Goal: Task Accomplishment & Management: Use online tool/utility

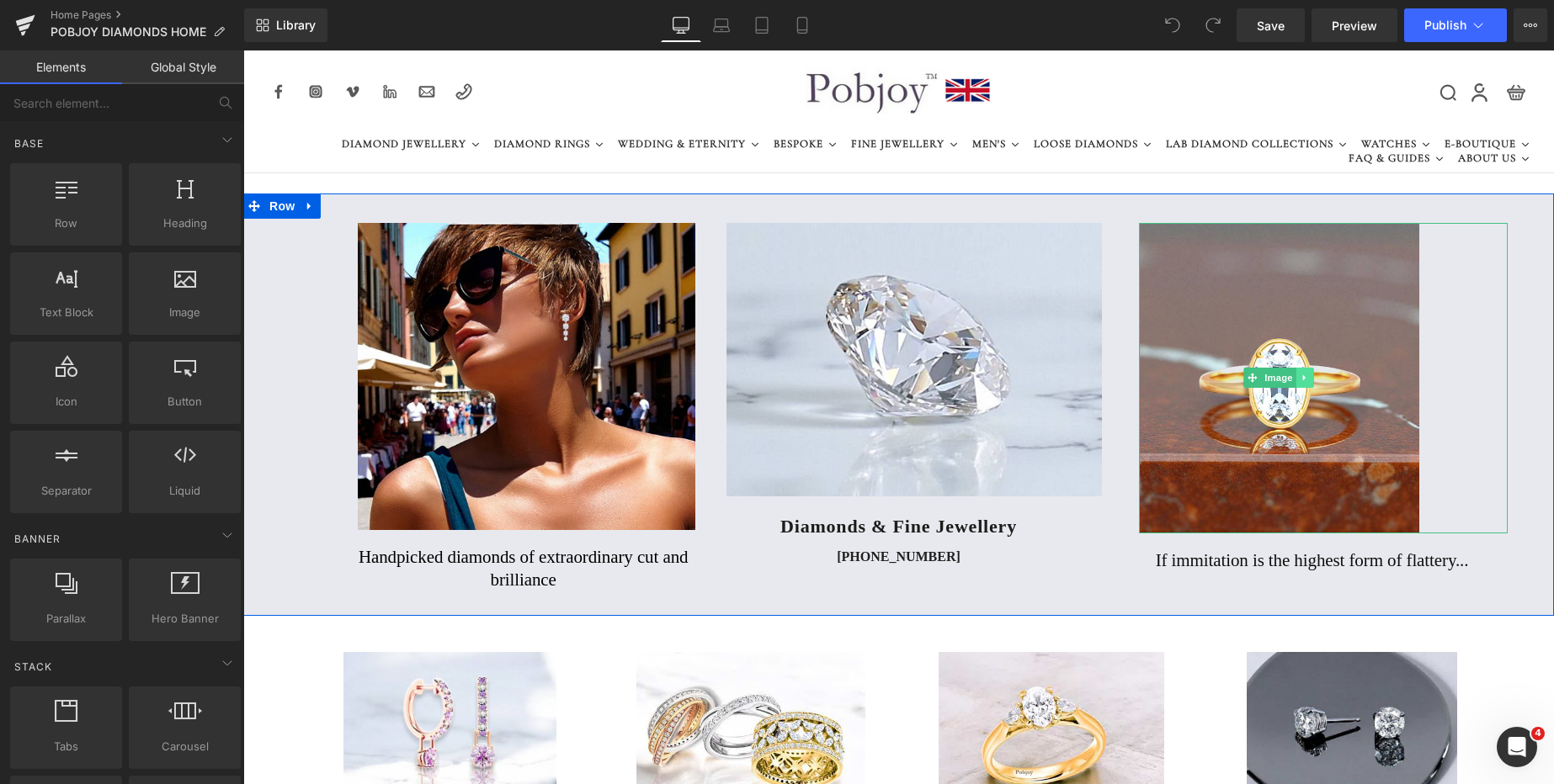
click at [1302, 382] on icon at bounding box center [1305, 377] width 9 height 10
click at [1293, 377] on icon at bounding box center [1296, 377] width 9 height 10
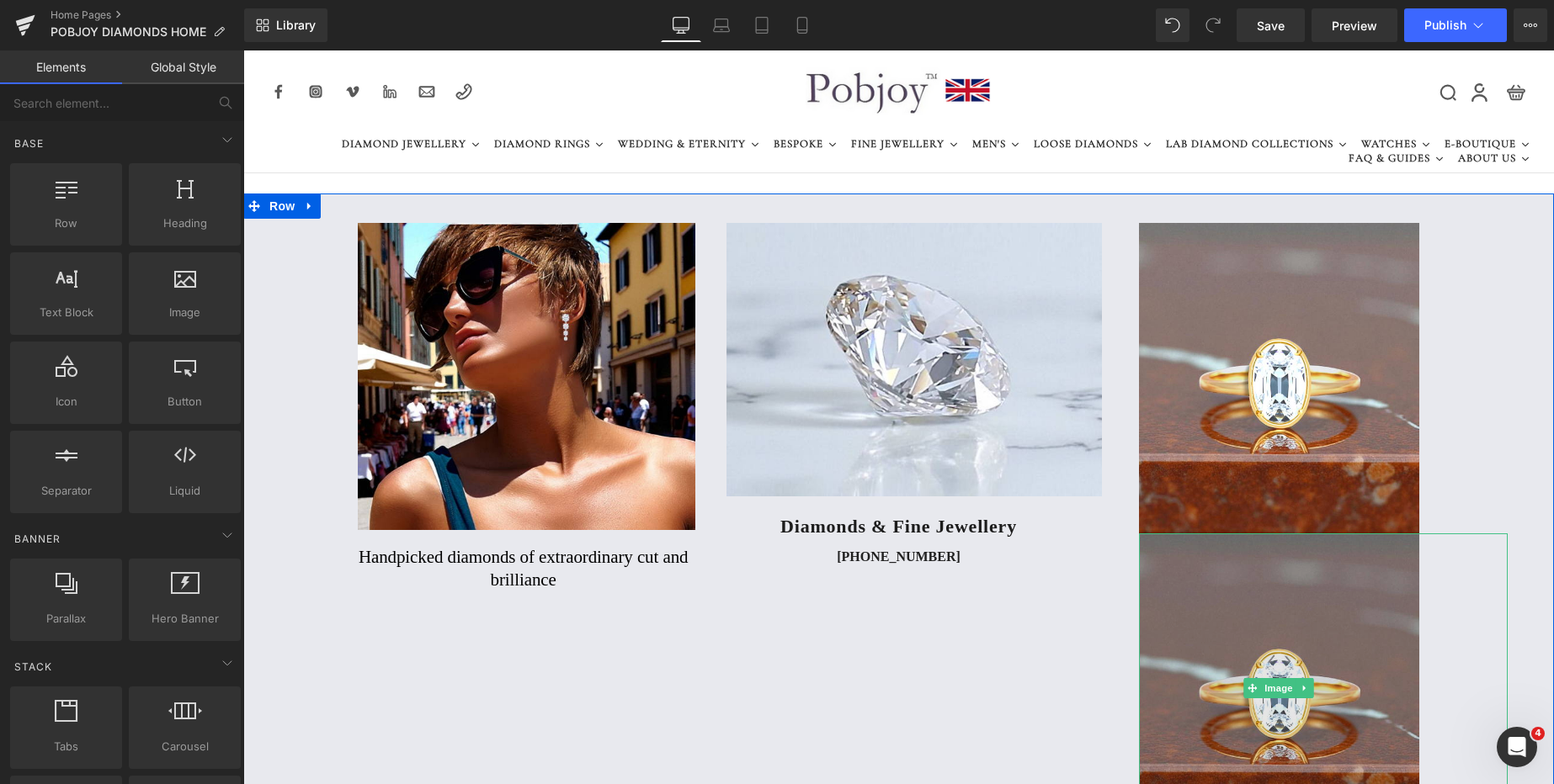
click at [1177, 577] on img at bounding box center [1279, 689] width 280 height 311
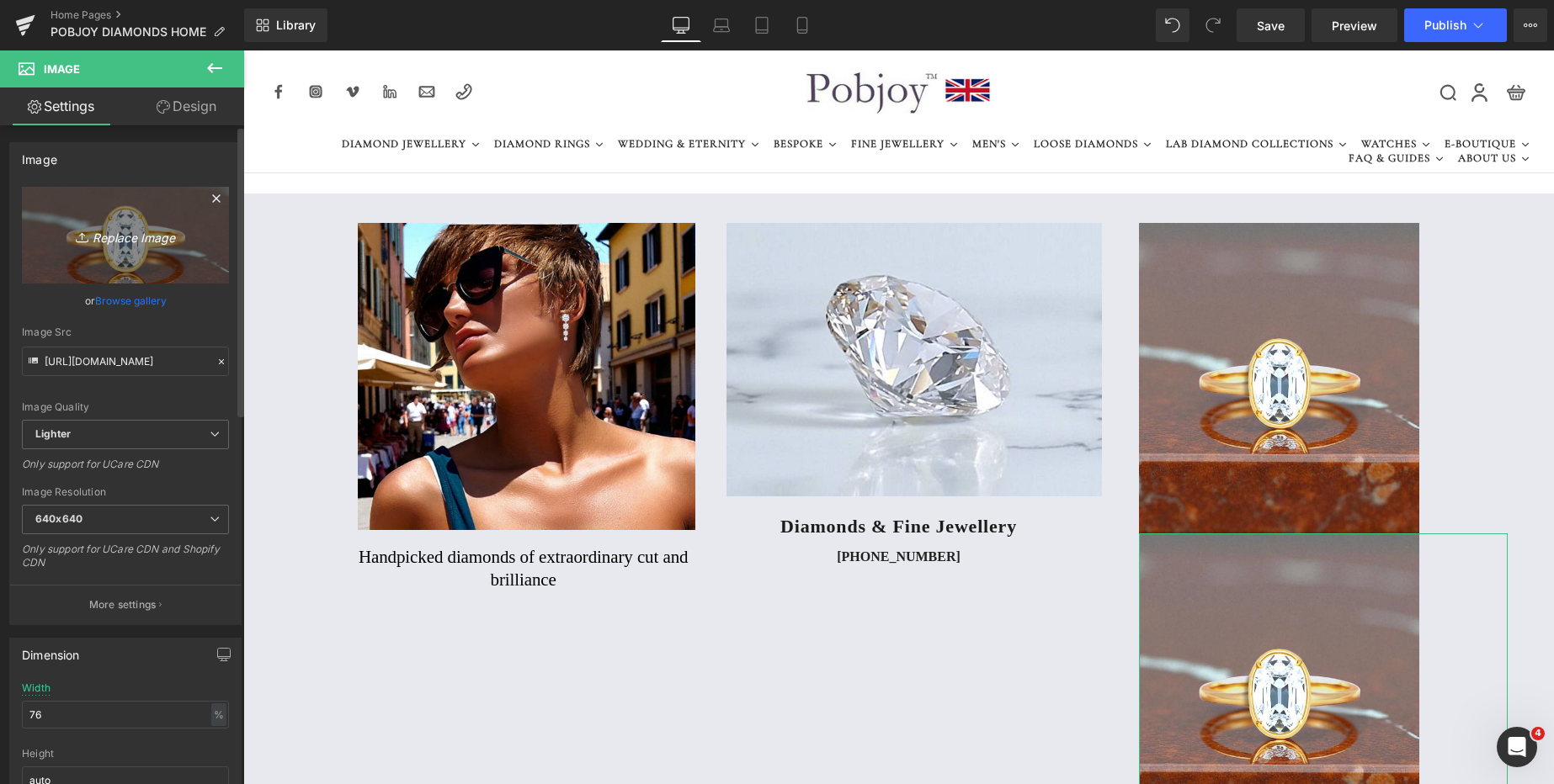
click at [126, 238] on icon "Replace Image" at bounding box center [125, 234] width 134 height 21
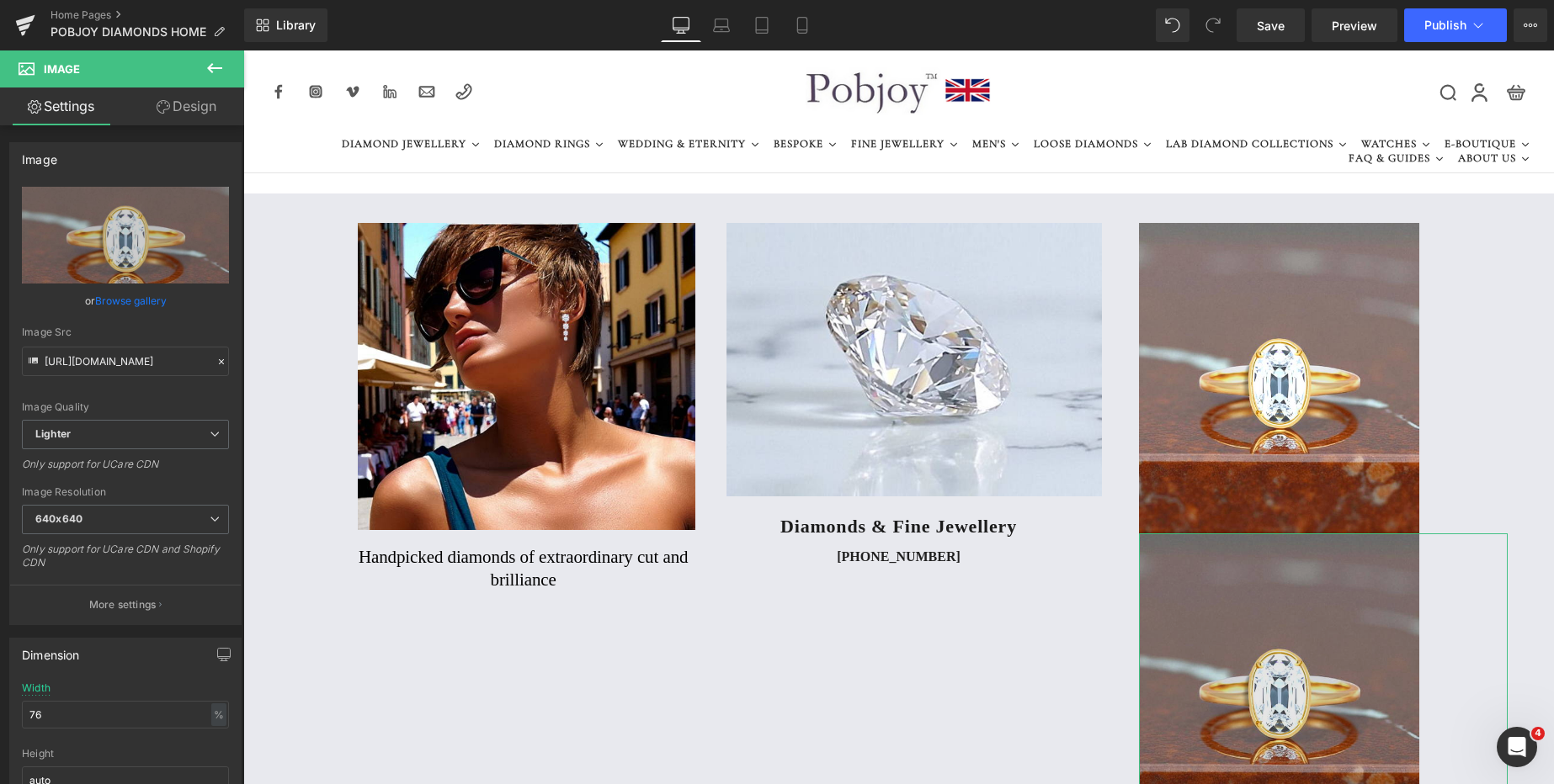
click at [1481, 278] on link at bounding box center [1323, 378] width 369 height 311
click at [1193, 575] on img at bounding box center [1279, 689] width 280 height 311
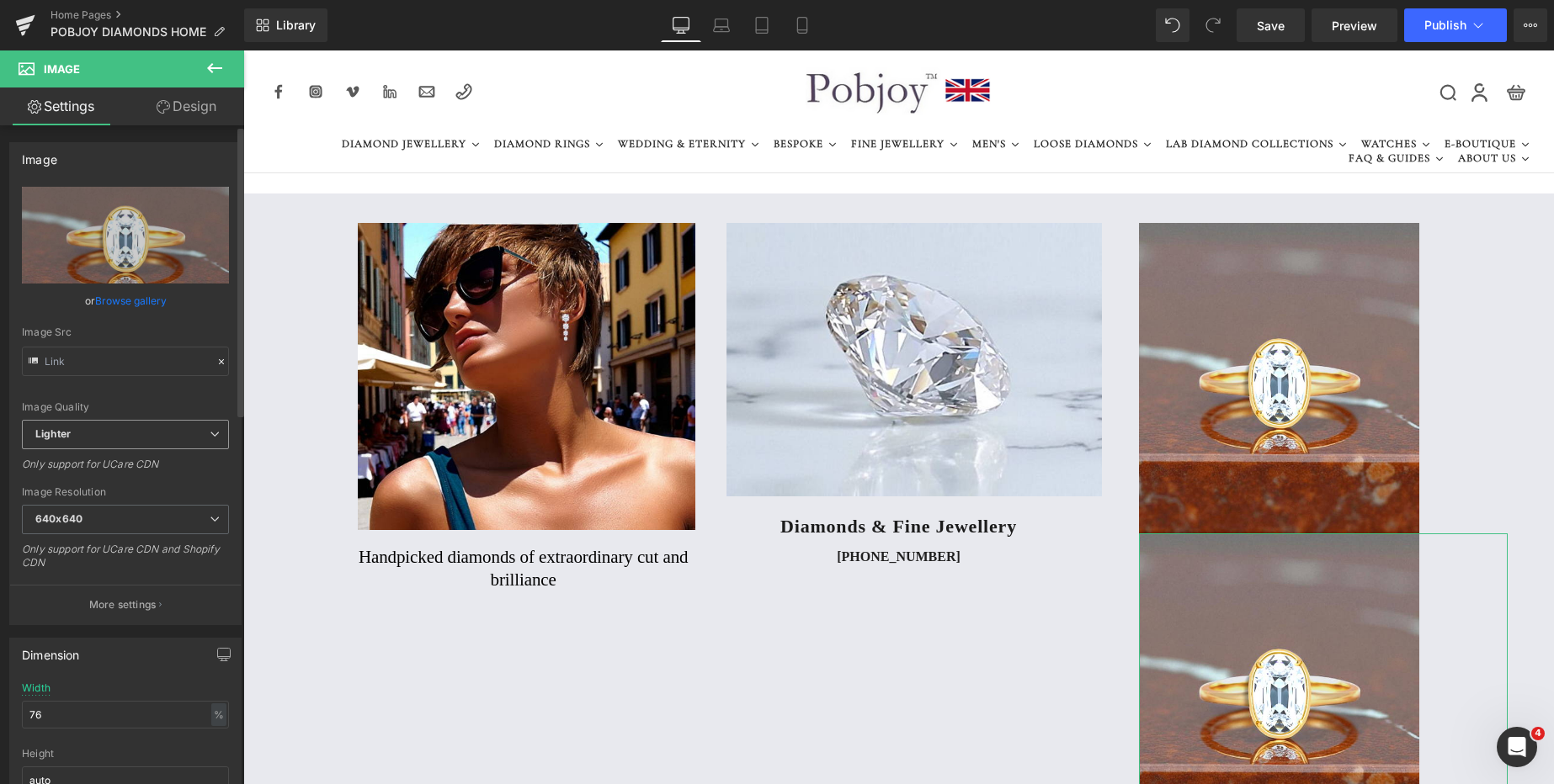
click at [157, 439] on span "Lighter" at bounding box center [125, 434] width 207 height 29
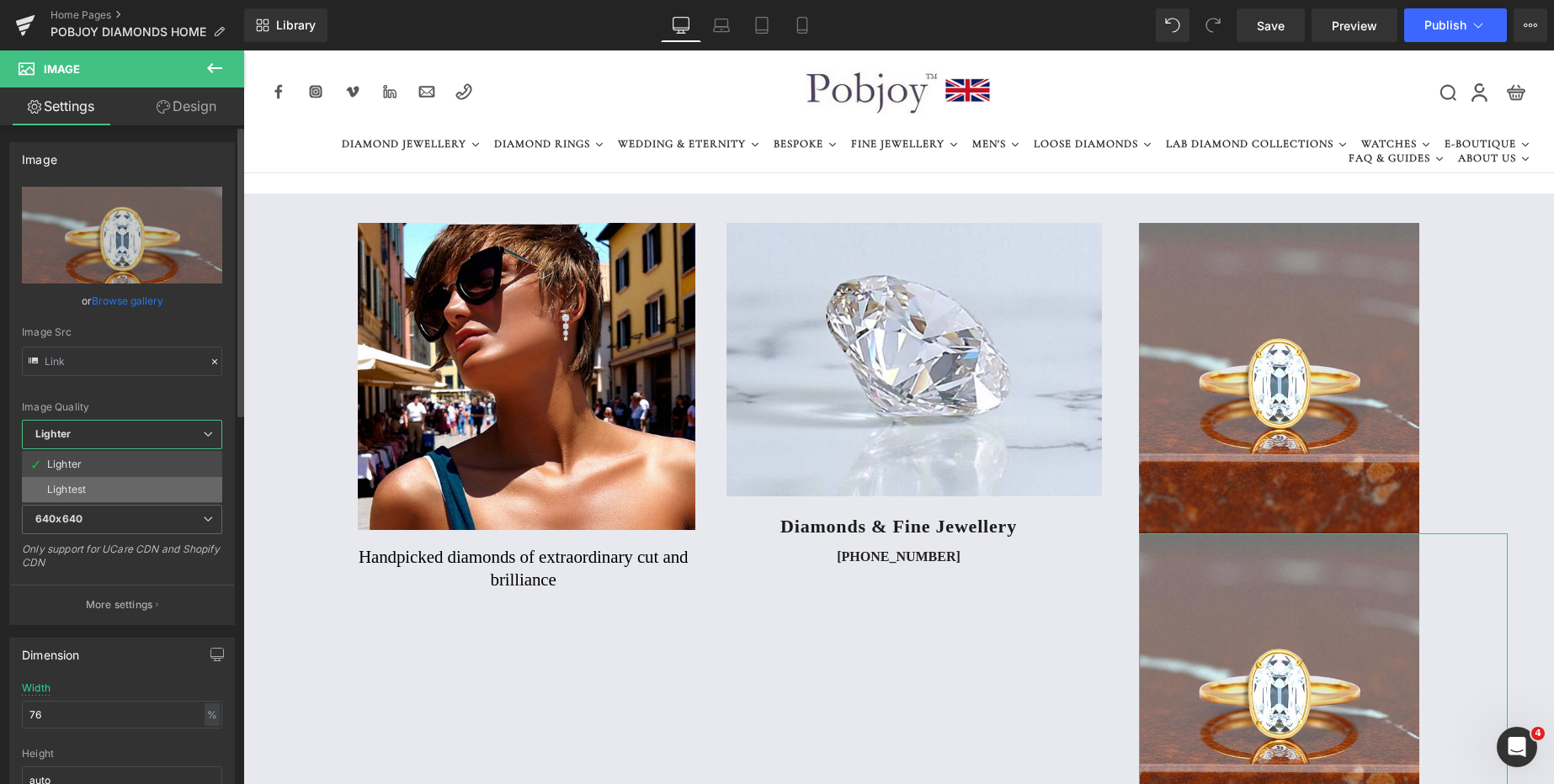
click at [97, 485] on li "Lightest" at bounding box center [122, 490] width 200 height 25
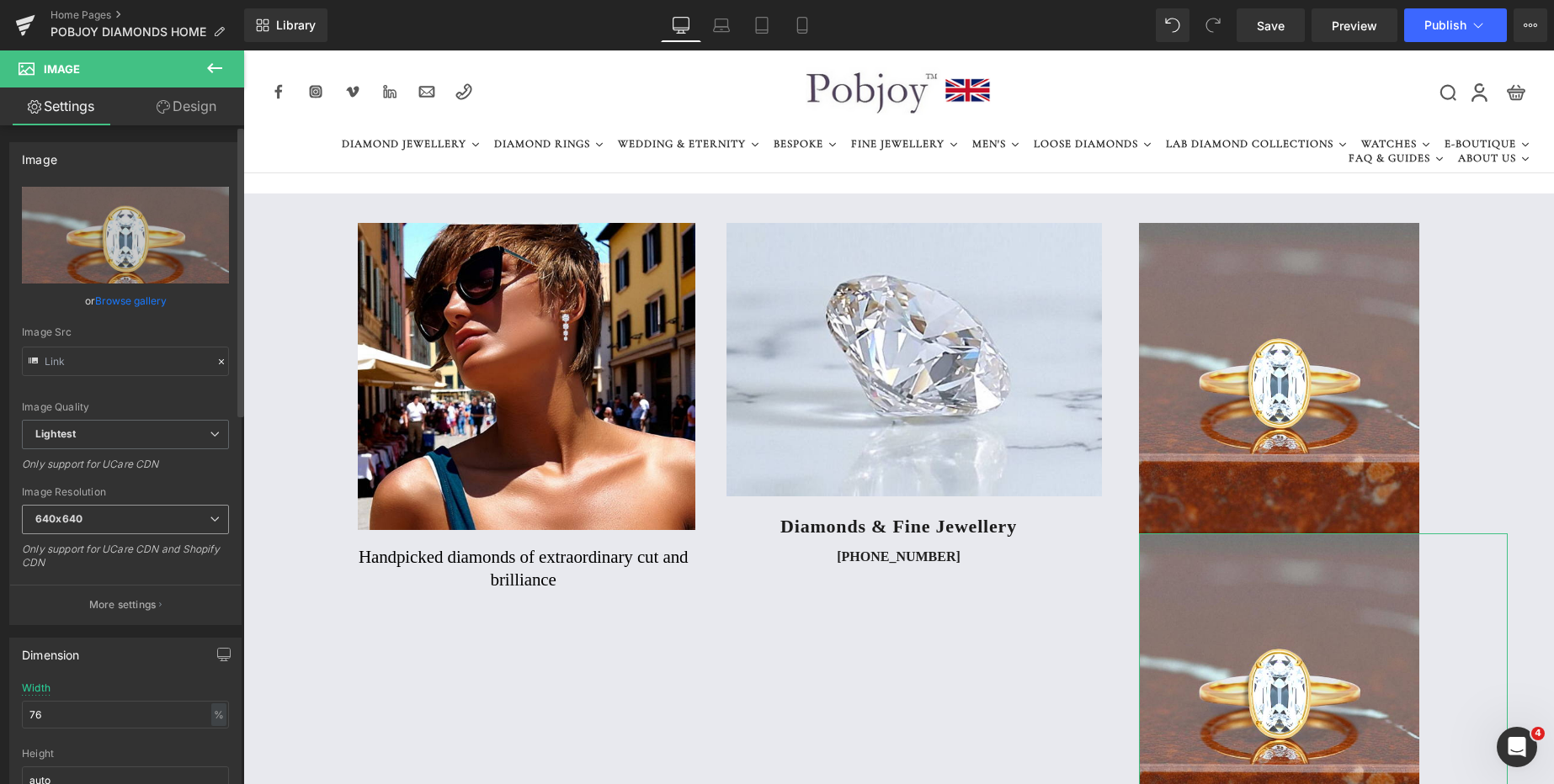
click at [59, 533] on span "640x640" at bounding box center [125, 520] width 207 height 29
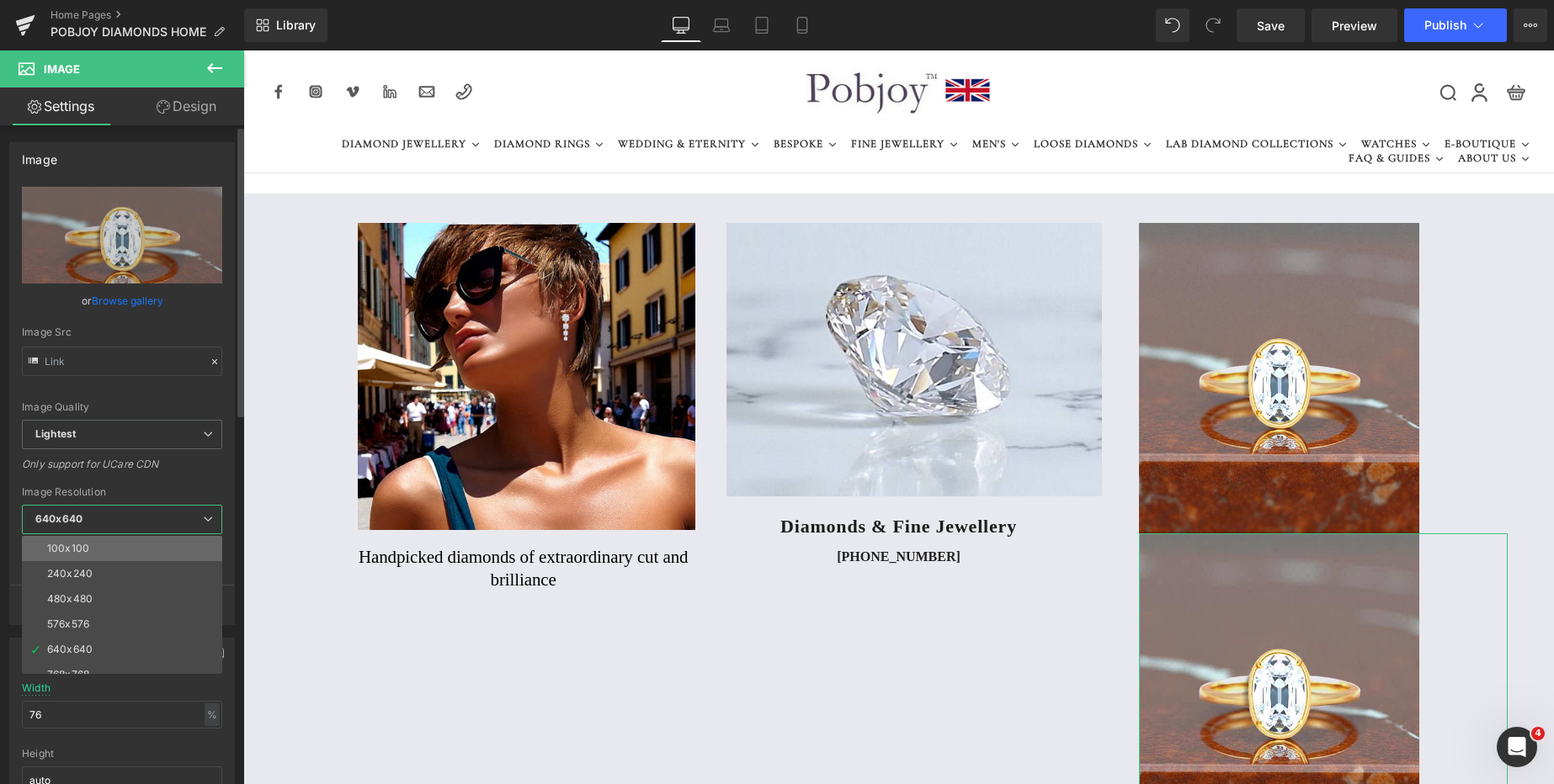
click at [56, 553] on div "100x100" at bounding box center [68, 548] width 42 height 12
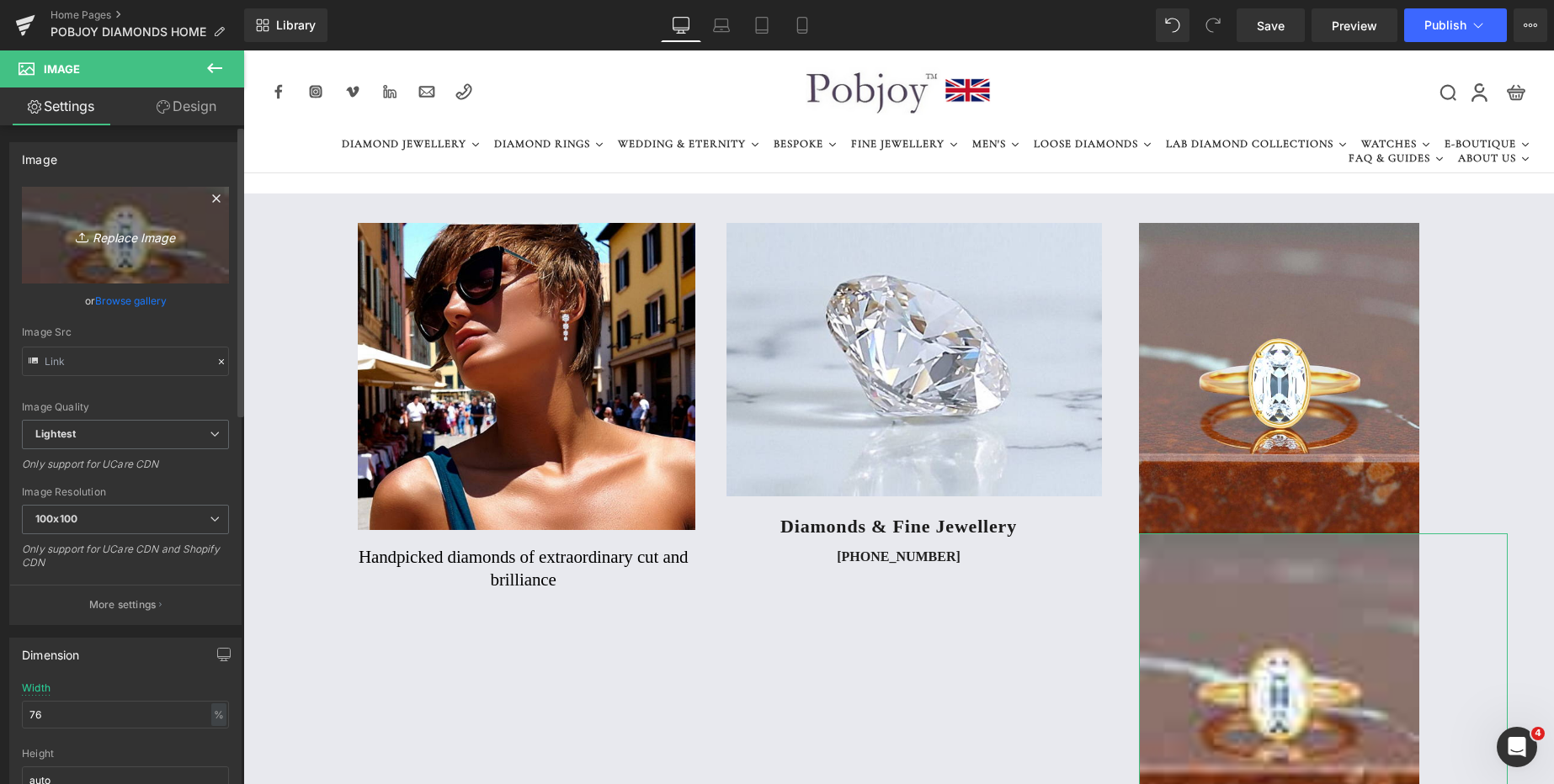
click at [148, 242] on icon "Replace Image" at bounding box center [125, 234] width 134 height 21
type input "C:\fakepath\New_Template-Photoroobbm_-_2025-09-30T193531.314.png"
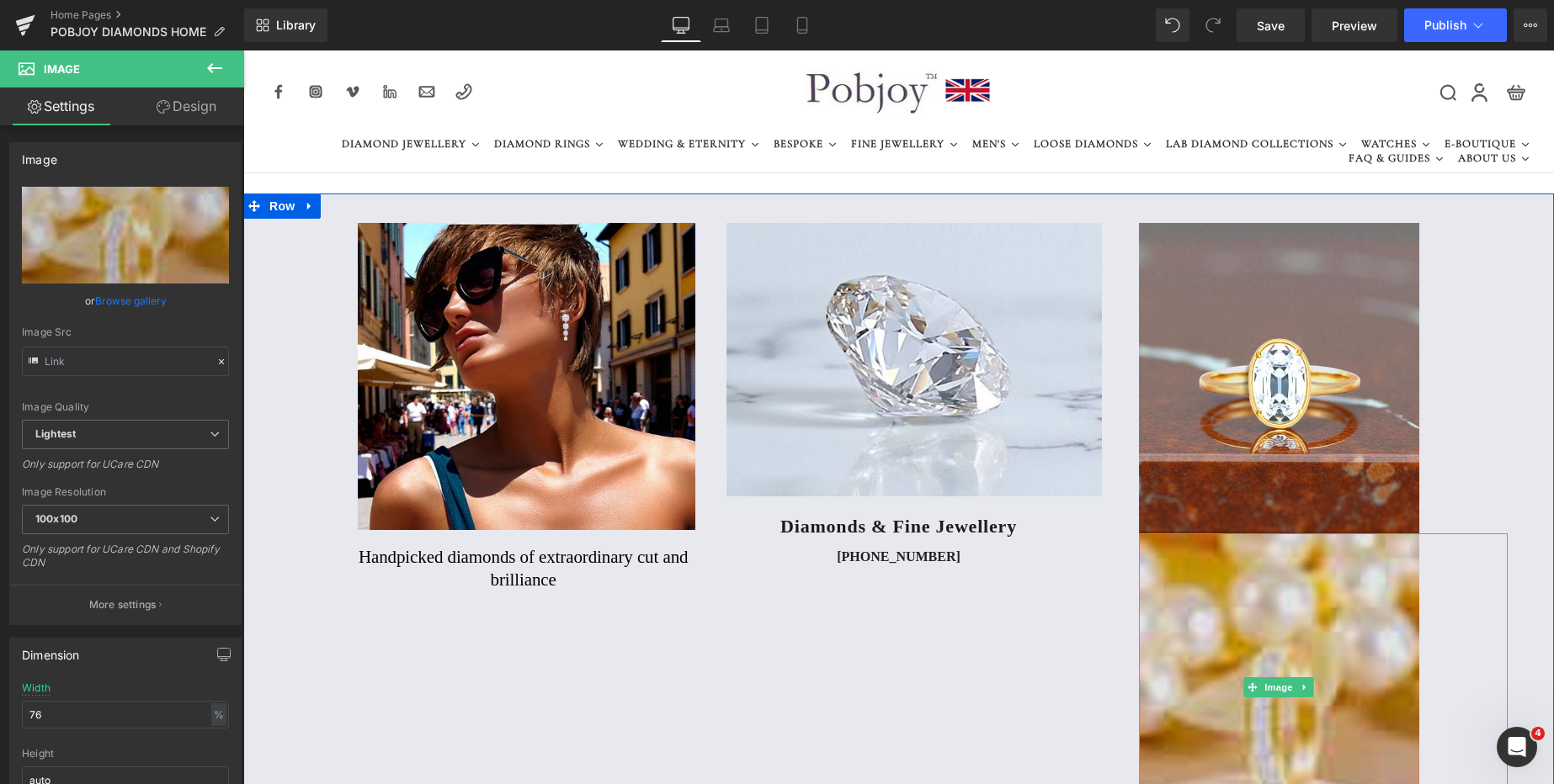
click at [1254, 616] on img at bounding box center [1279, 687] width 280 height 308
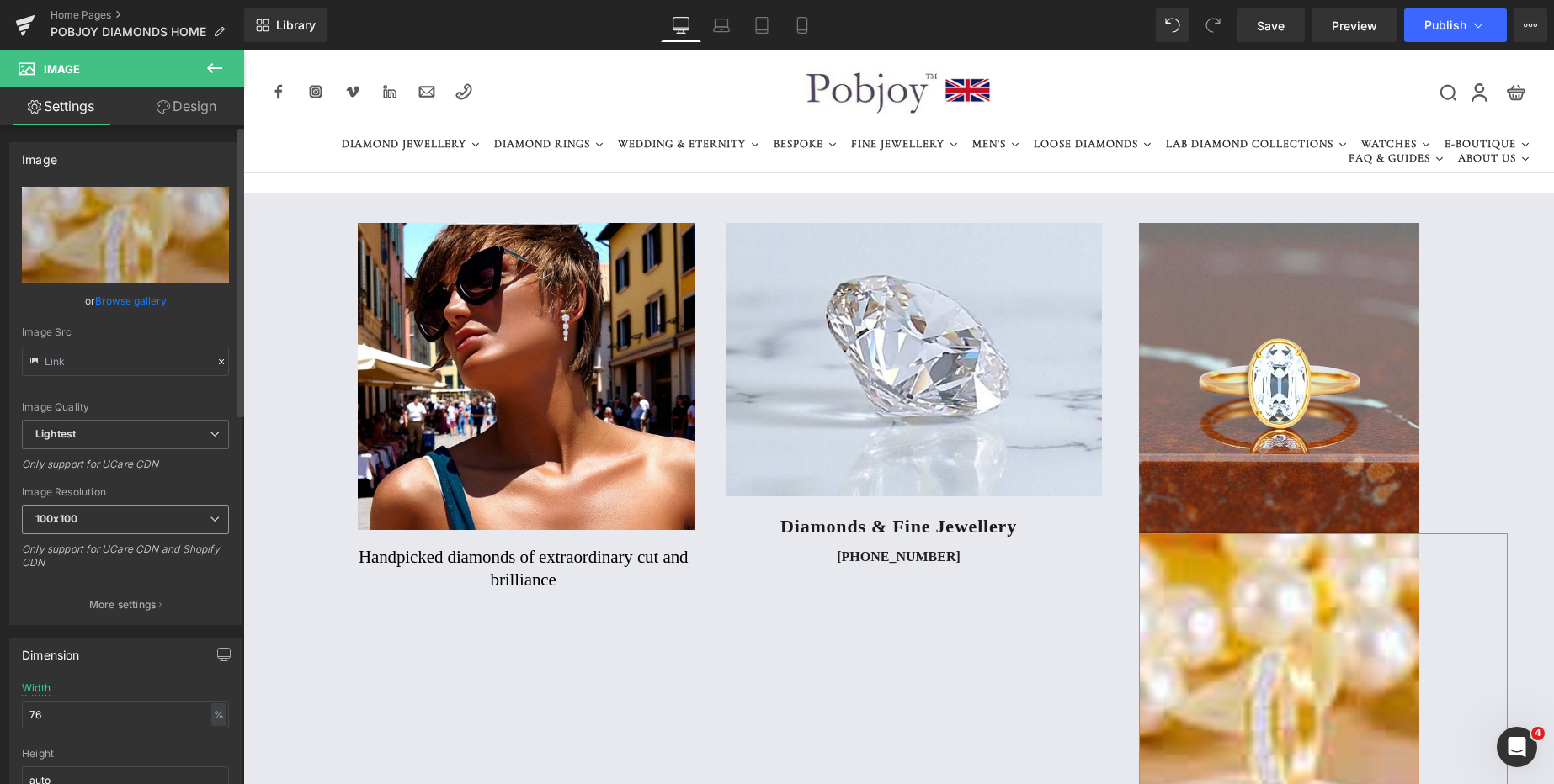
click at [152, 519] on span "100x100" at bounding box center [125, 520] width 207 height 29
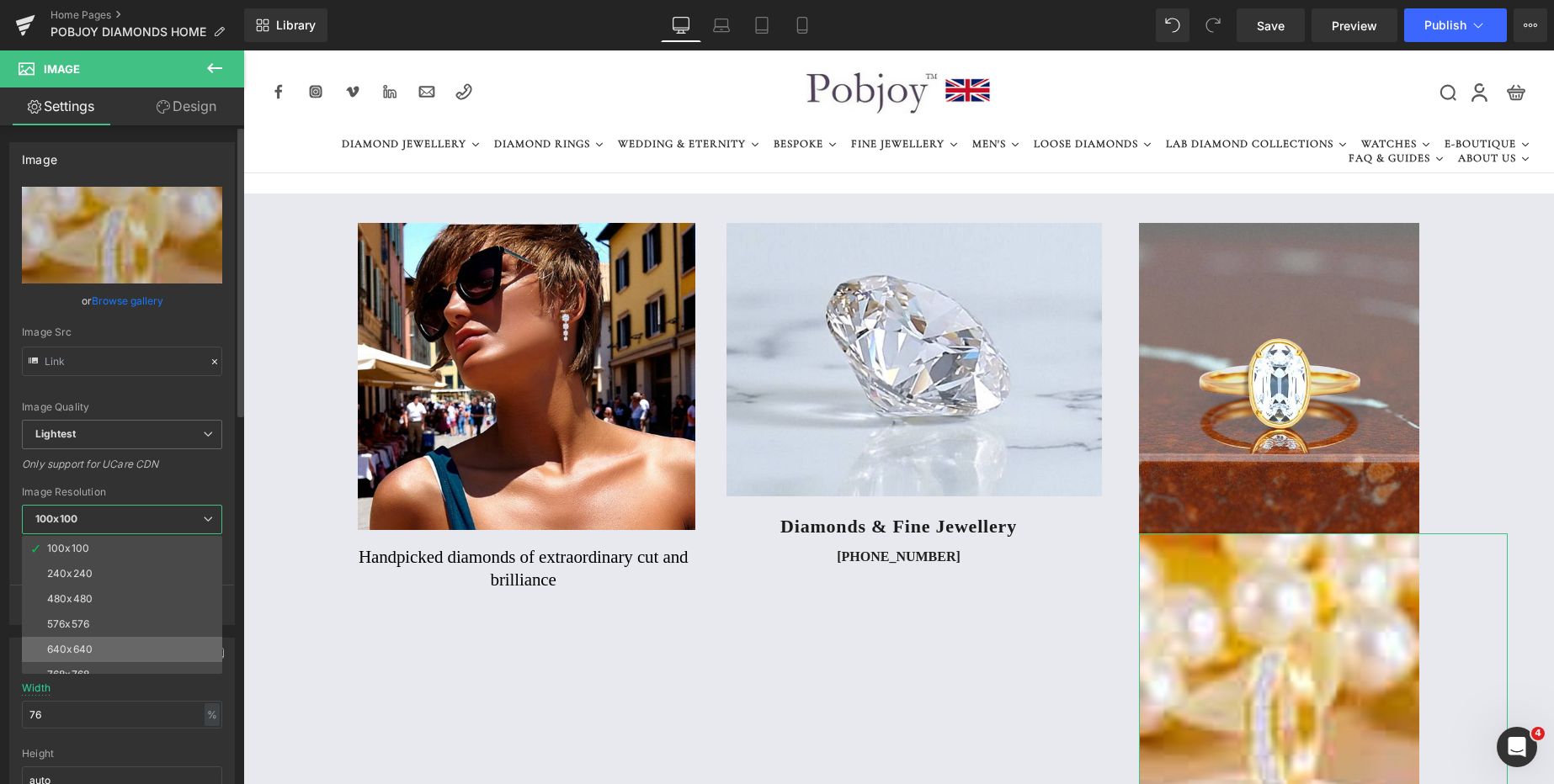
click at [87, 641] on li "640x640" at bounding box center [125, 650] width 208 height 25
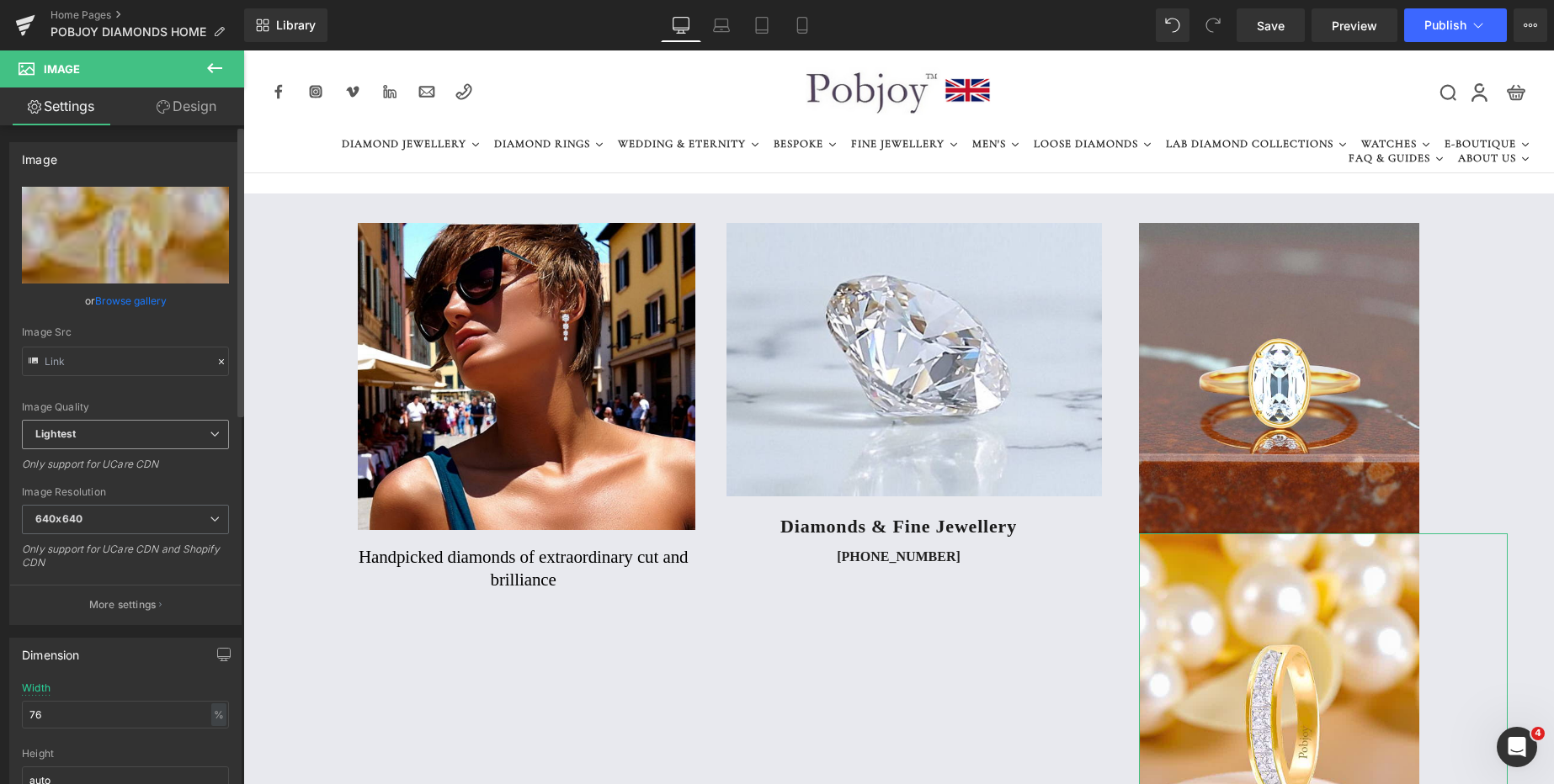
click at [125, 437] on span "Lightest" at bounding box center [125, 434] width 207 height 29
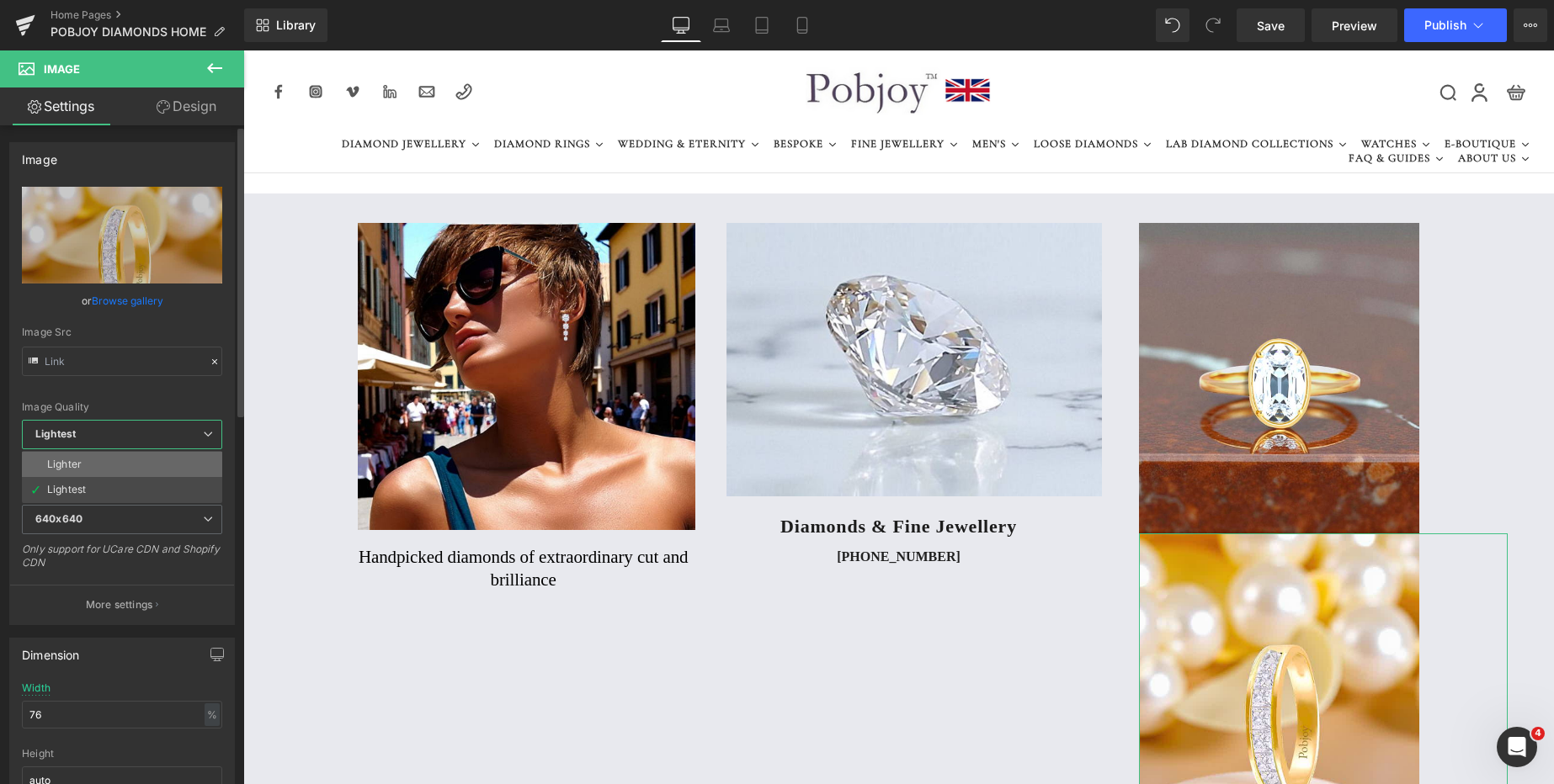
click at [108, 459] on li "Lighter" at bounding box center [122, 464] width 200 height 25
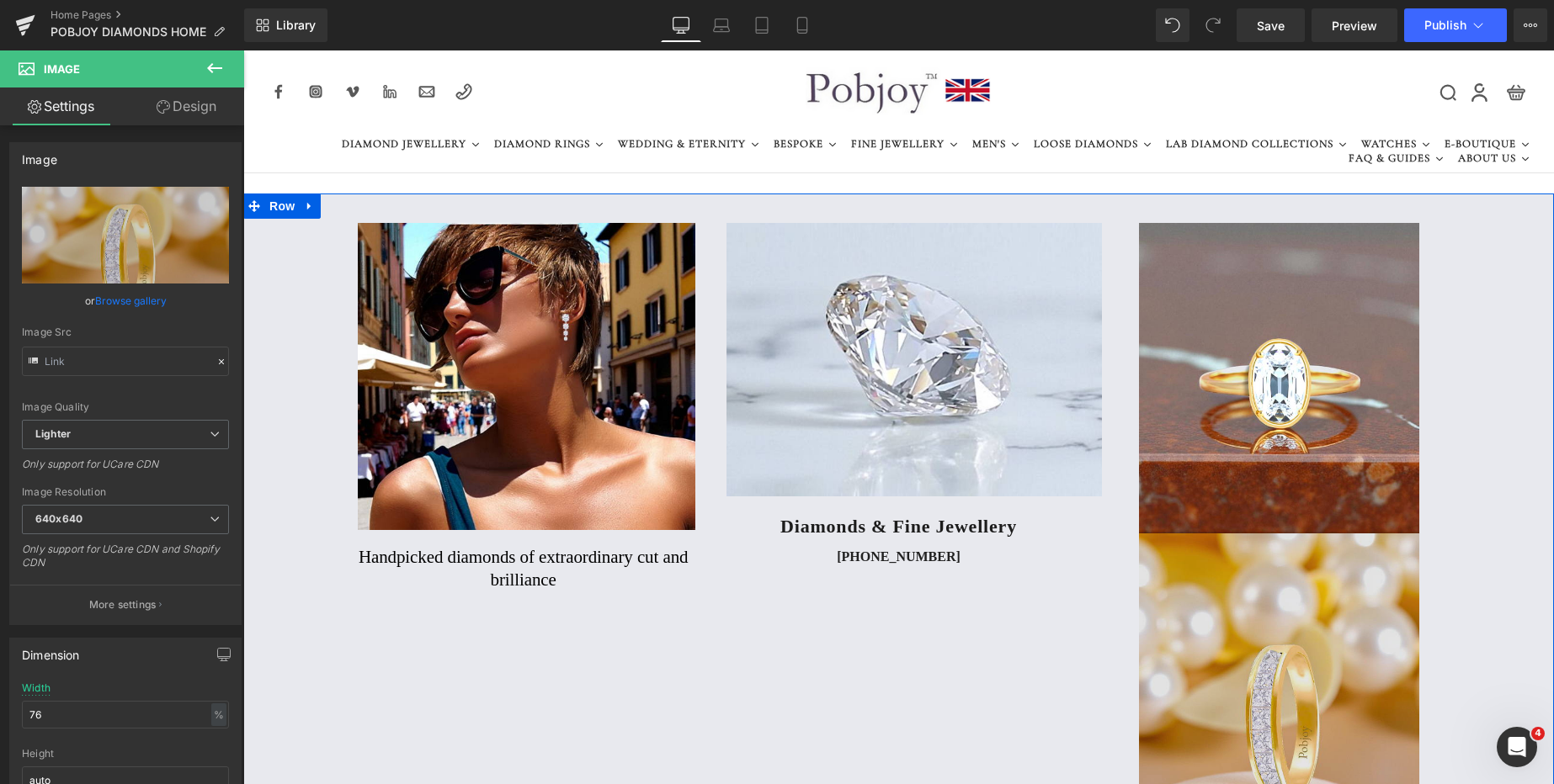
drag, startPoint x: 1296, startPoint y: 610, endPoint x: 1261, endPoint y: 628, distance: 39.4
click at [1261, 628] on img at bounding box center [1279, 686] width 280 height 306
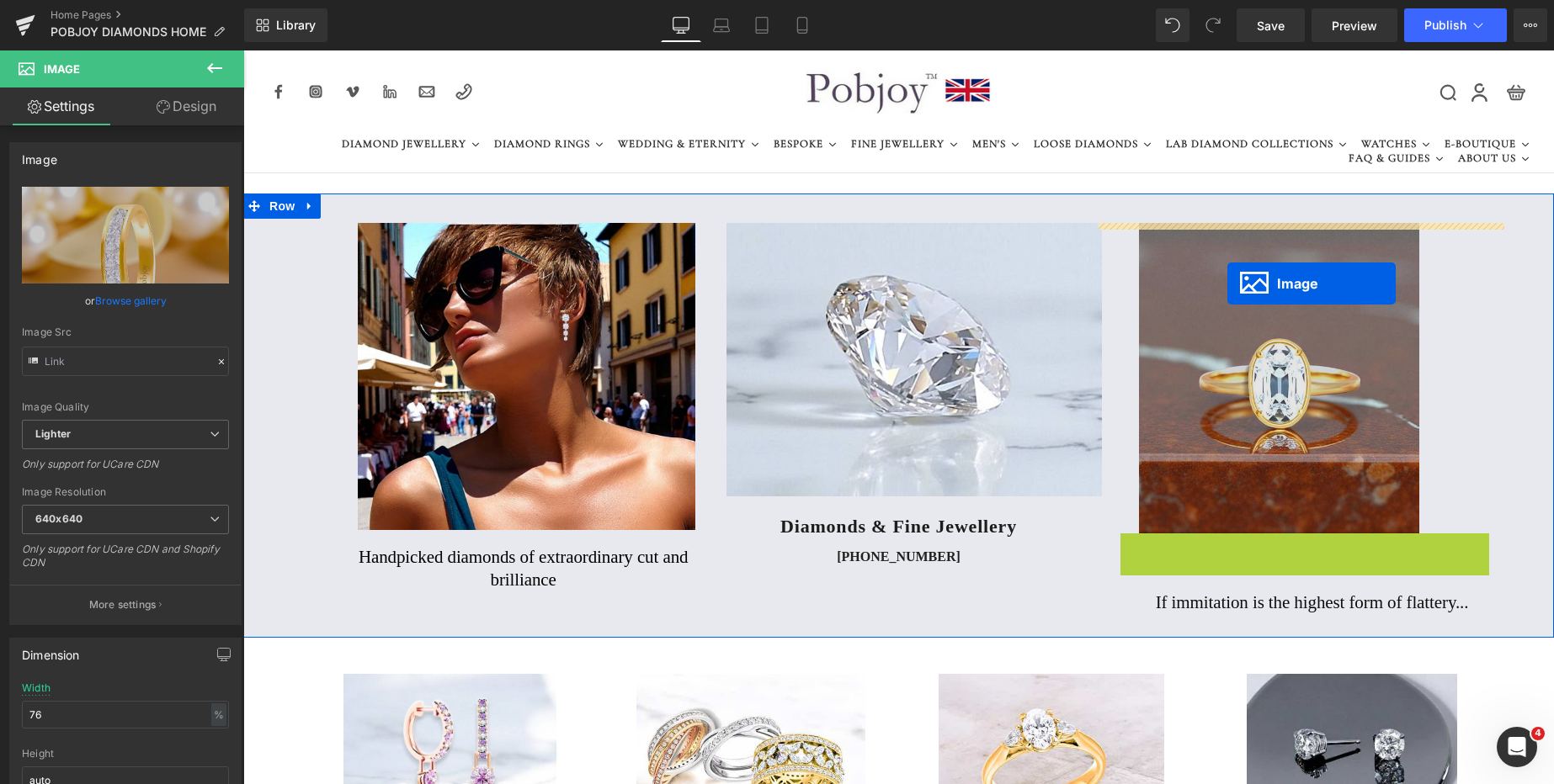
drag, startPoint x: 1250, startPoint y: 688, endPoint x: 1228, endPoint y: 283, distance: 405.6
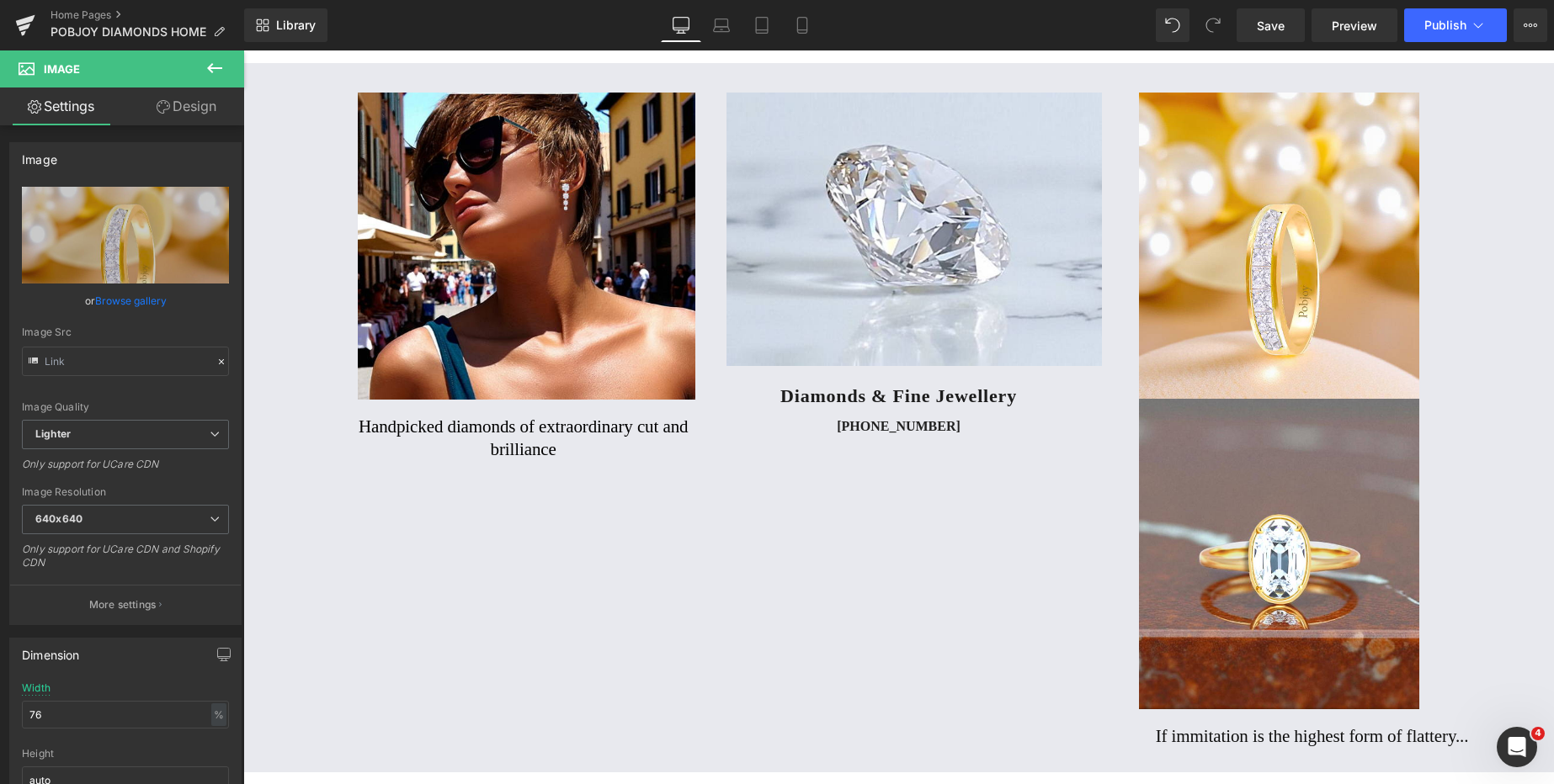
scroll to position [45, 0]
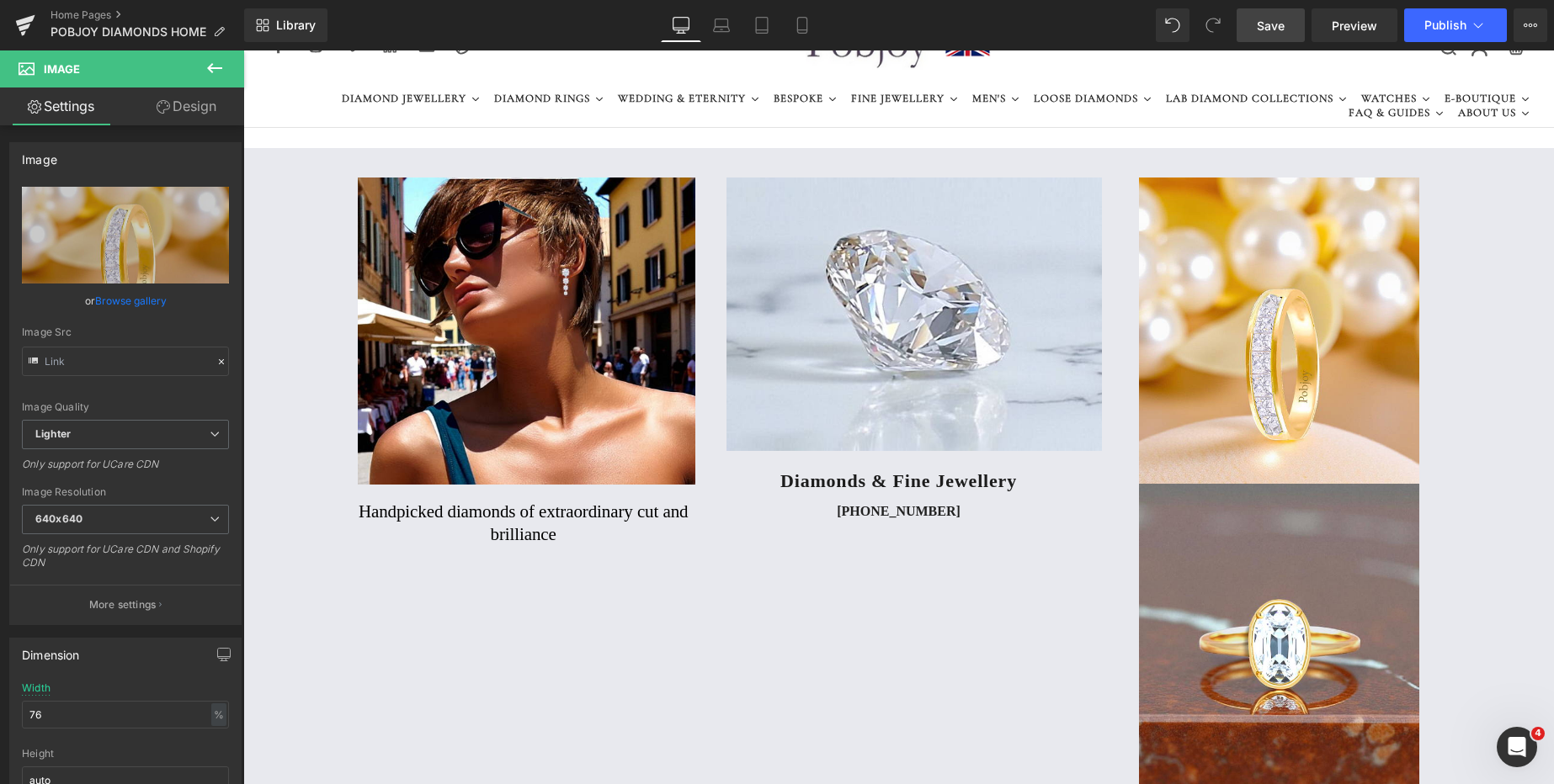
click at [1259, 23] on span "Save" at bounding box center [1270, 25] width 28 height 17
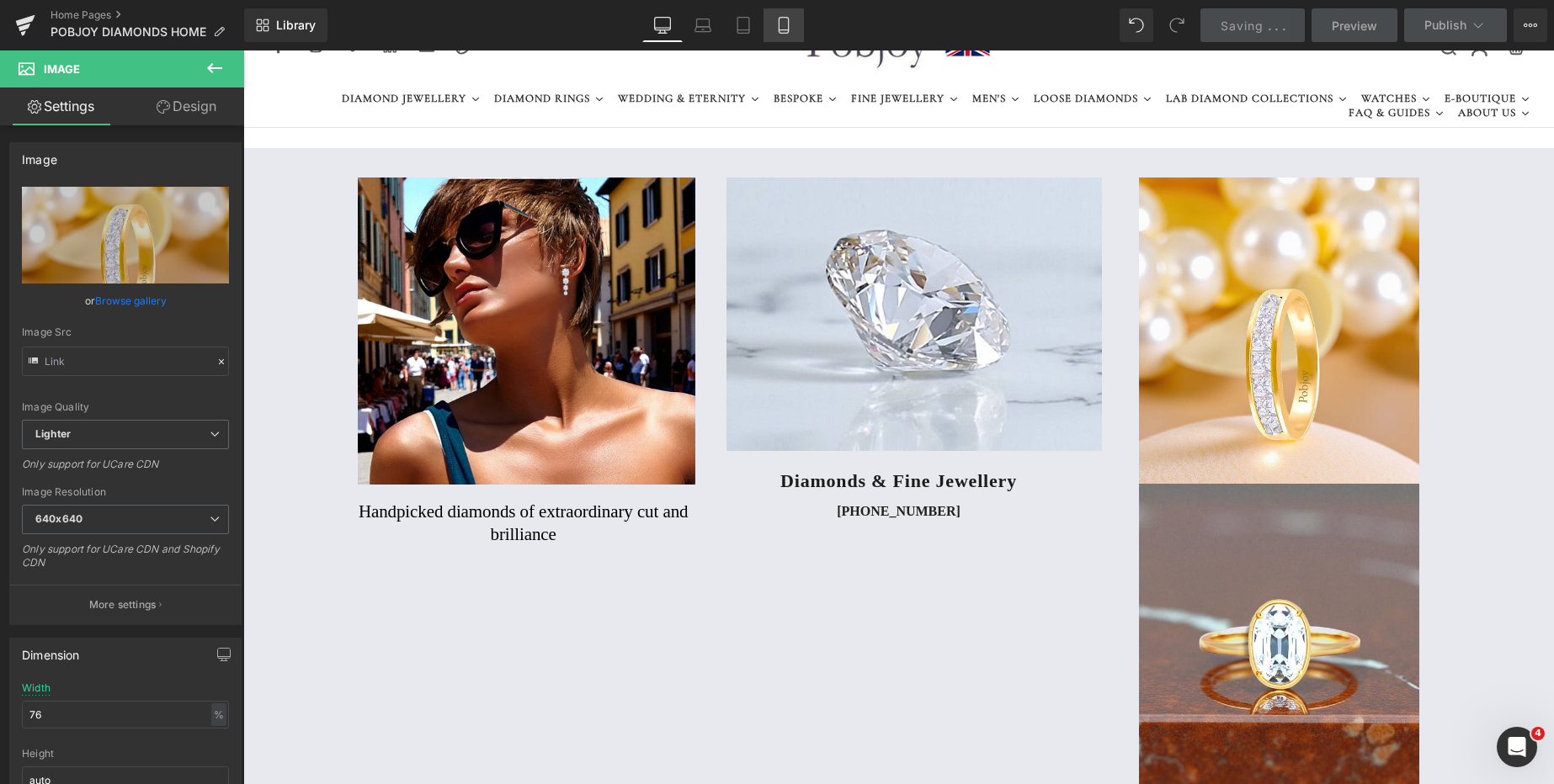
click at [782, 32] on icon at bounding box center [783, 25] width 17 height 17
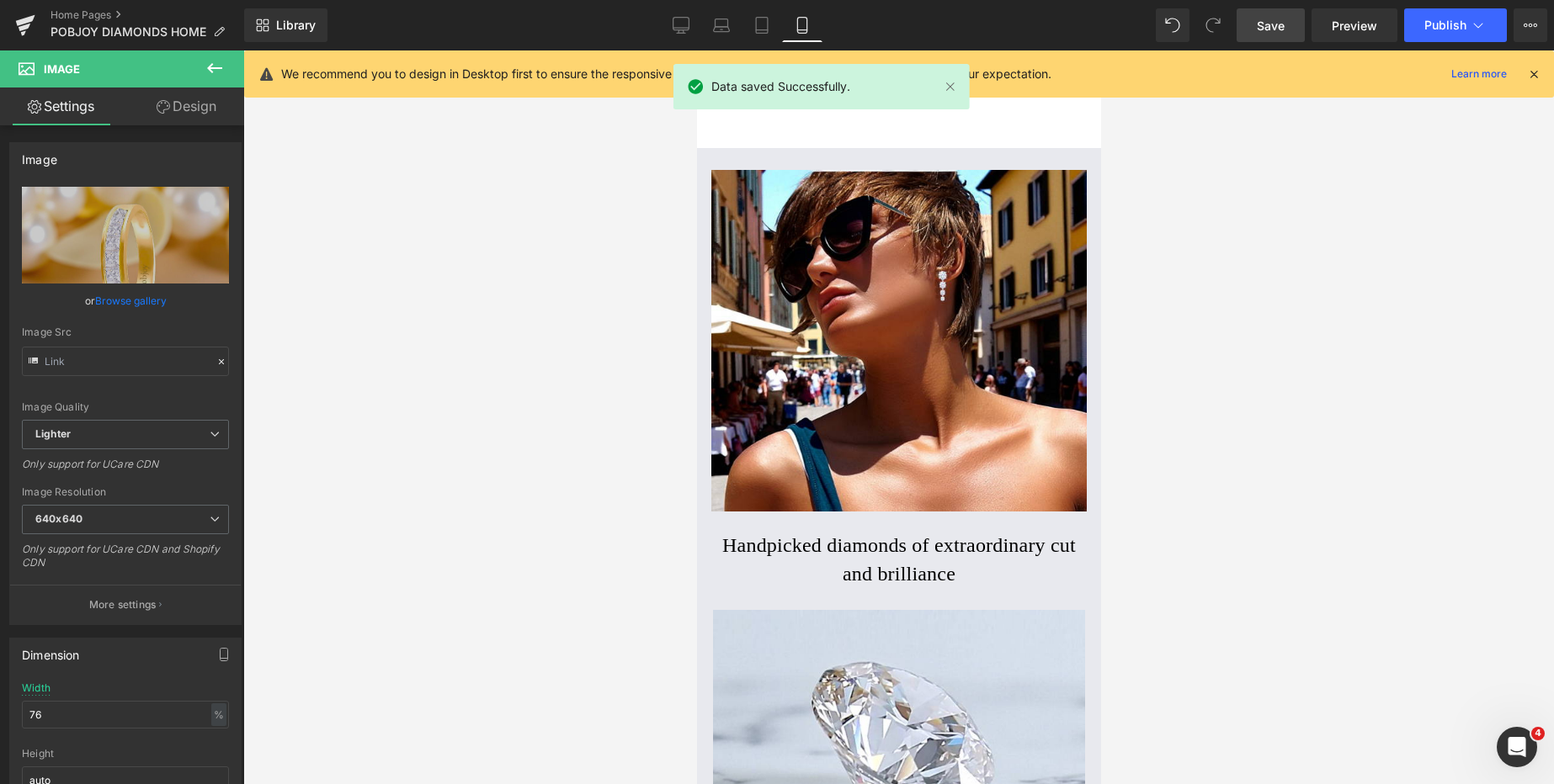
scroll to position [794, 0]
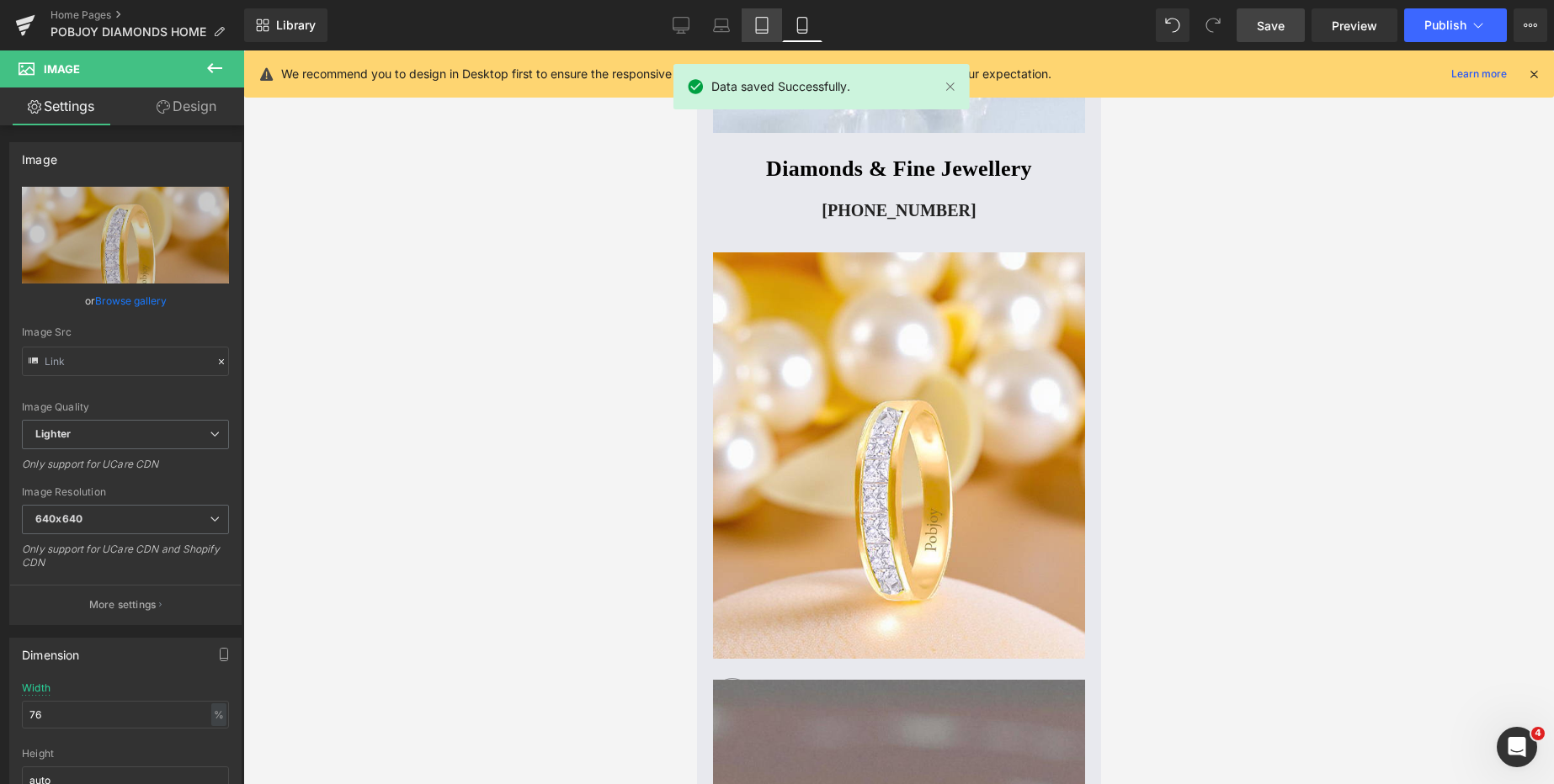
click at [766, 35] on link "Tablet" at bounding box center [762, 25] width 40 height 34
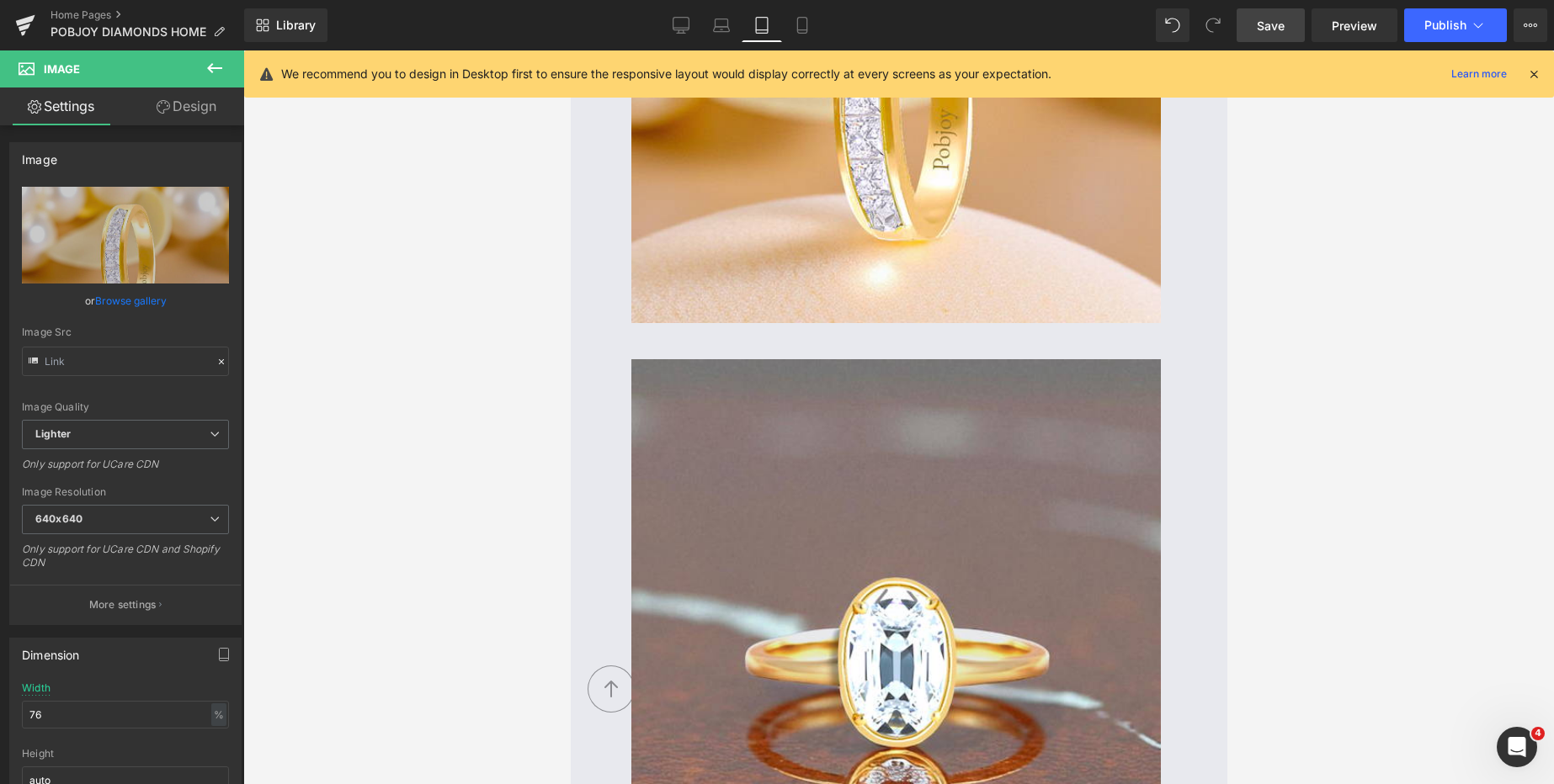
scroll to position [1511, 0]
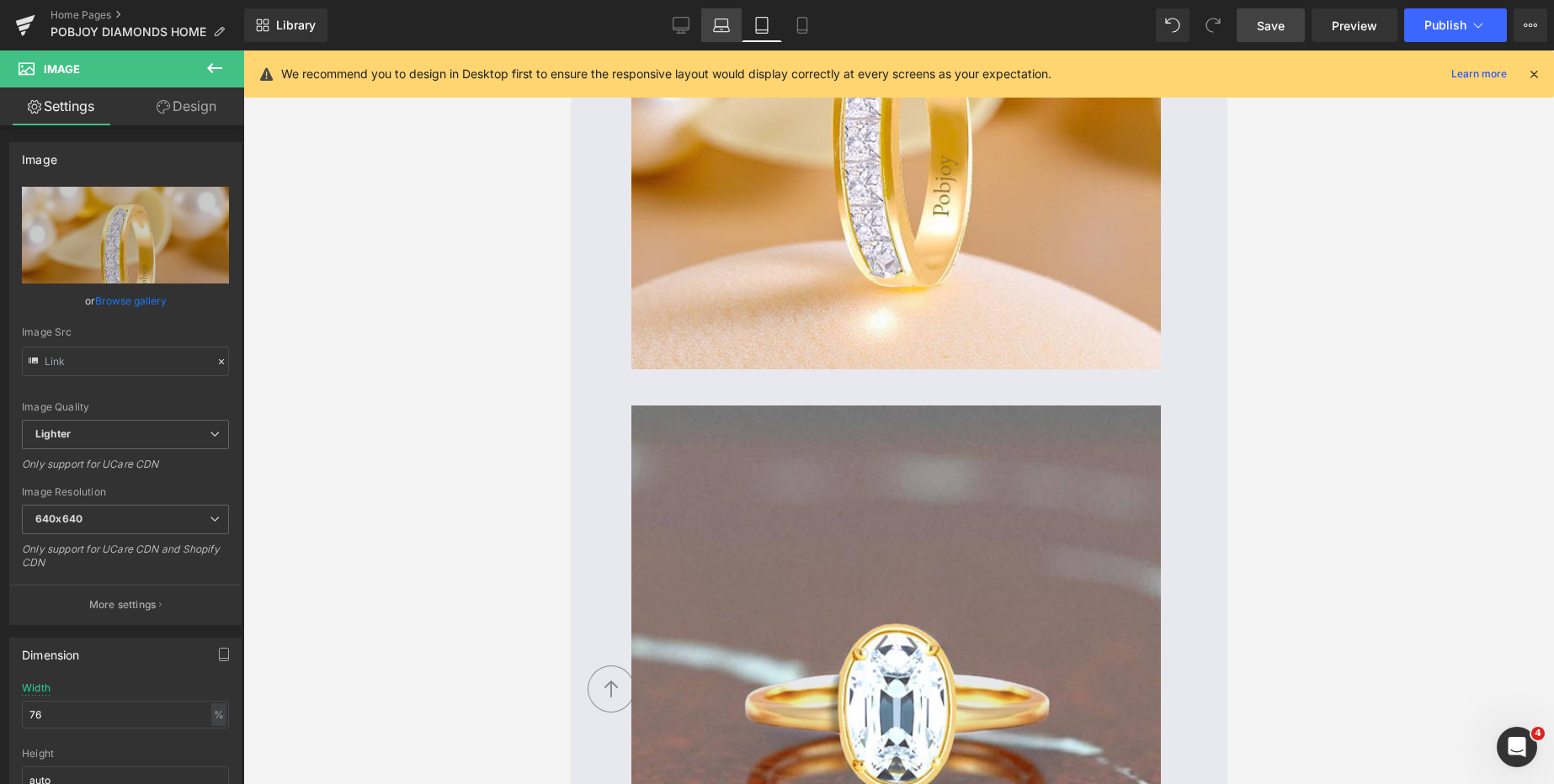
click at [722, 35] on link "Laptop" at bounding box center [722, 25] width 40 height 34
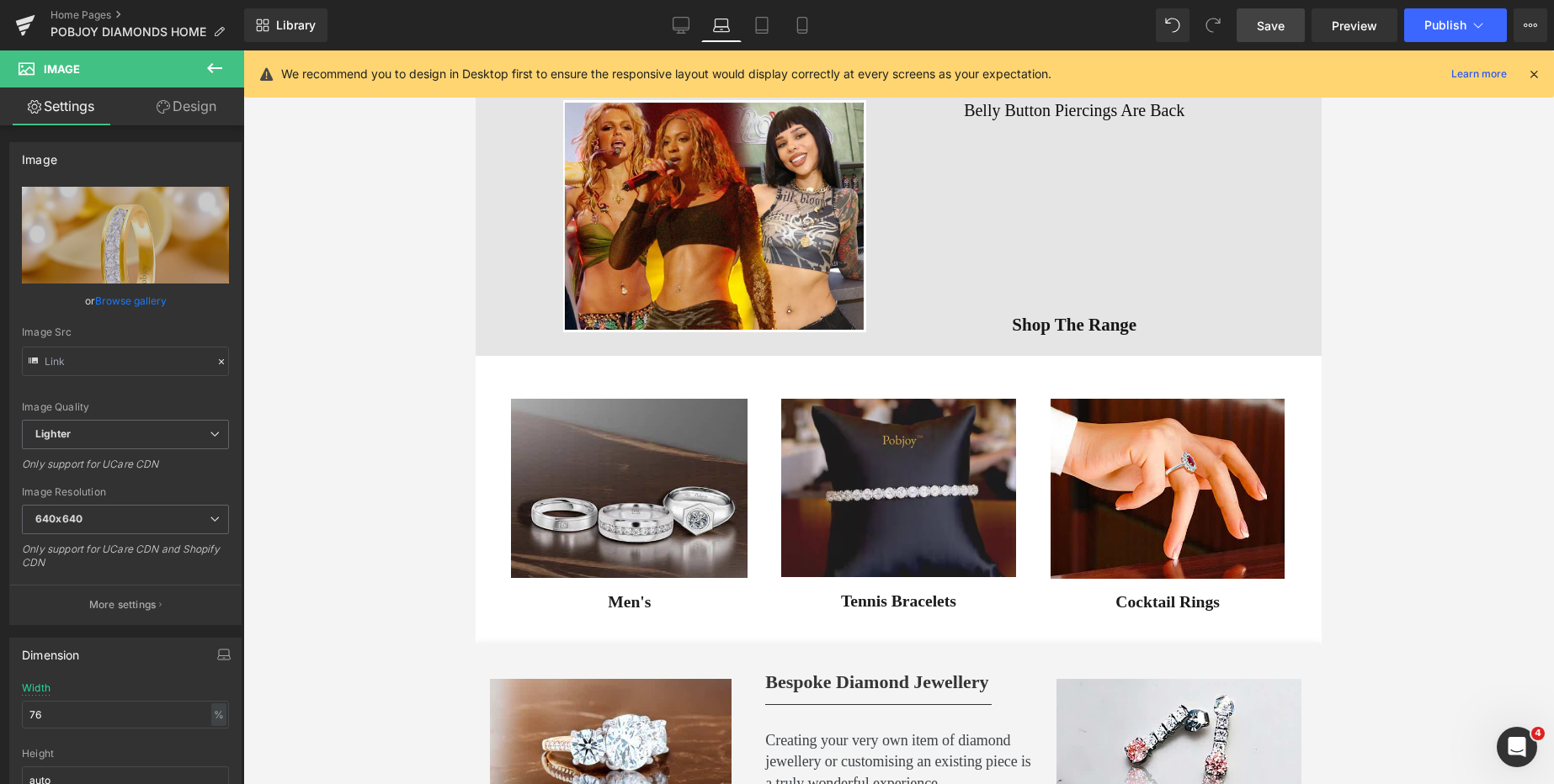
scroll to position [0, 0]
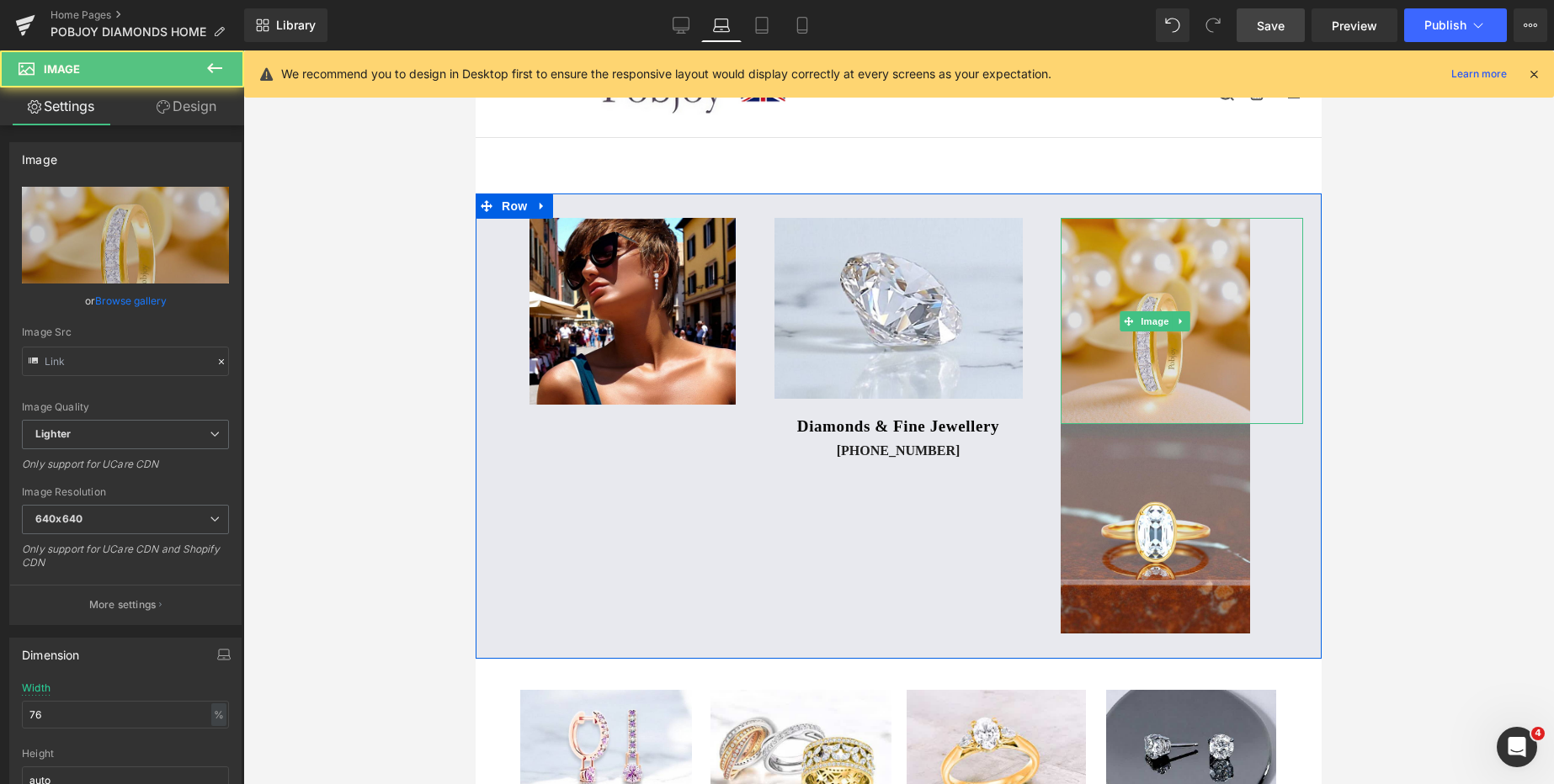
click at [1125, 246] on img at bounding box center [1154, 321] width 188 height 206
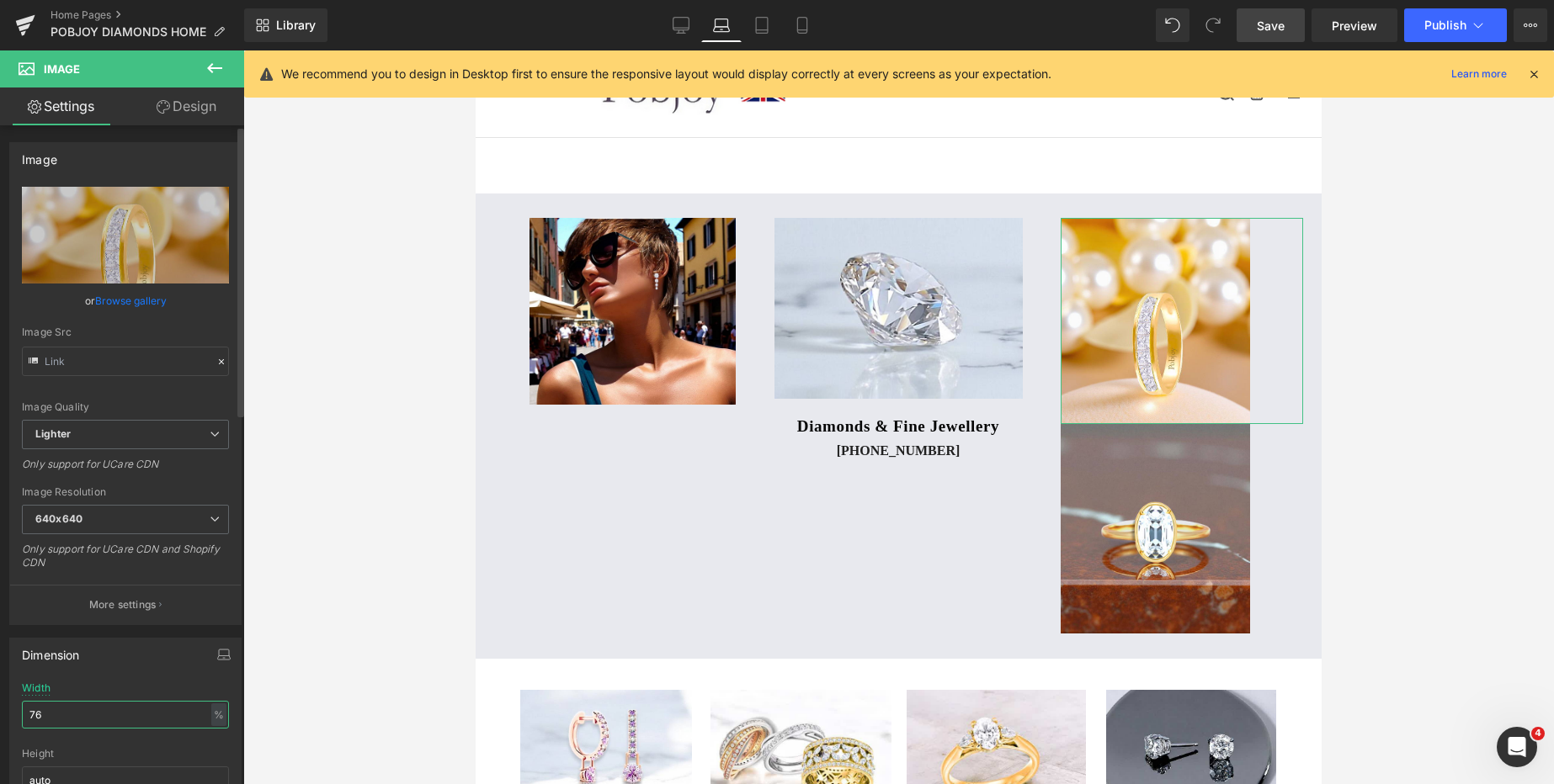
drag, startPoint x: 45, startPoint y: 718, endPoint x: 5, endPoint y: 718, distance: 40.0
click at [5, 718] on div "Dimension 76% Width 76 % % px auto Height auto 0 Circle Image" at bounding box center [125, 738] width 252 height 226
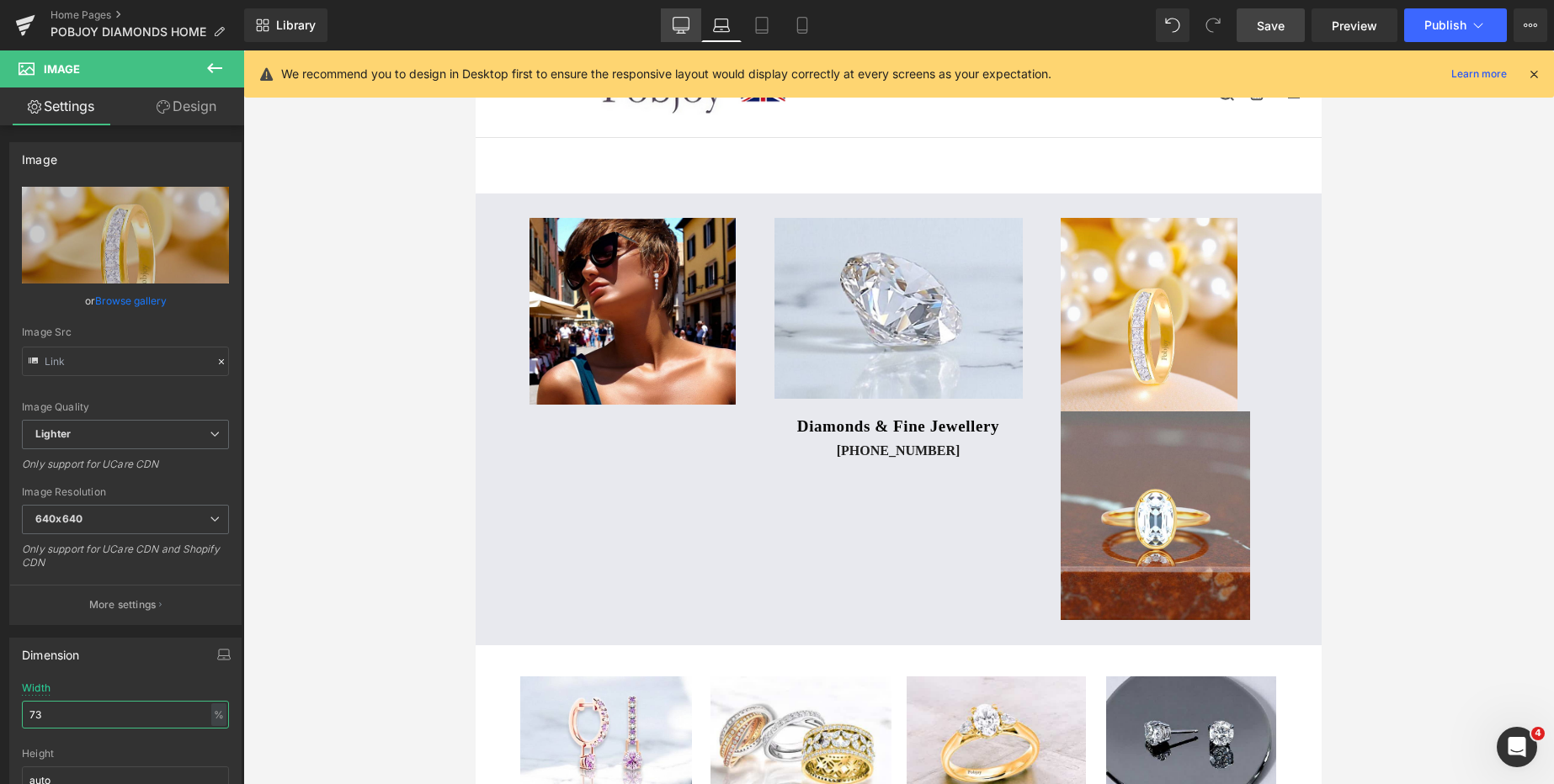
type input "73"
click at [680, 26] on icon at bounding box center [681, 25] width 17 height 17
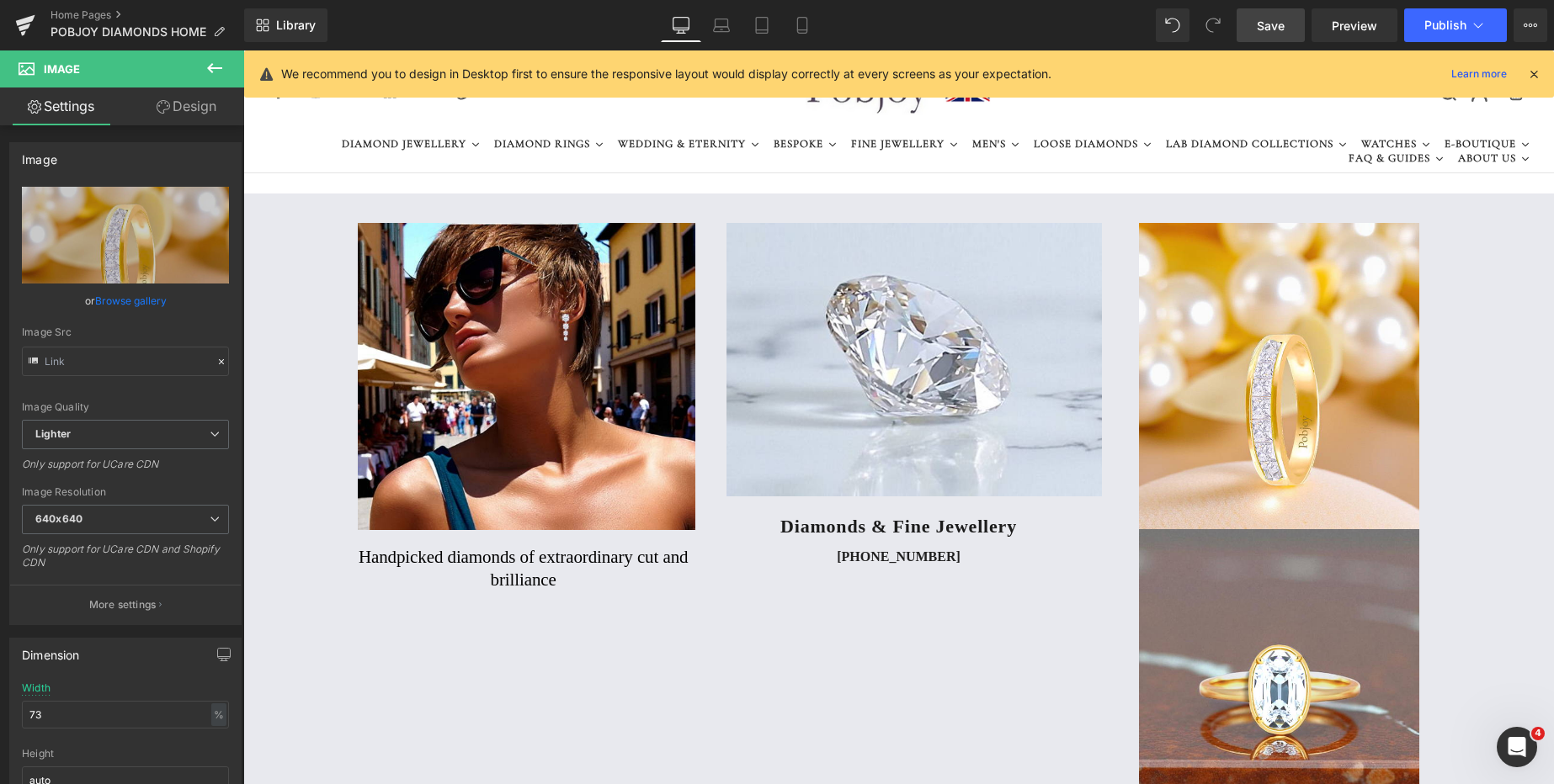
scroll to position [5, 0]
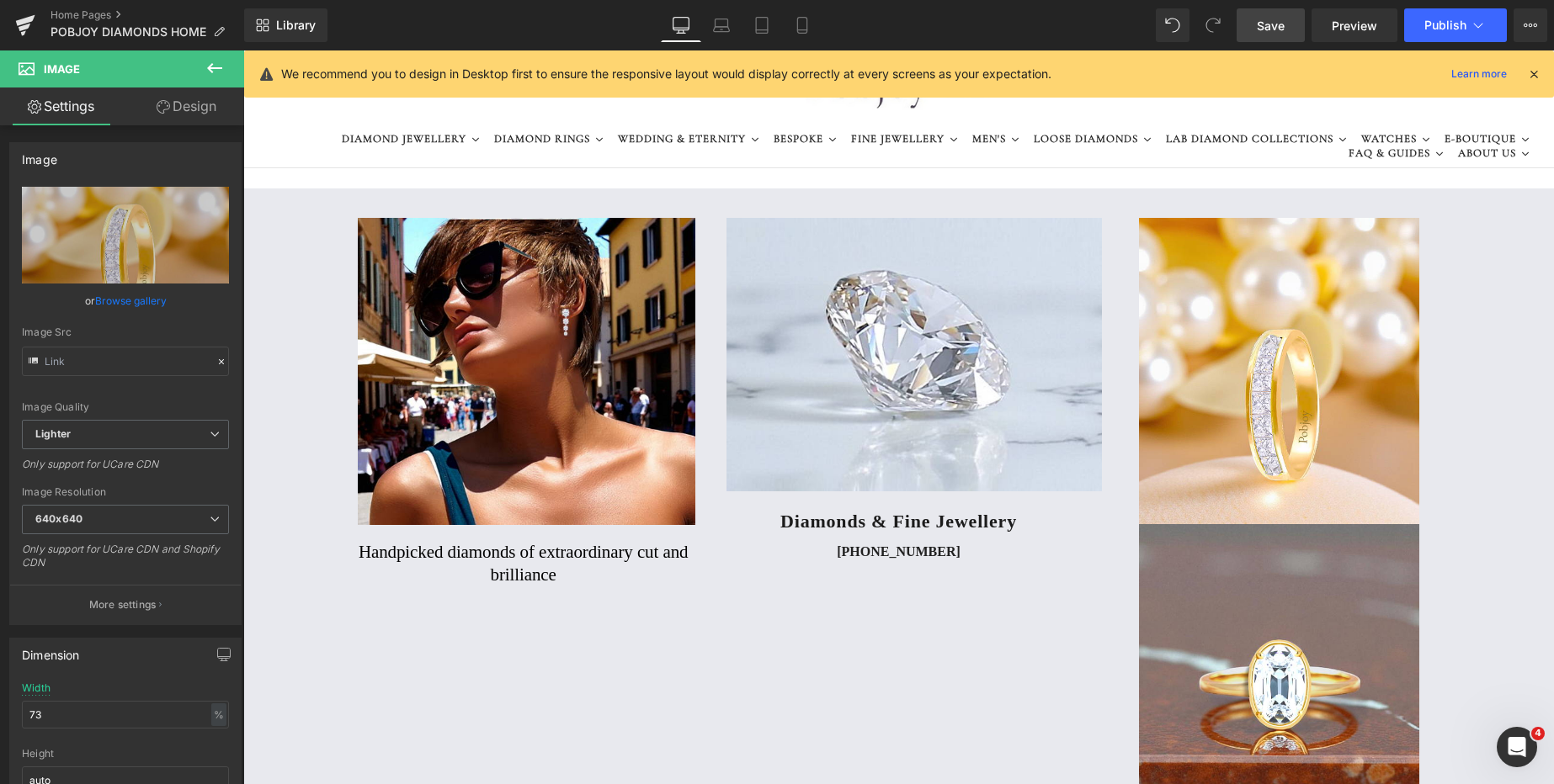
click at [1270, 26] on span "Save" at bounding box center [1270, 25] width 28 height 17
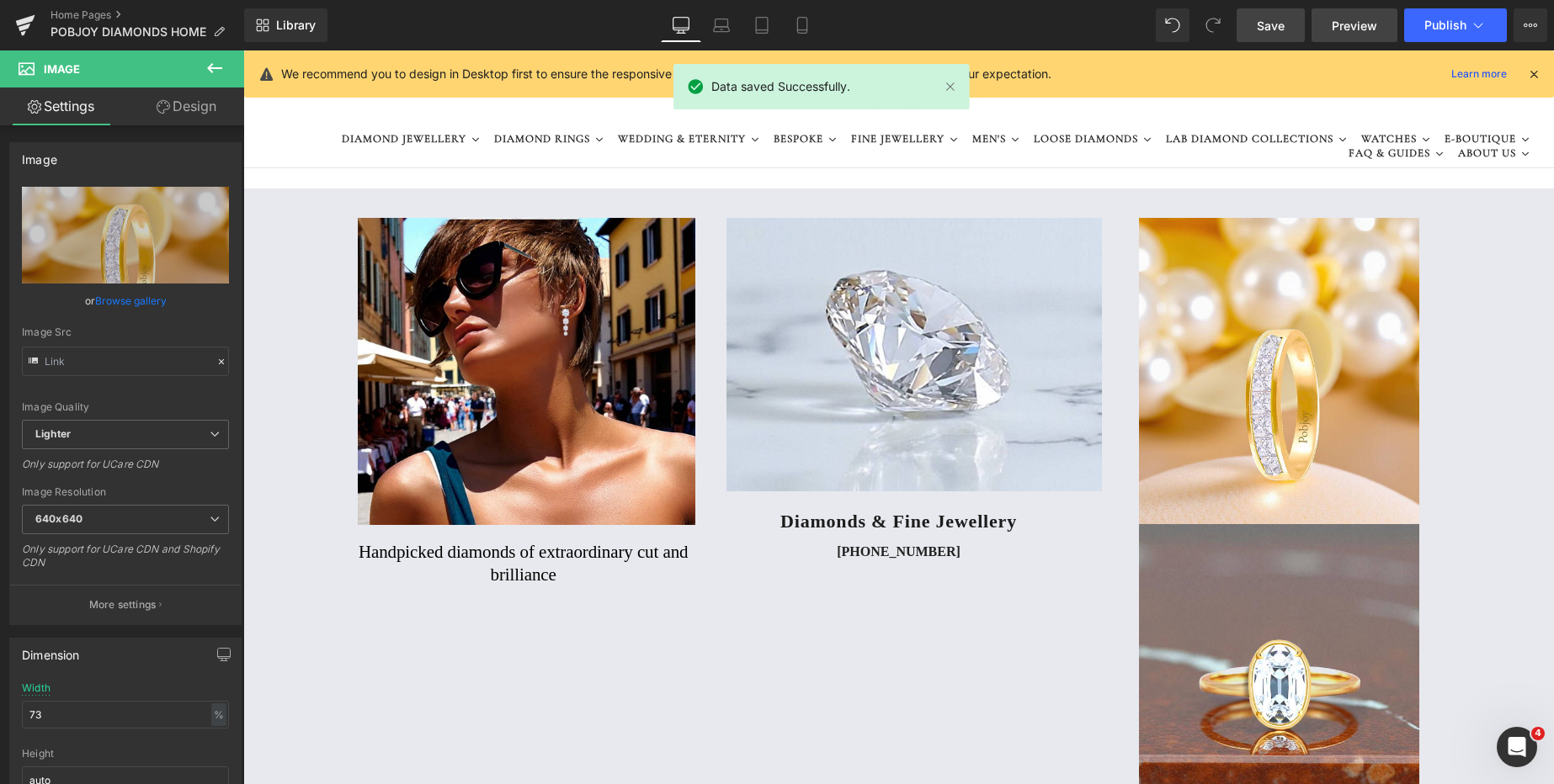
click at [1357, 25] on span "Preview" at bounding box center [1354, 25] width 45 height 17
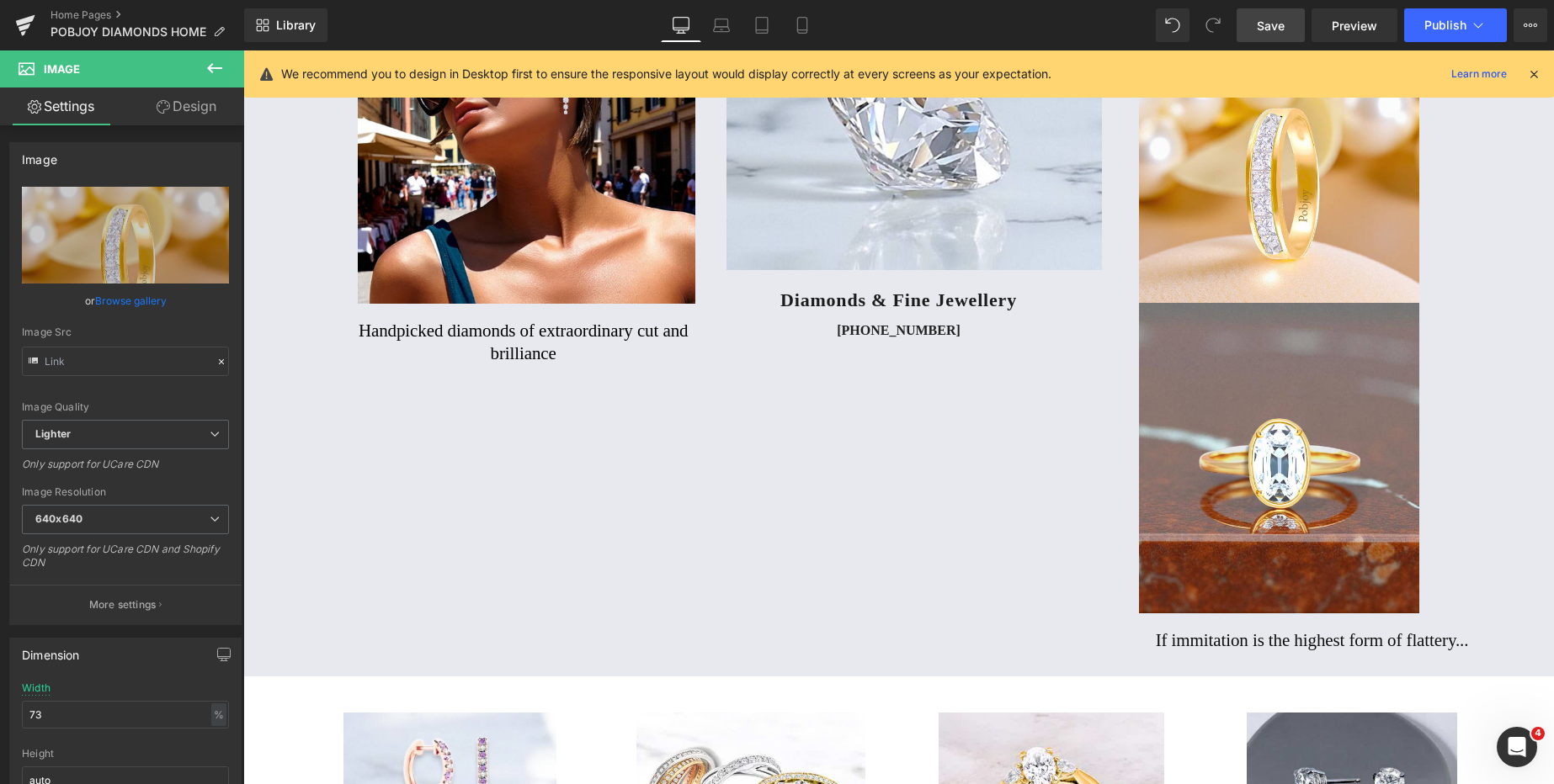
scroll to position [243, 0]
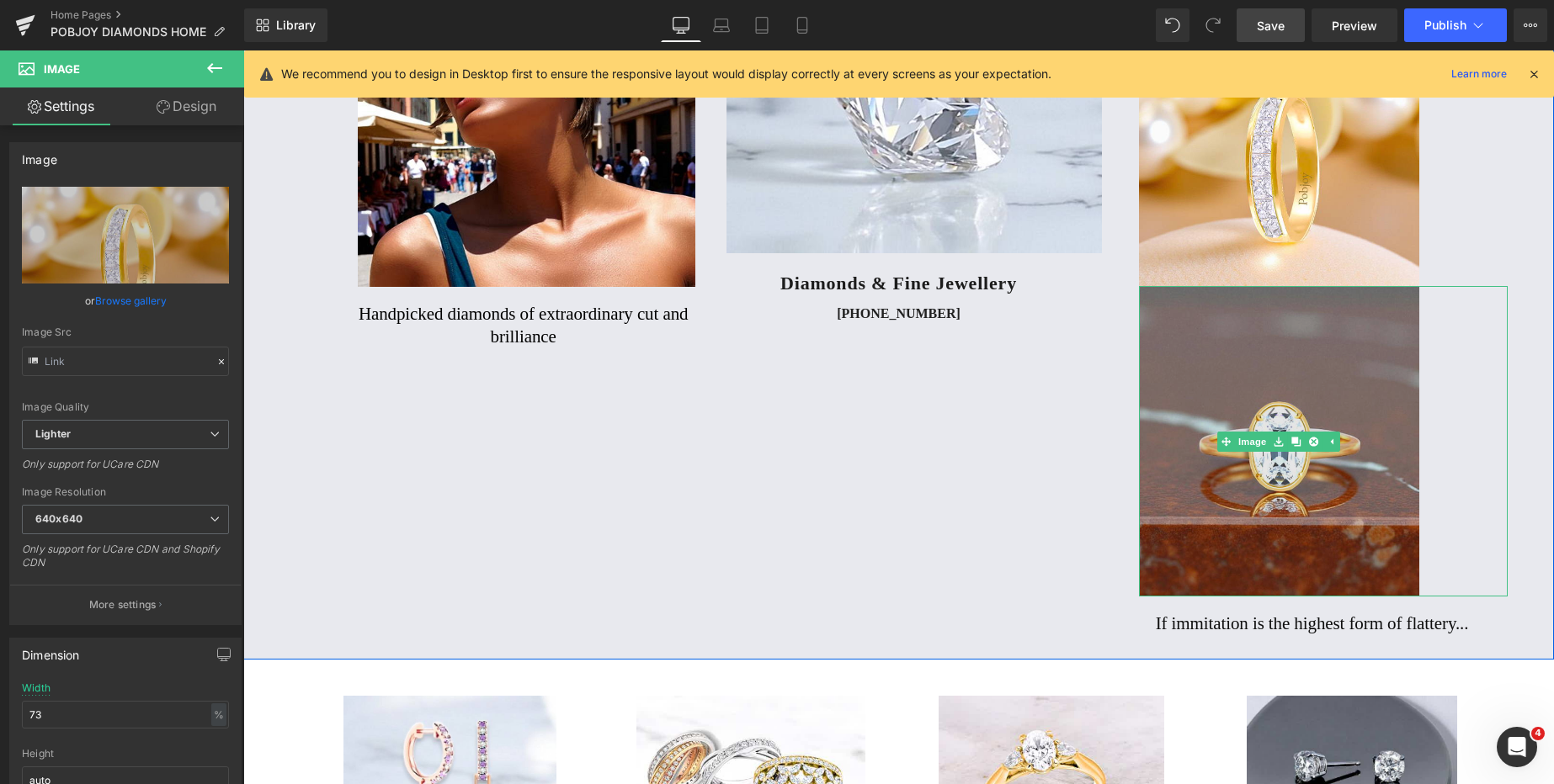
click at [1275, 332] on img at bounding box center [1279, 442] width 280 height 311
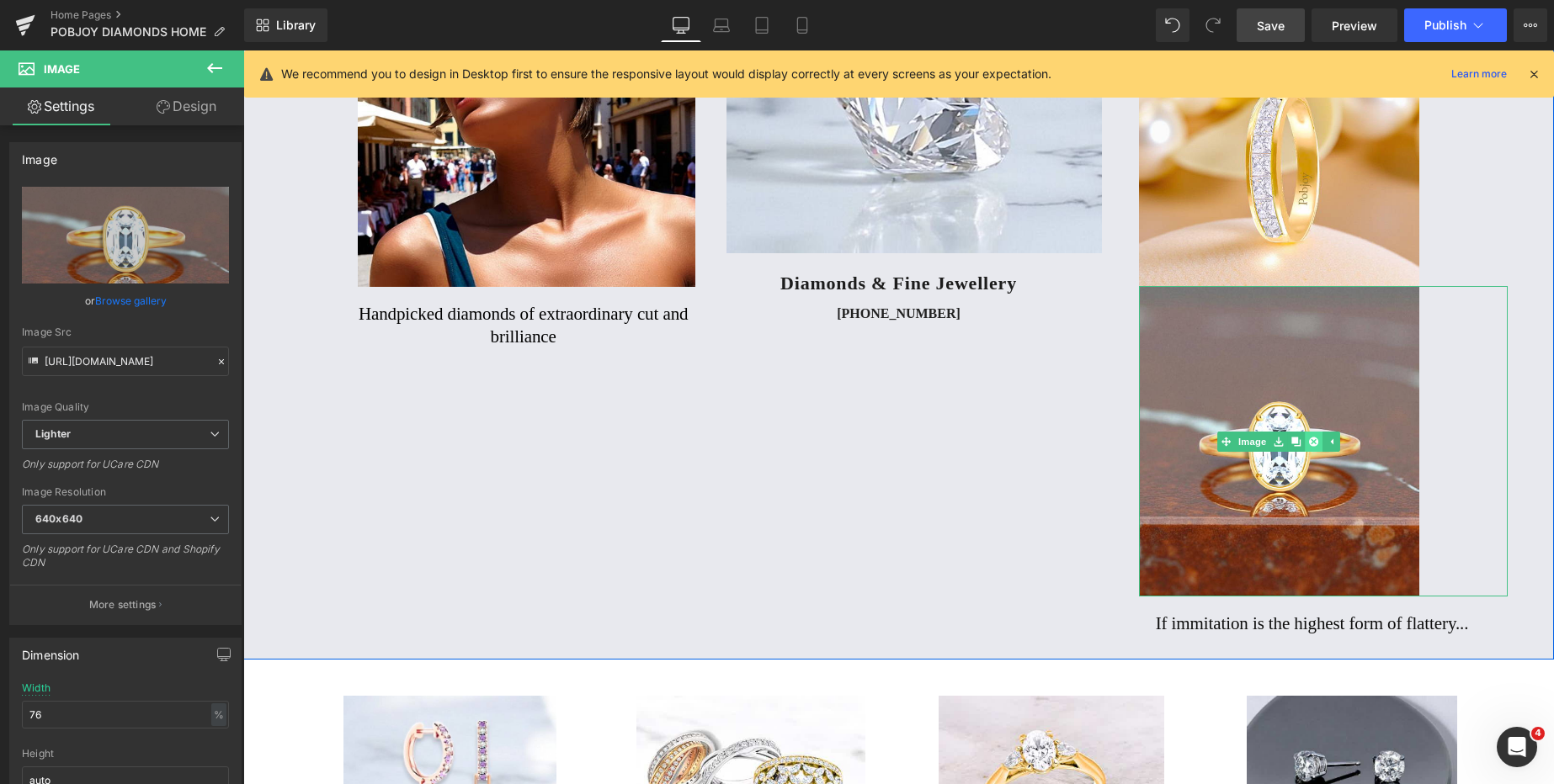
click at [1309, 441] on icon at bounding box center [1313, 442] width 9 height 9
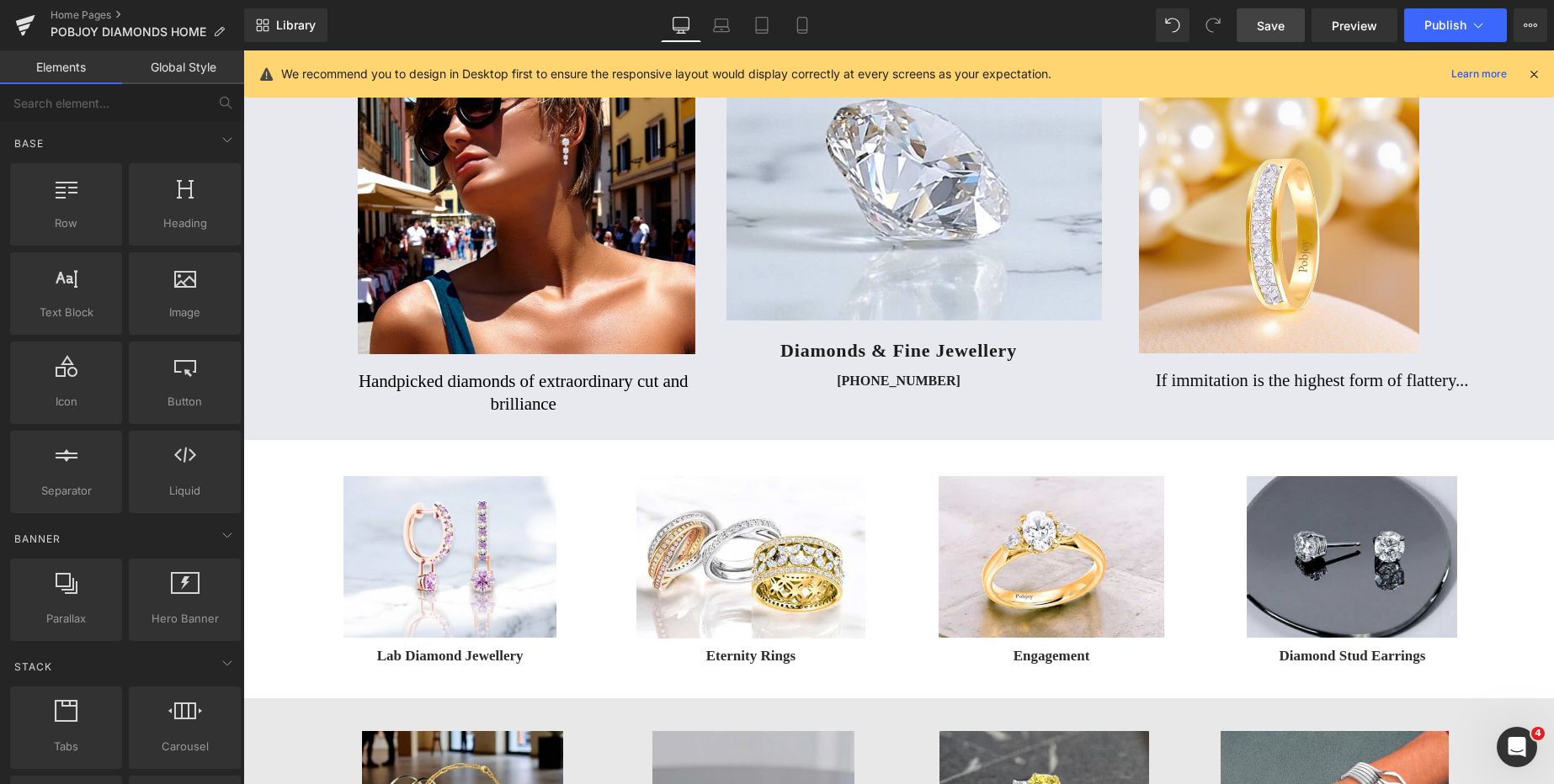
scroll to position [96, 0]
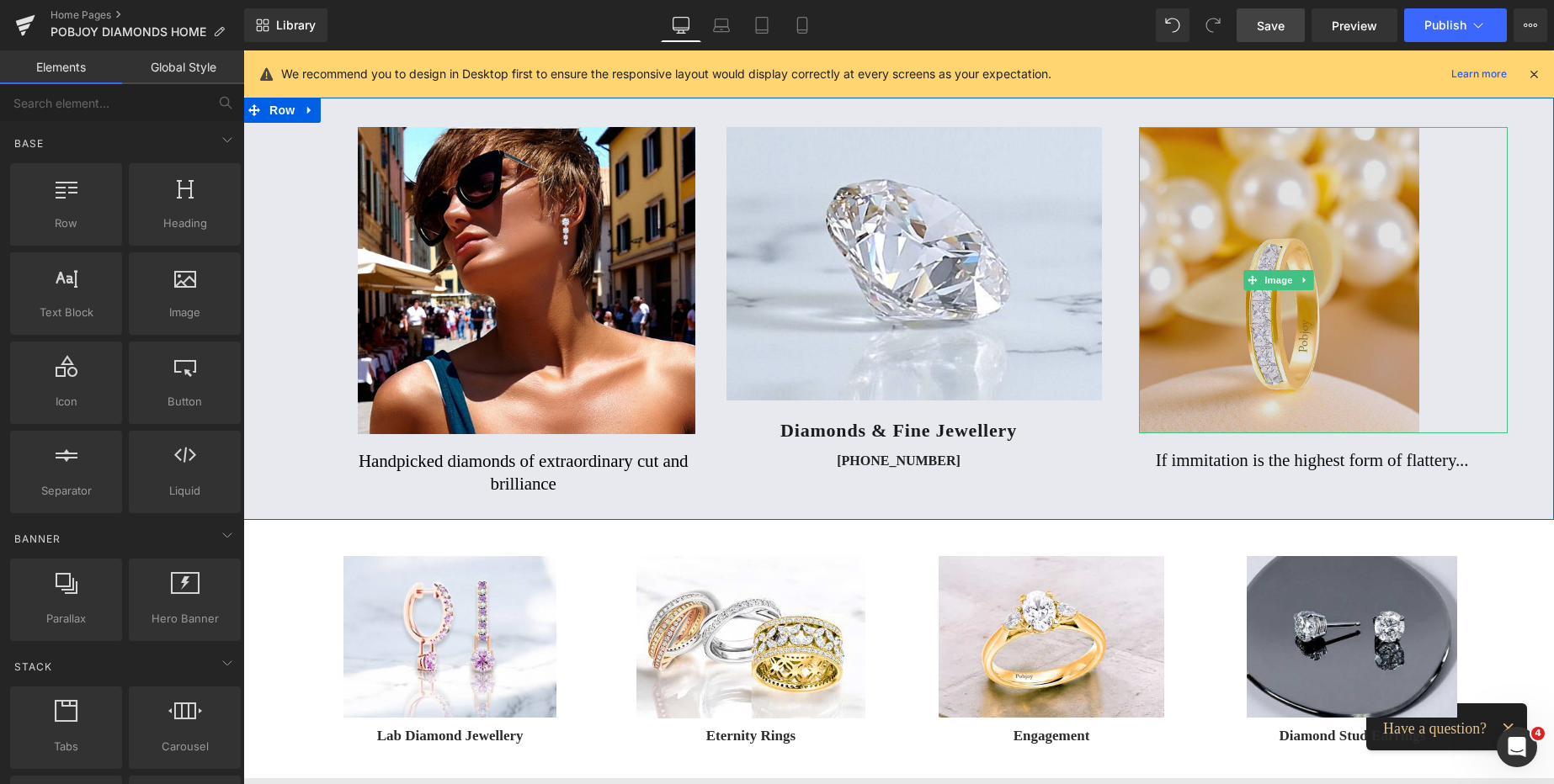
click at [1329, 159] on img at bounding box center [1279, 280] width 280 height 306
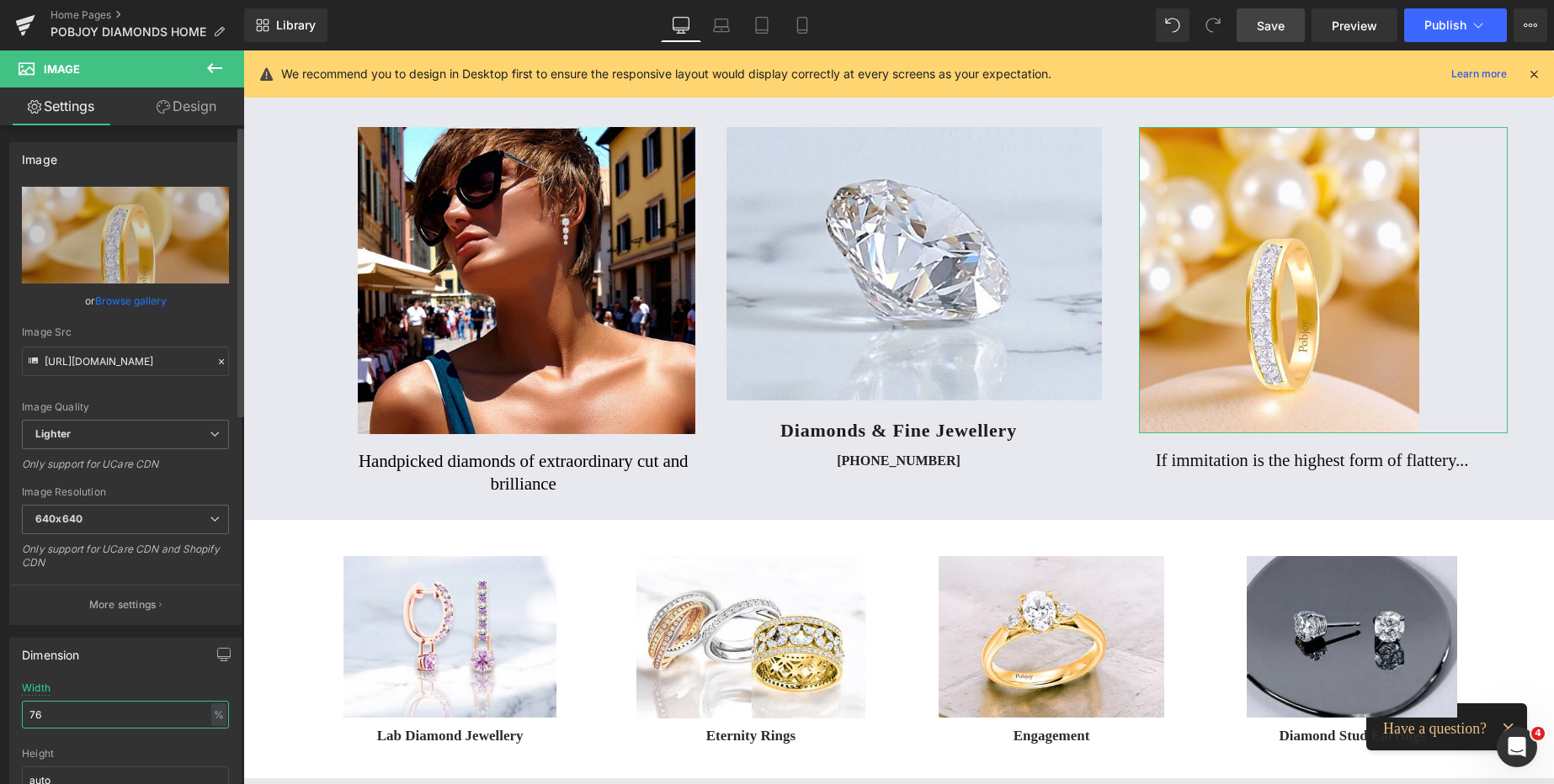
click at [85, 714] on input "76" at bounding box center [125, 715] width 207 height 28
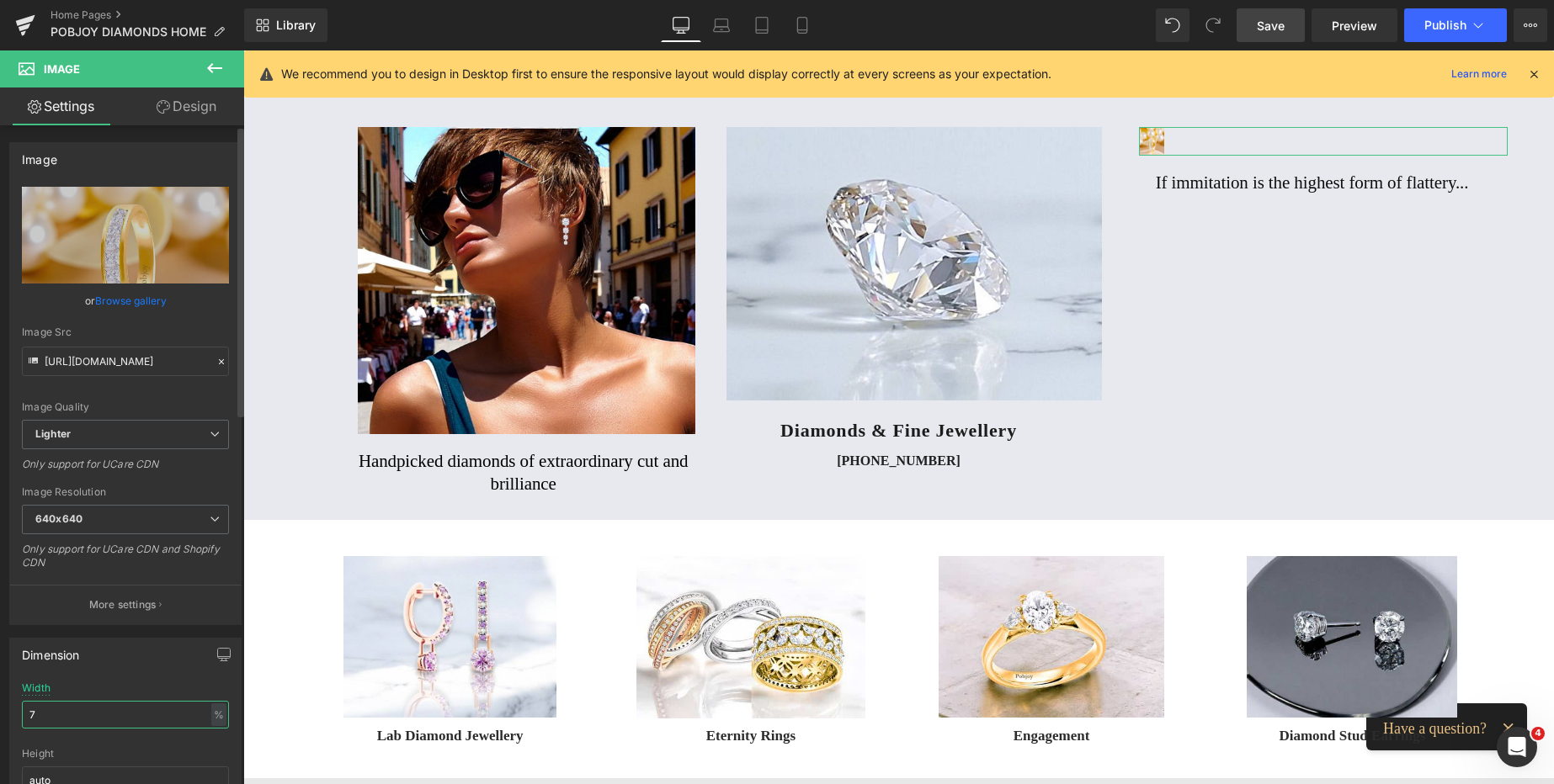
type input "77"
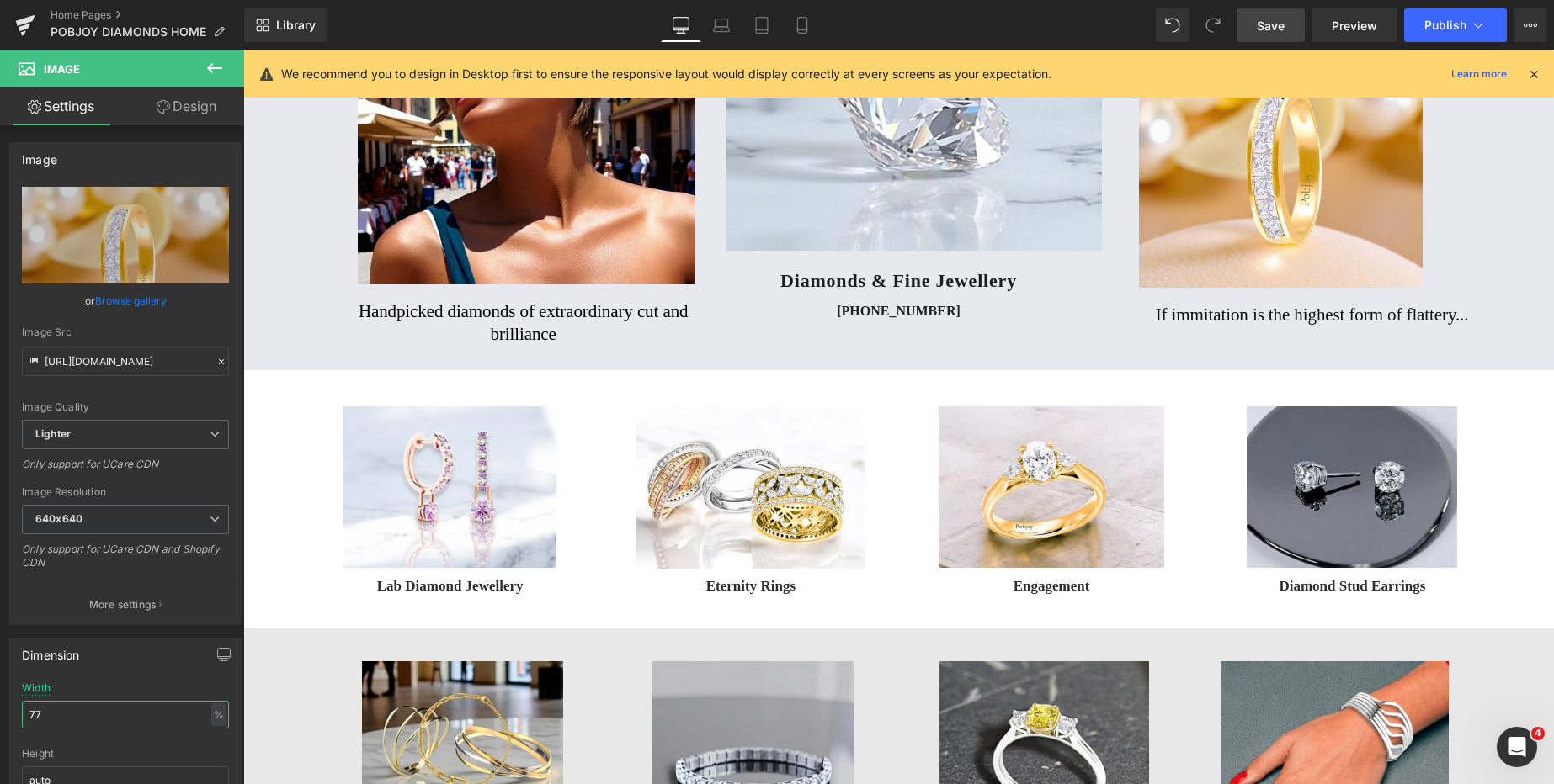
scroll to position [181, 0]
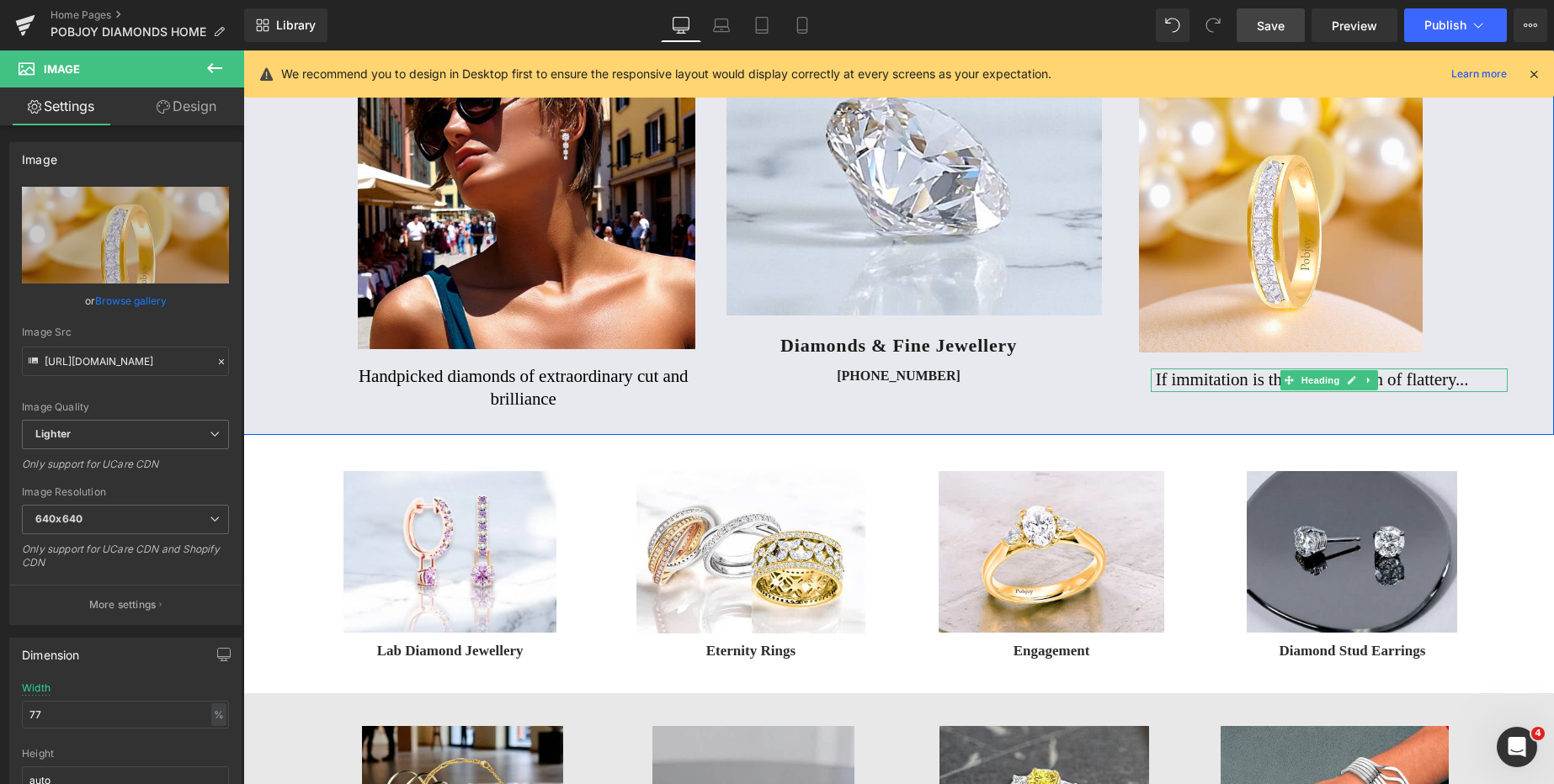
click at [1181, 385] on h2 "If immitation is the highest form of flattery..." at bounding box center [1331, 380] width 352 height 23
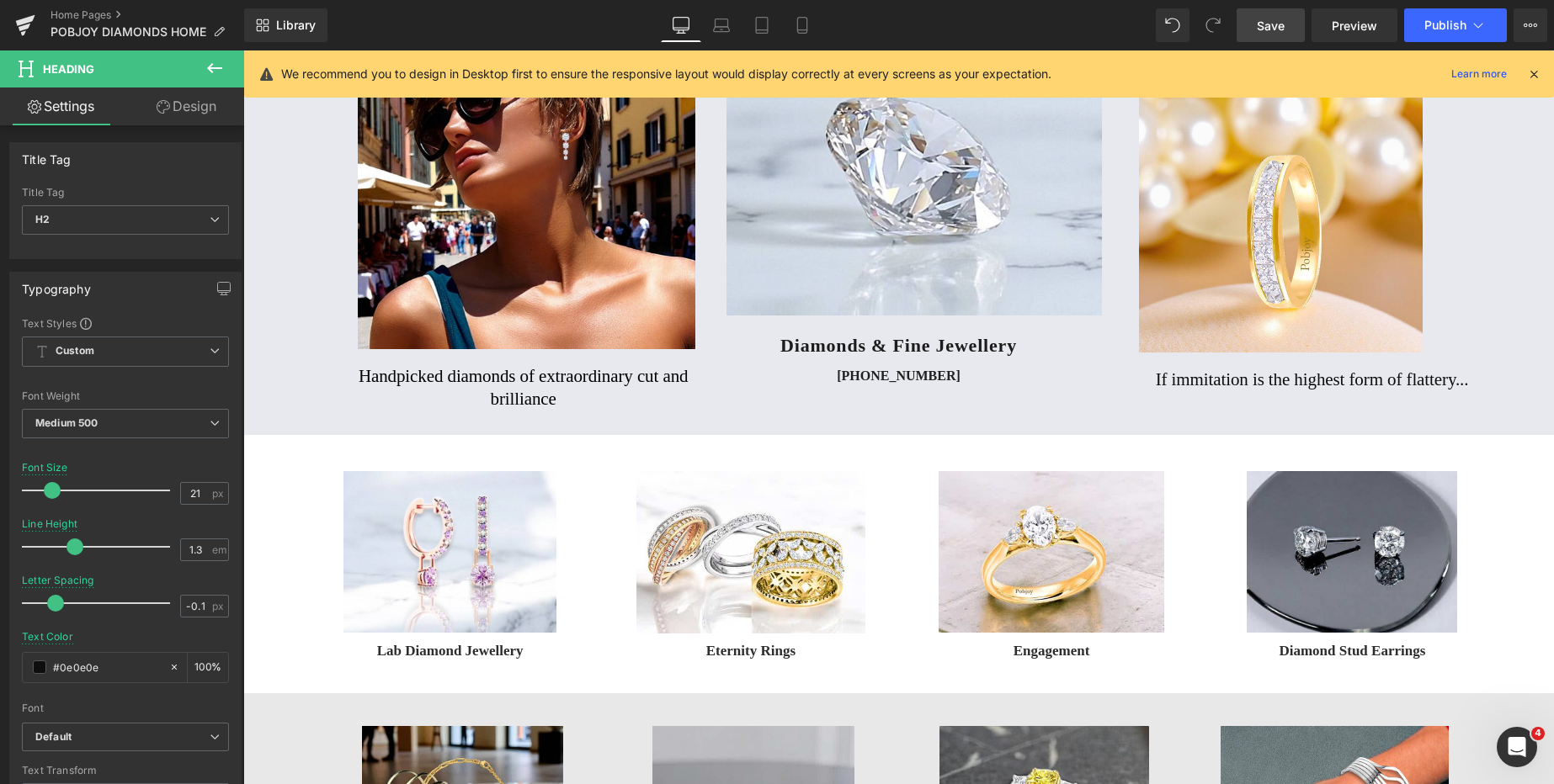
click at [191, 114] on link "Design" at bounding box center [186, 106] width 122 height 38
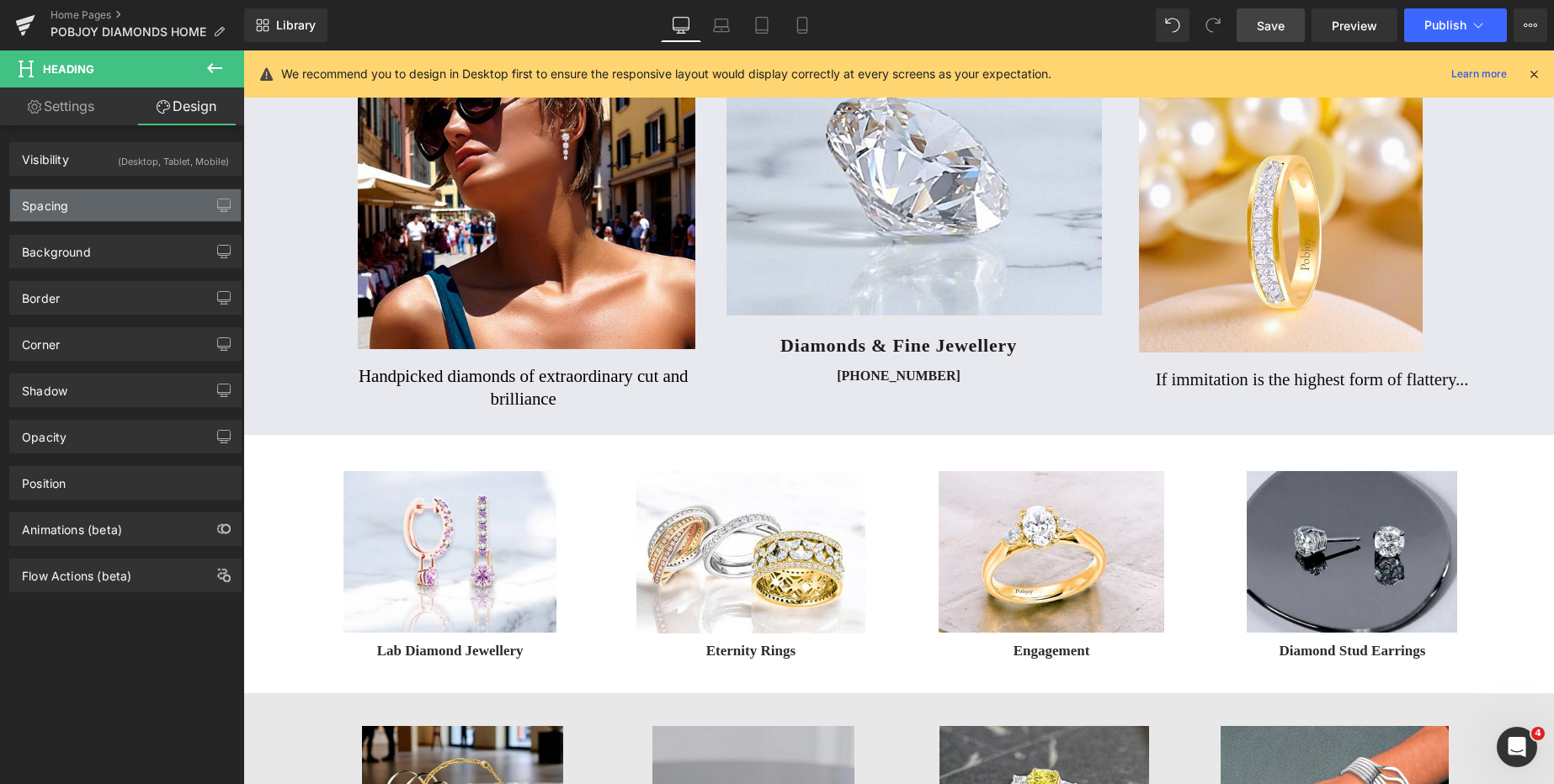
click at [75, 203] on div "Spacing" at bounding box center [125, 204] width 231 height 32
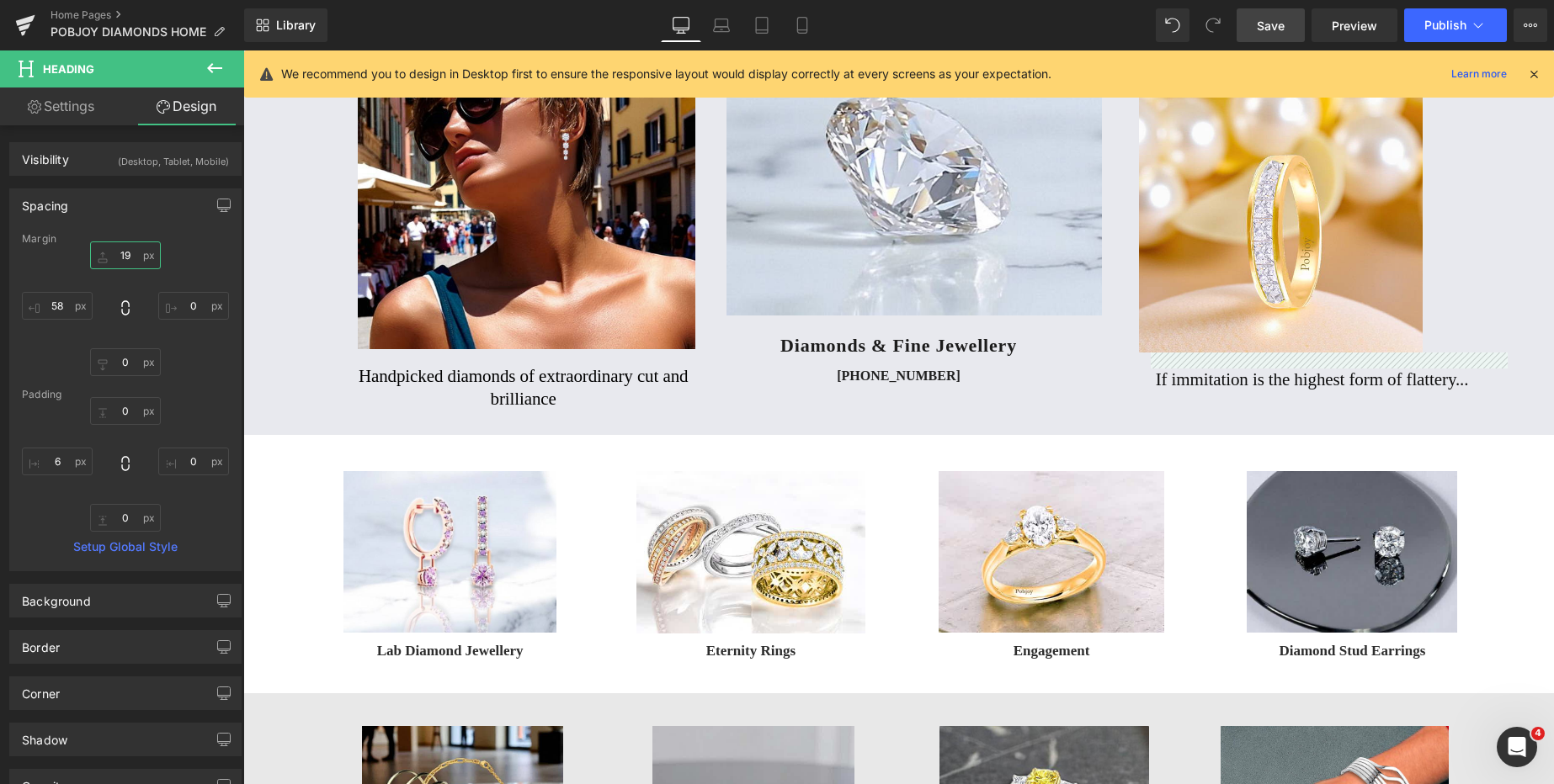
click at [119, 257] on input "19" at bounding box center [125, 255] width 71 height 28
type input "18"
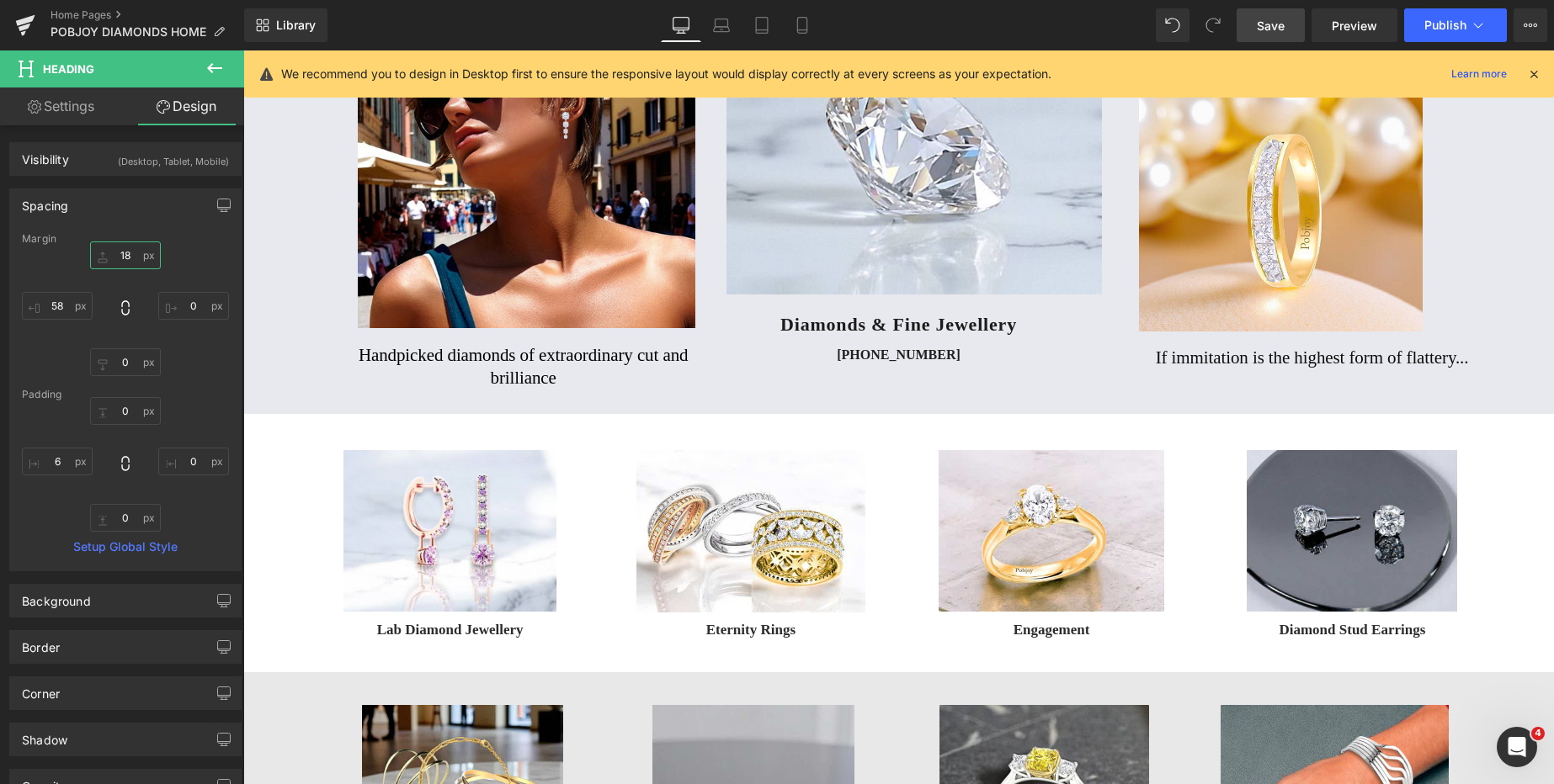
scroll to position [165, 0]
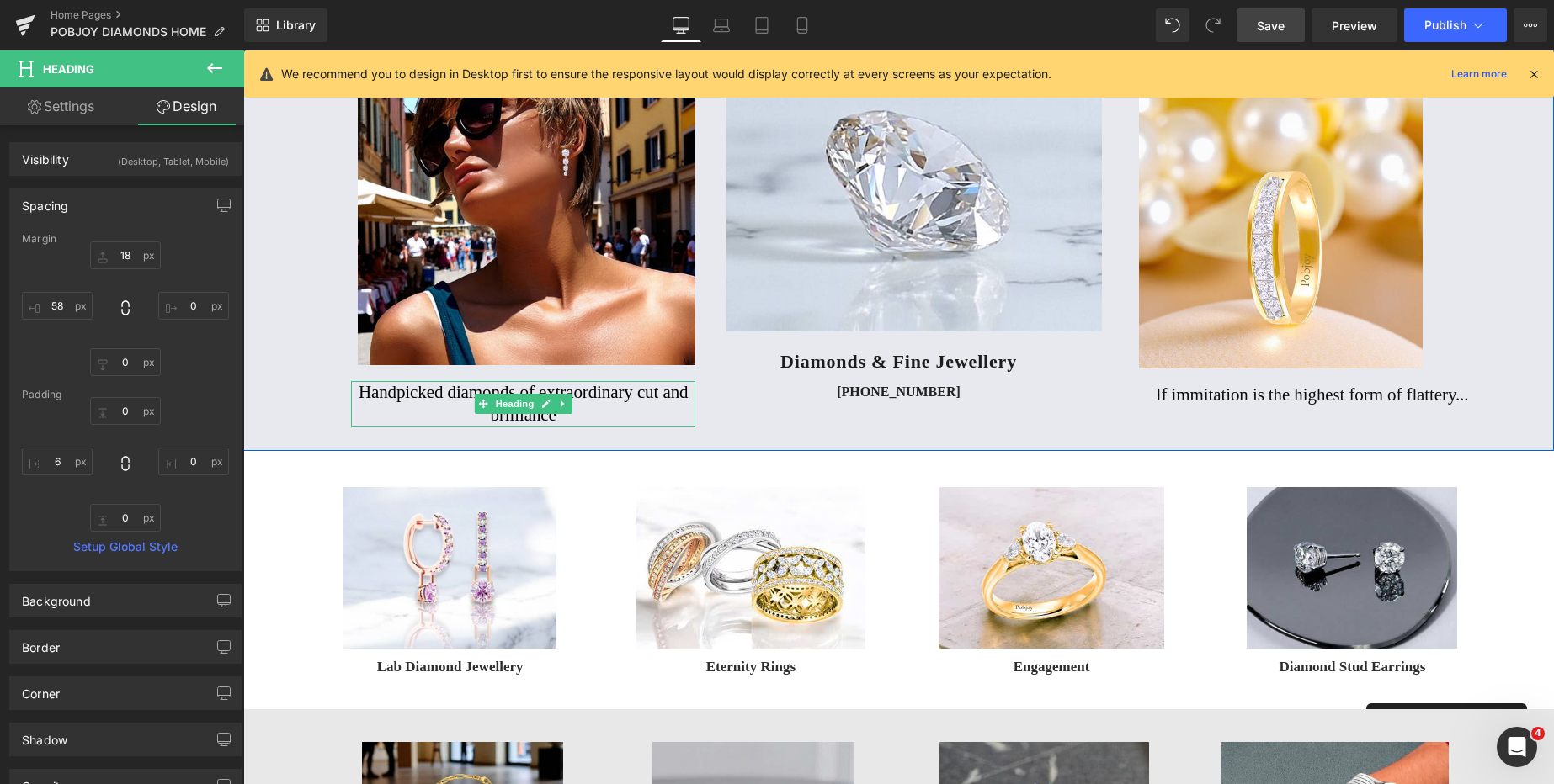
click at [378, 394] on h2 "Handpicked diamonds of extraordinary cut and brilliance" at bounding box center [523, 404] width 344 height 46
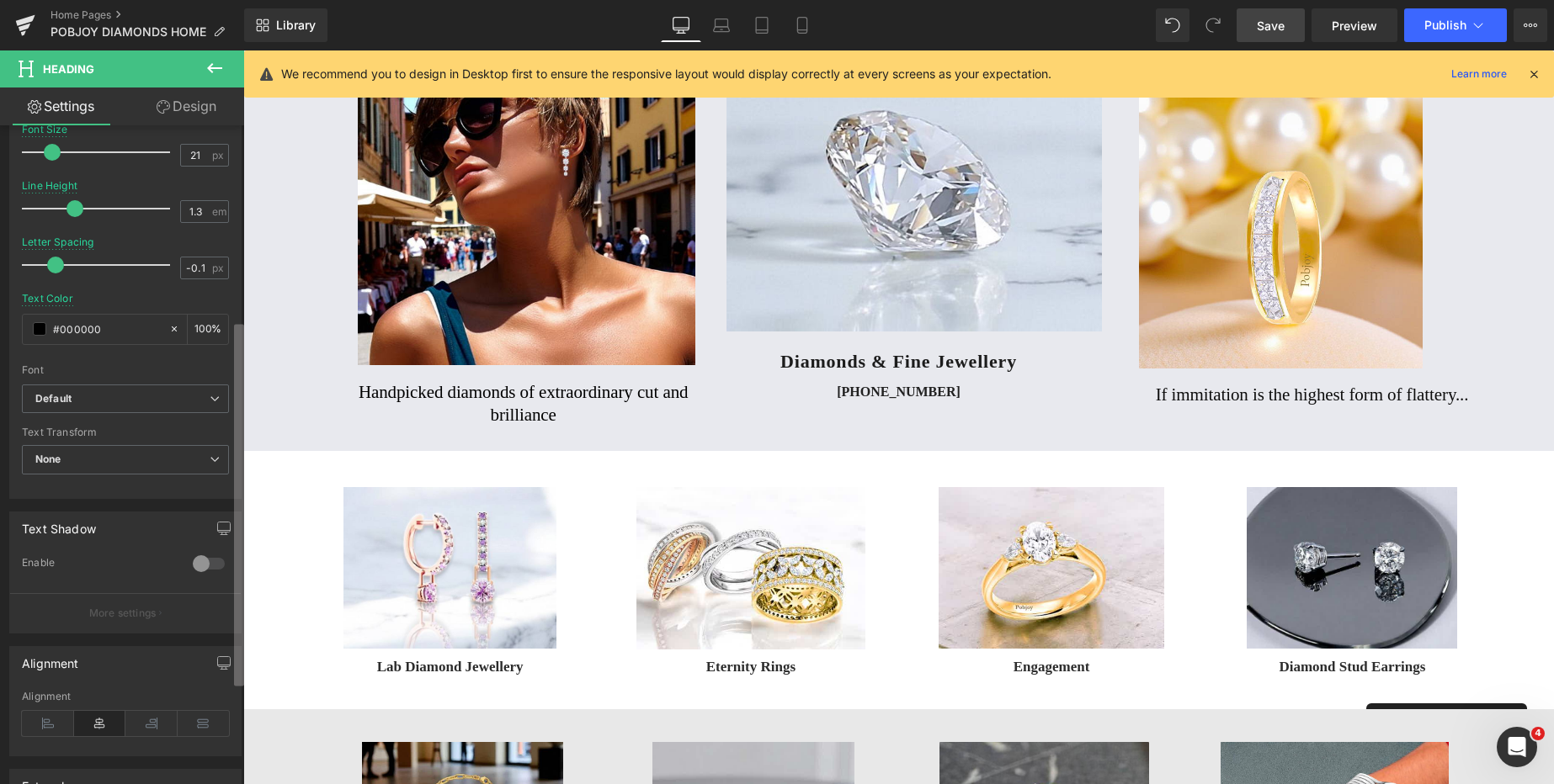
scroll to position [355, 0]
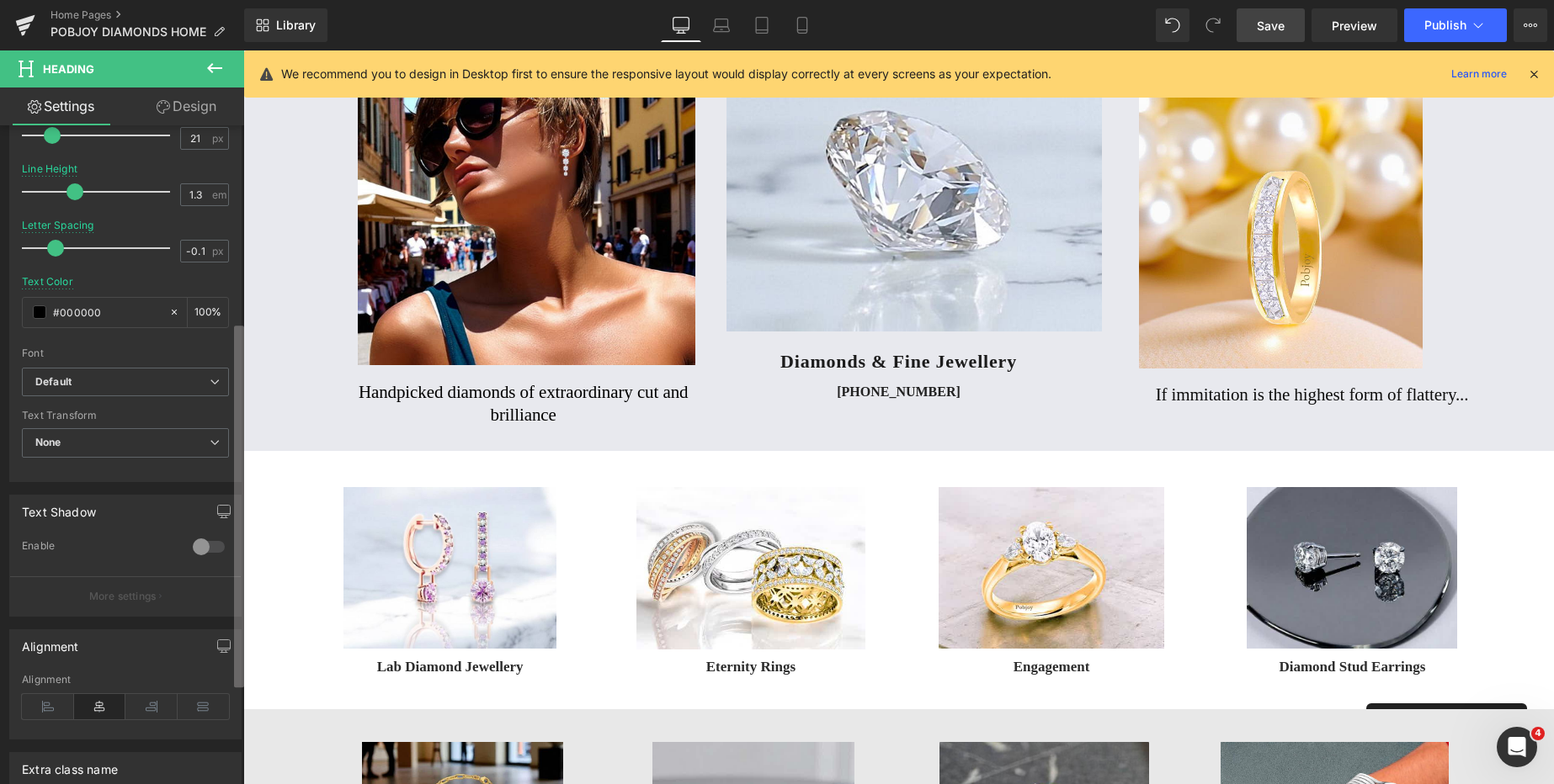
click at [223, 547] on div "Title Tag H1 H2 H3 H4 H5 H6 Title Tag H2 H1 H2 H3 H4 H5 H6 Typography Text Styl…" at bounding box center [122, 459] width 244 height 667
click at [196, 451] on span "None" at bounding box center [125, 442] width 207 height 29
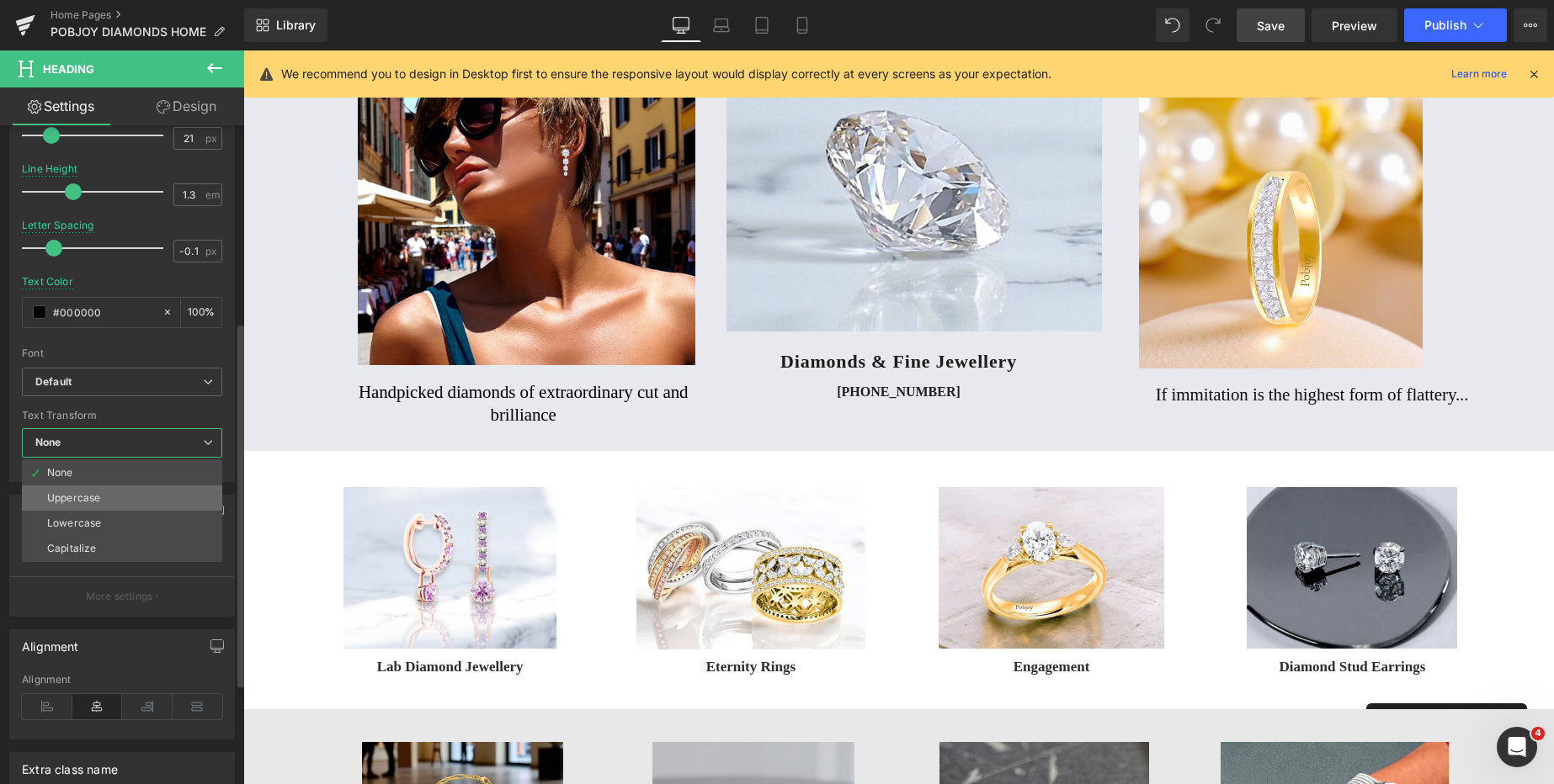
click at [165, 494] on li "Uppercase" at bounding box center [122, 498] width 200 height 25
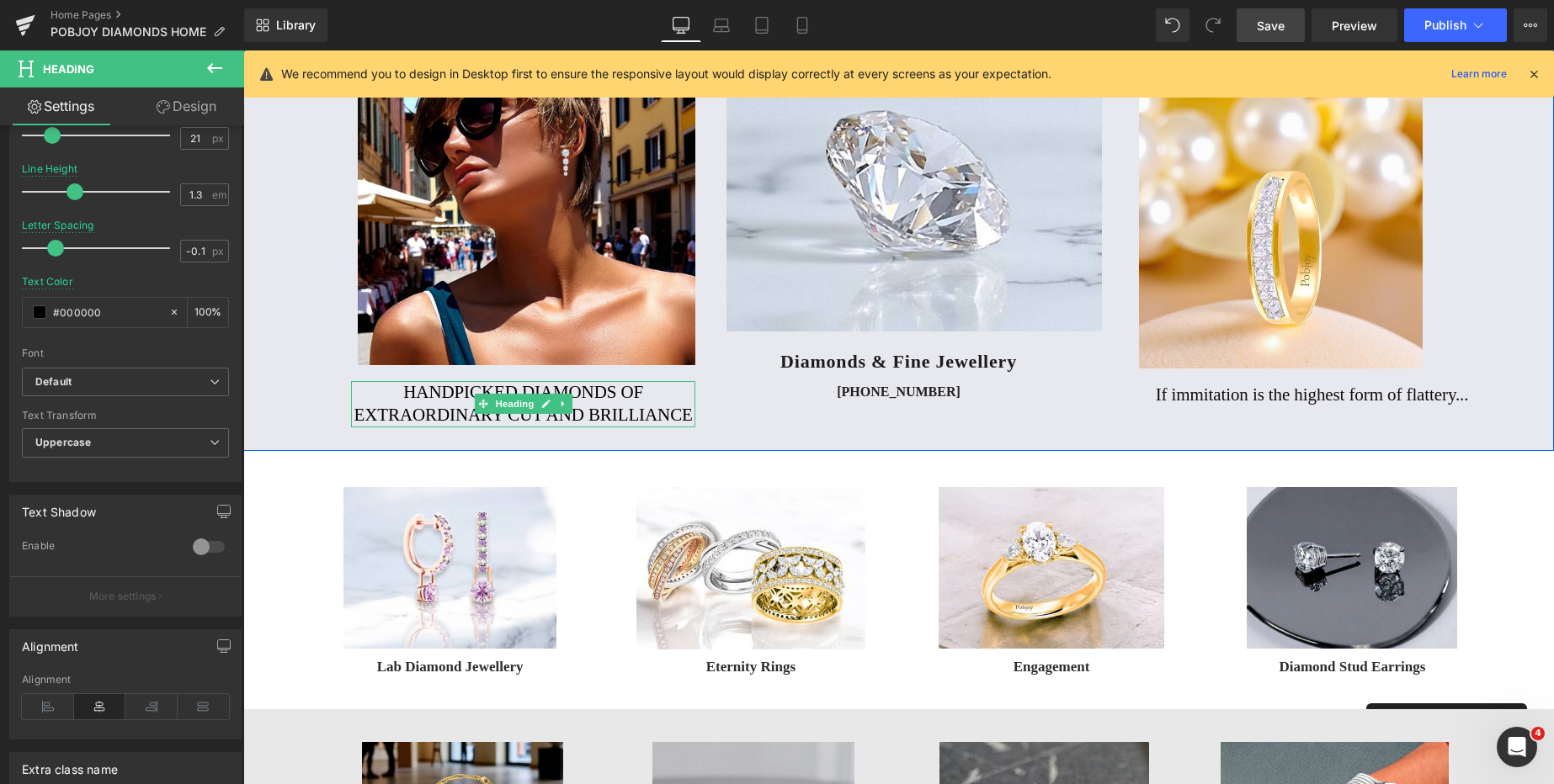
click at [423, 404] on h2 "Handpicked diamonds of extraordinary cut and brilliance" at bounding box center [523, 404] width 344 height 46
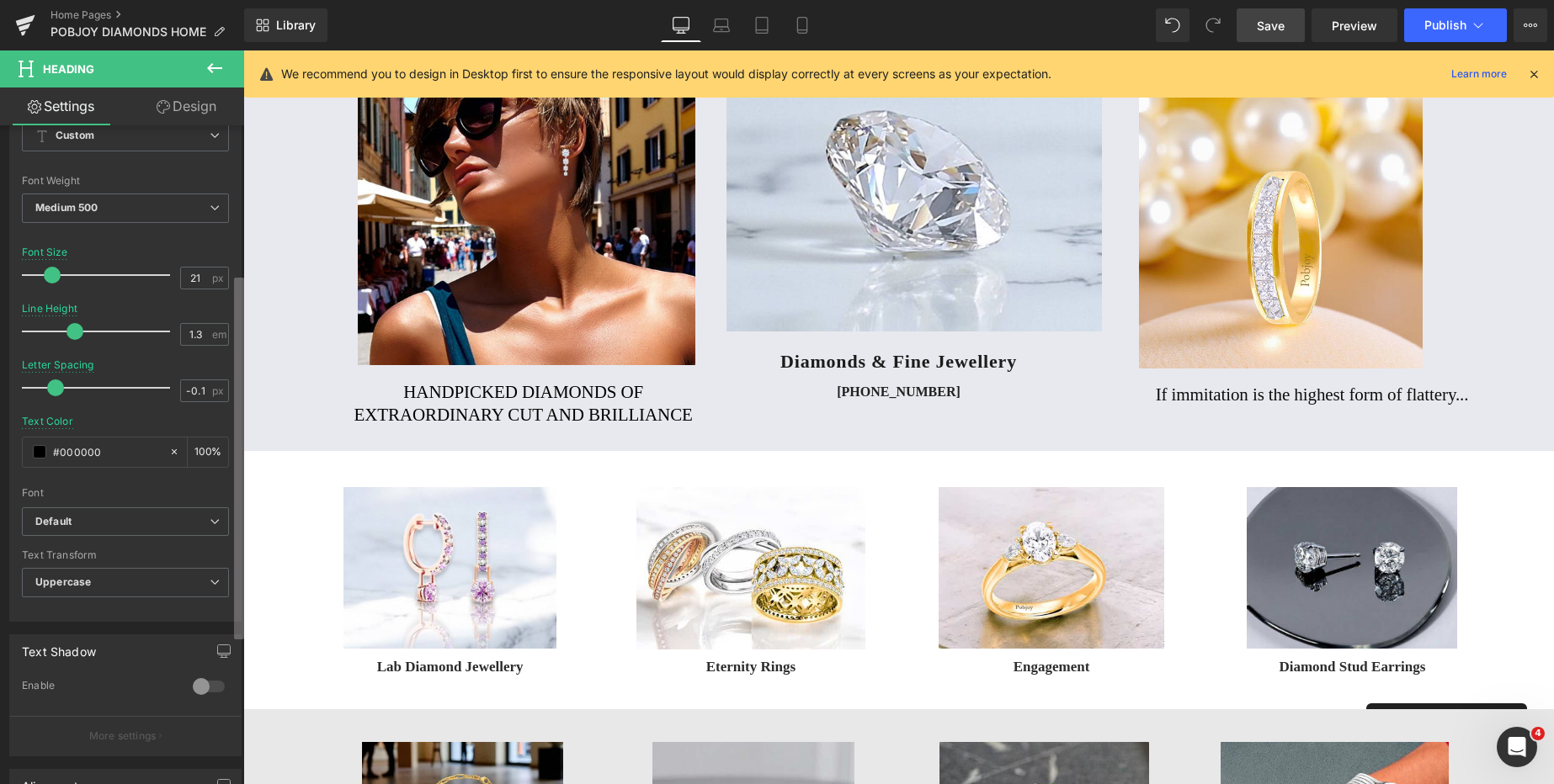
scroll to position [200, 0]
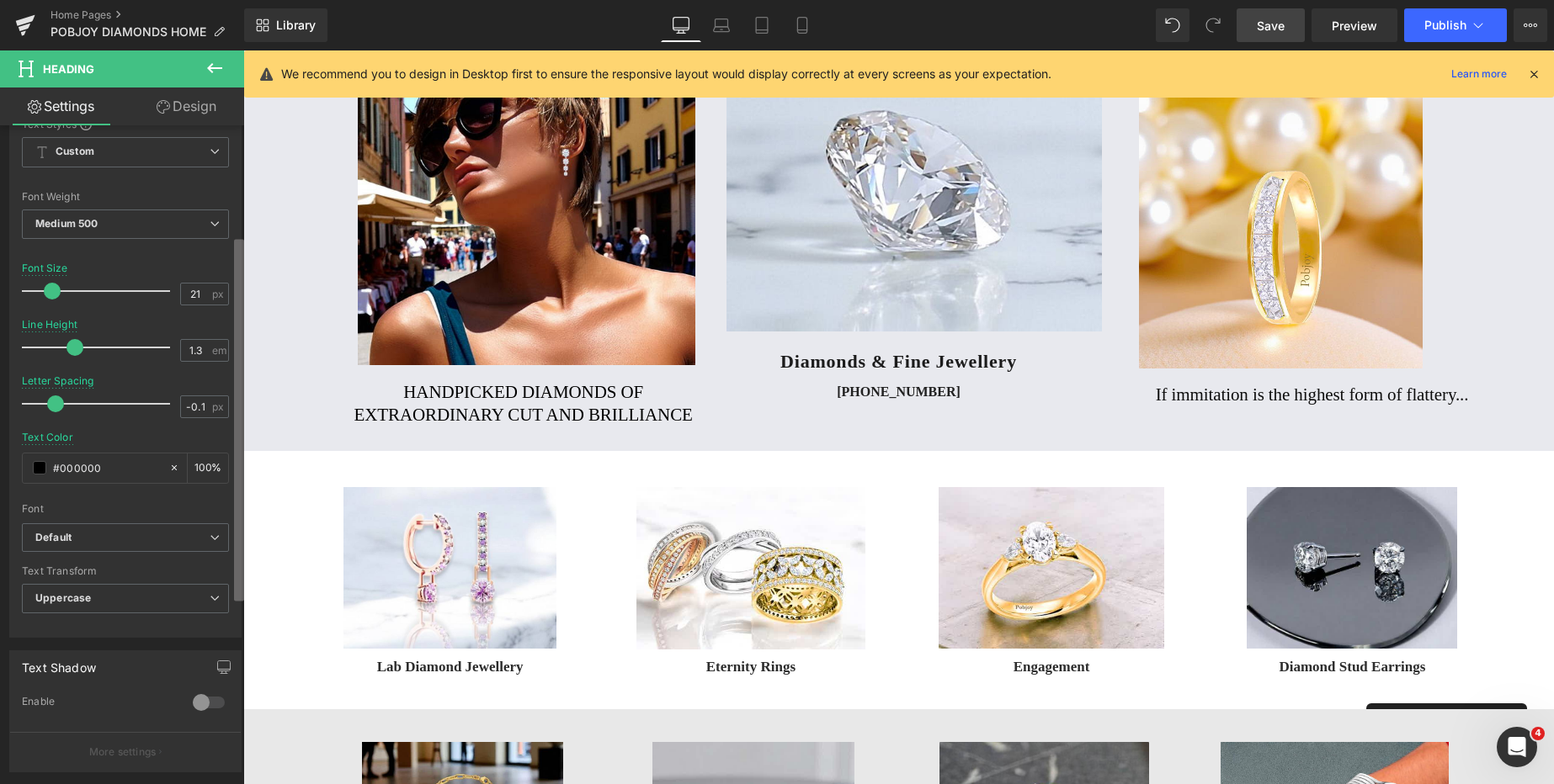
click at [242, 332] on b at bounding box center [239, 420] width 10 height 362
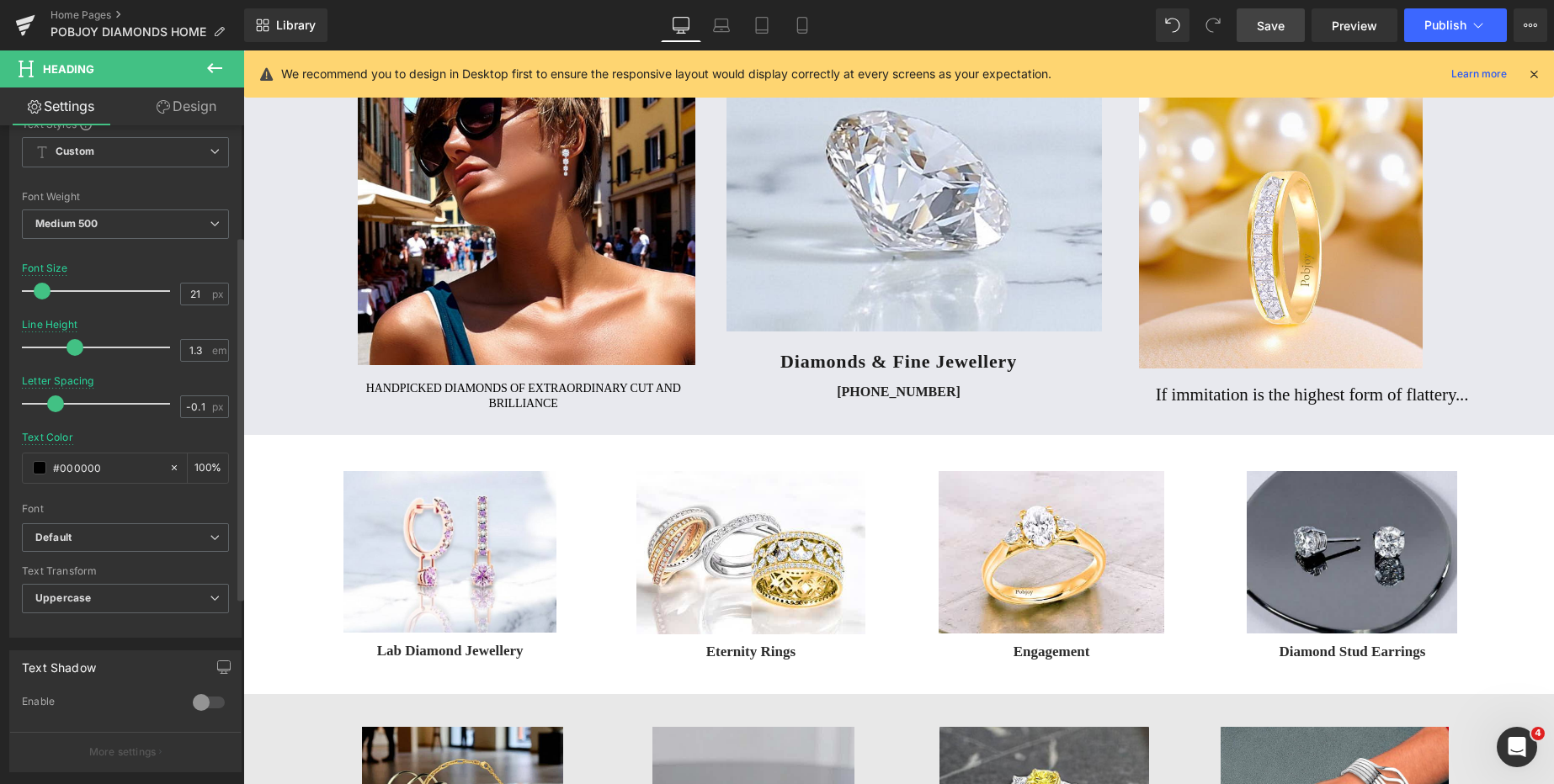
drag, startPoint x: 56, startPoint y: 303, endPoint x: 41, endPoint y: 302, distance: 15.0
click at [41, 302] on div at bounding box center [100, 291] width 140 height 34
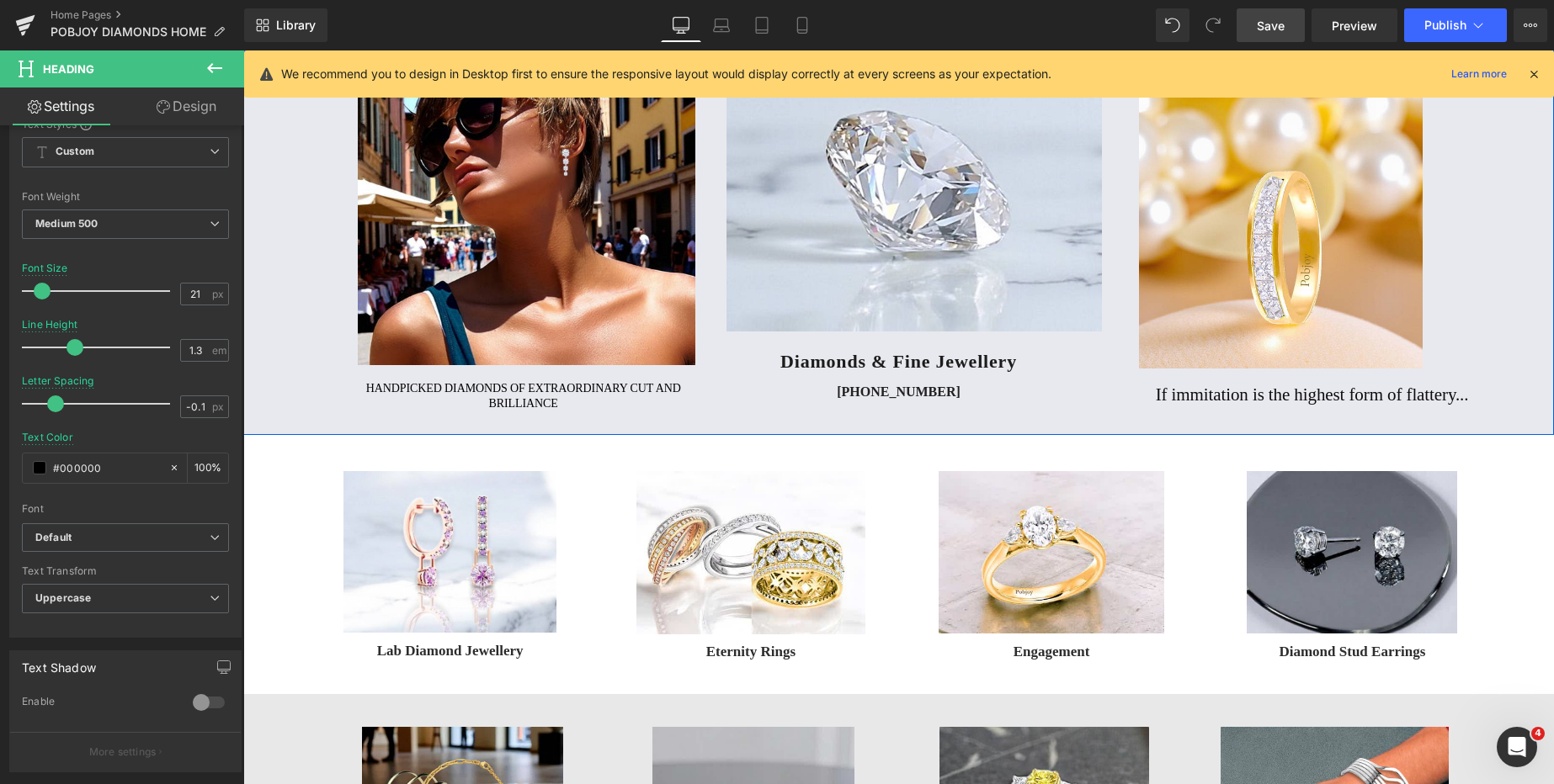
click at [380, 387] on h2 "Handpicked diamonds of extraordinary cut and brilliance" at bounding box center [523, 396] width 344 height 30
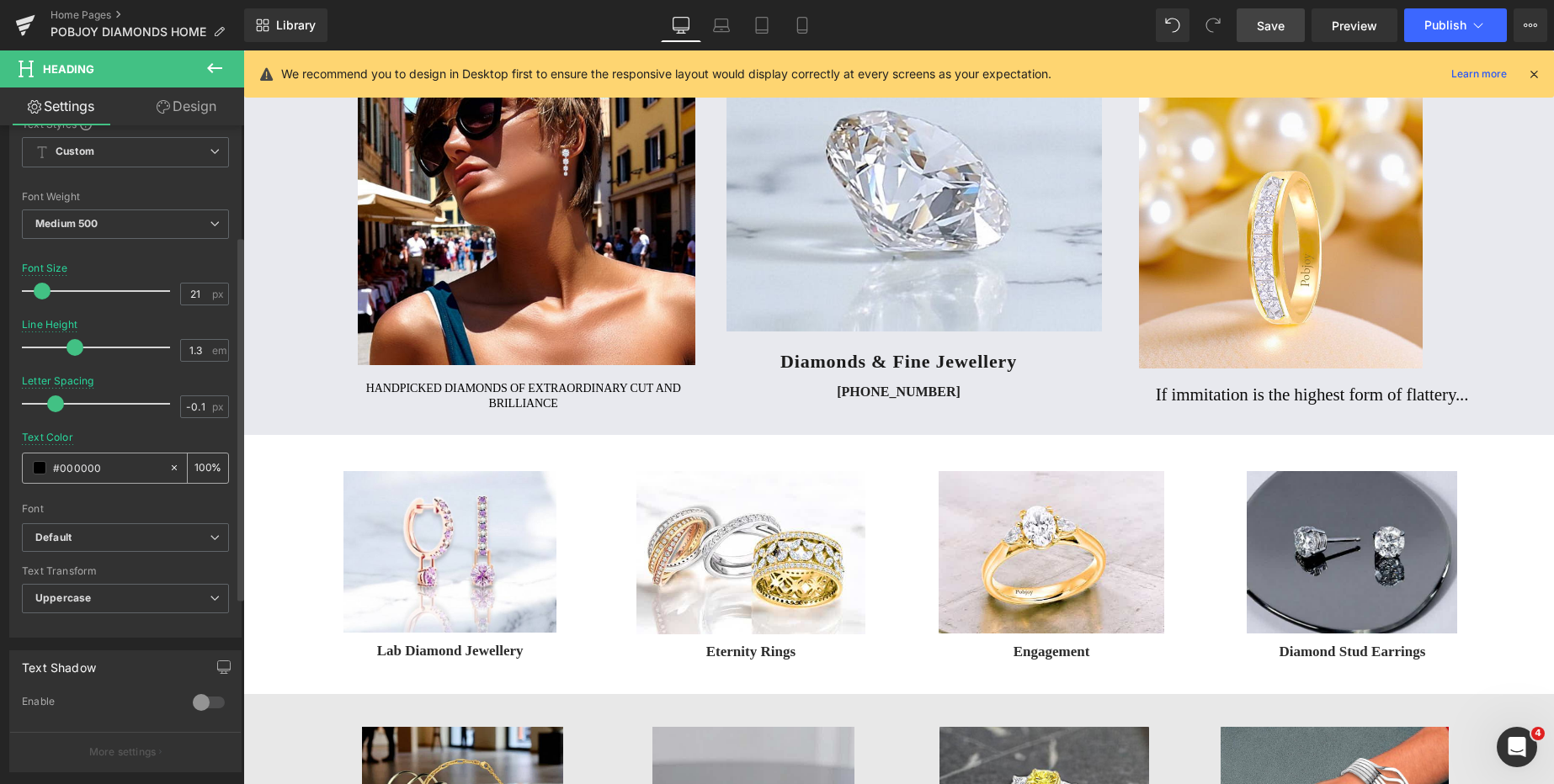
click at [40, 470] on span at bounding box center [39, 468] width 14 height 14
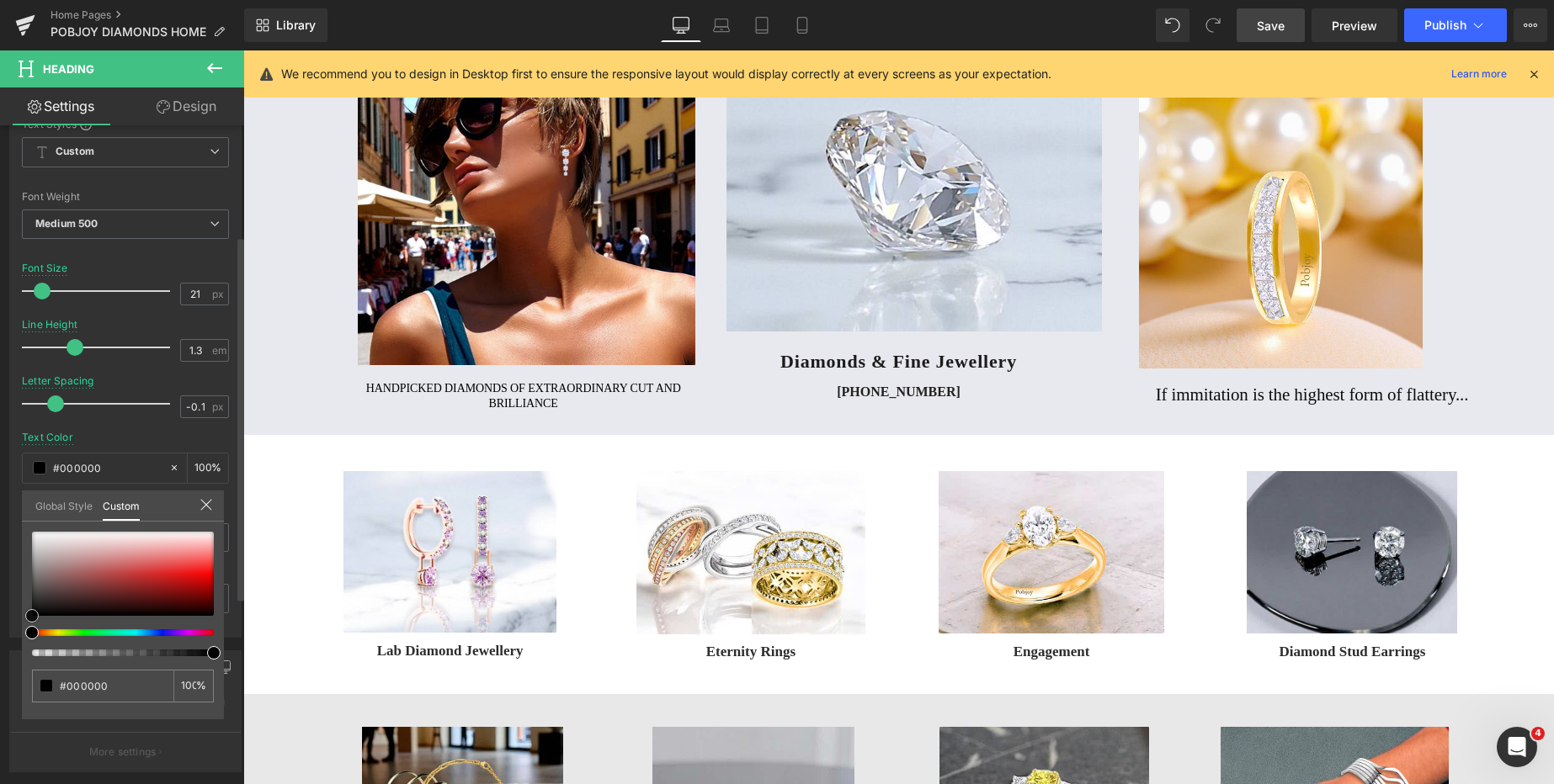
click at [33, 618] on span at bounding box center [32, 616] width 14 height 14
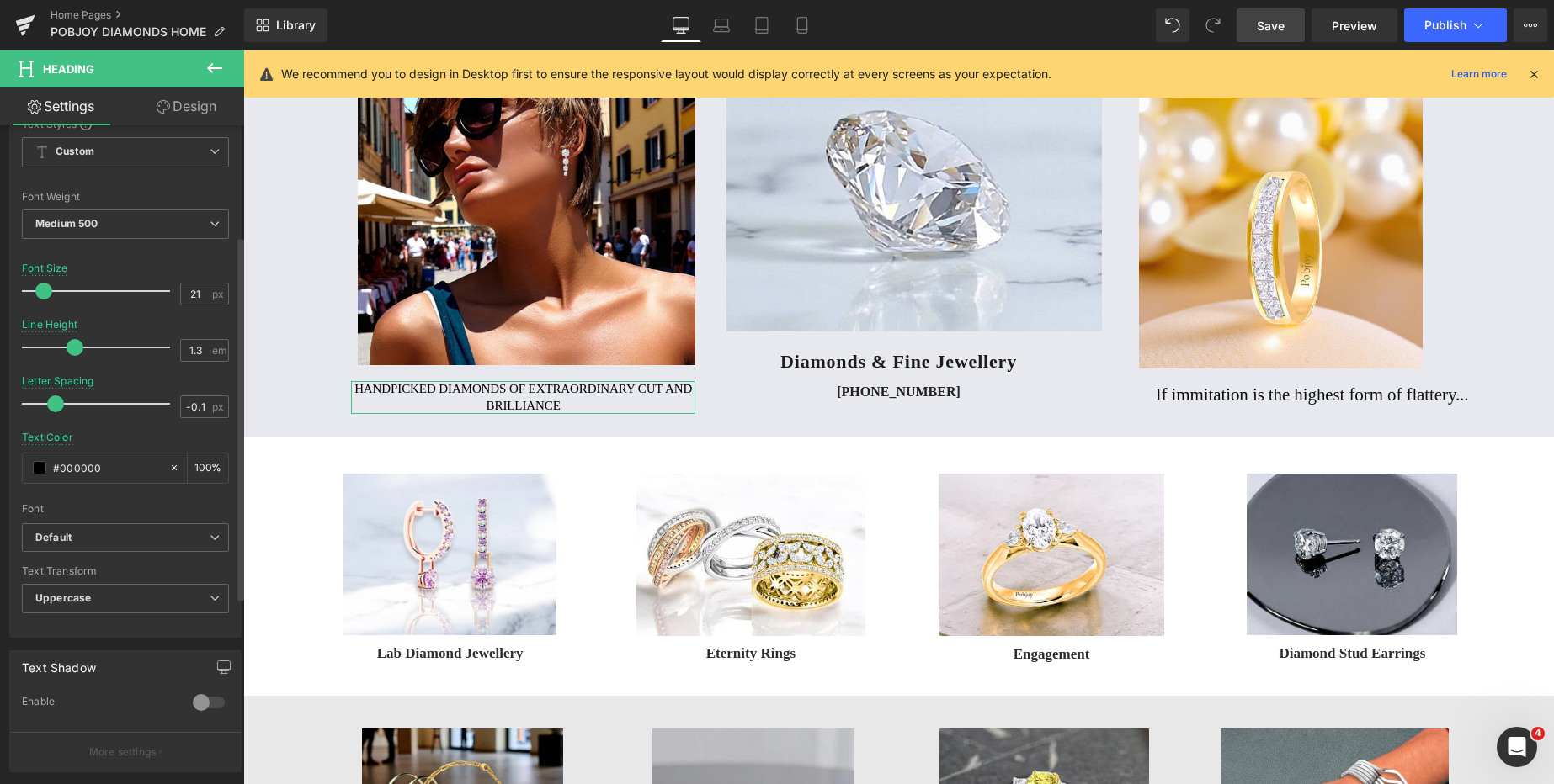
click at [40, 292] on span at bounding box center [44, 291] width 17 height 17
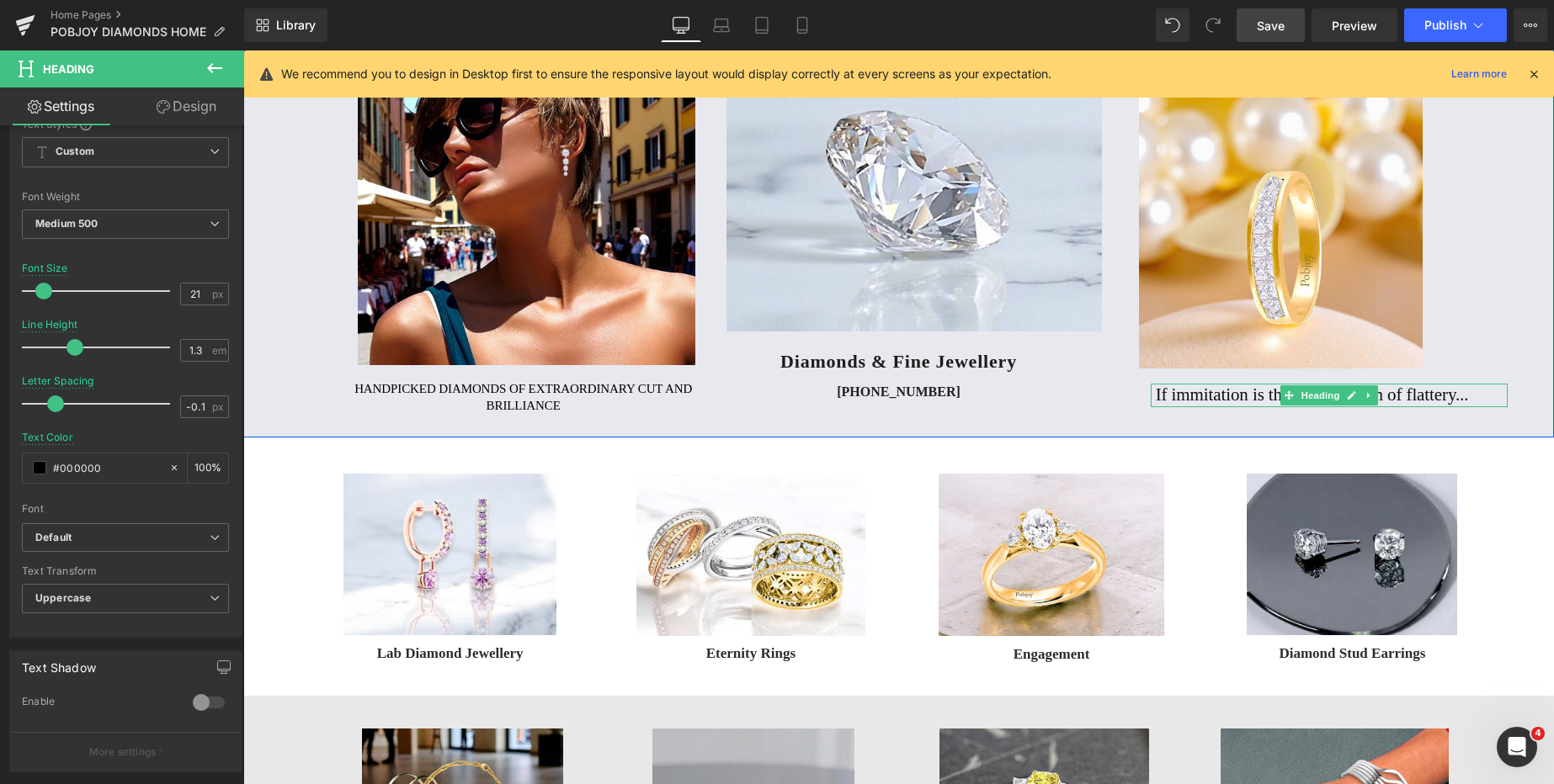
click at [1170, 394] on h2 "If immitation is the highest form of flattery..." at bounding box center [1331, 394] width 352 height 23
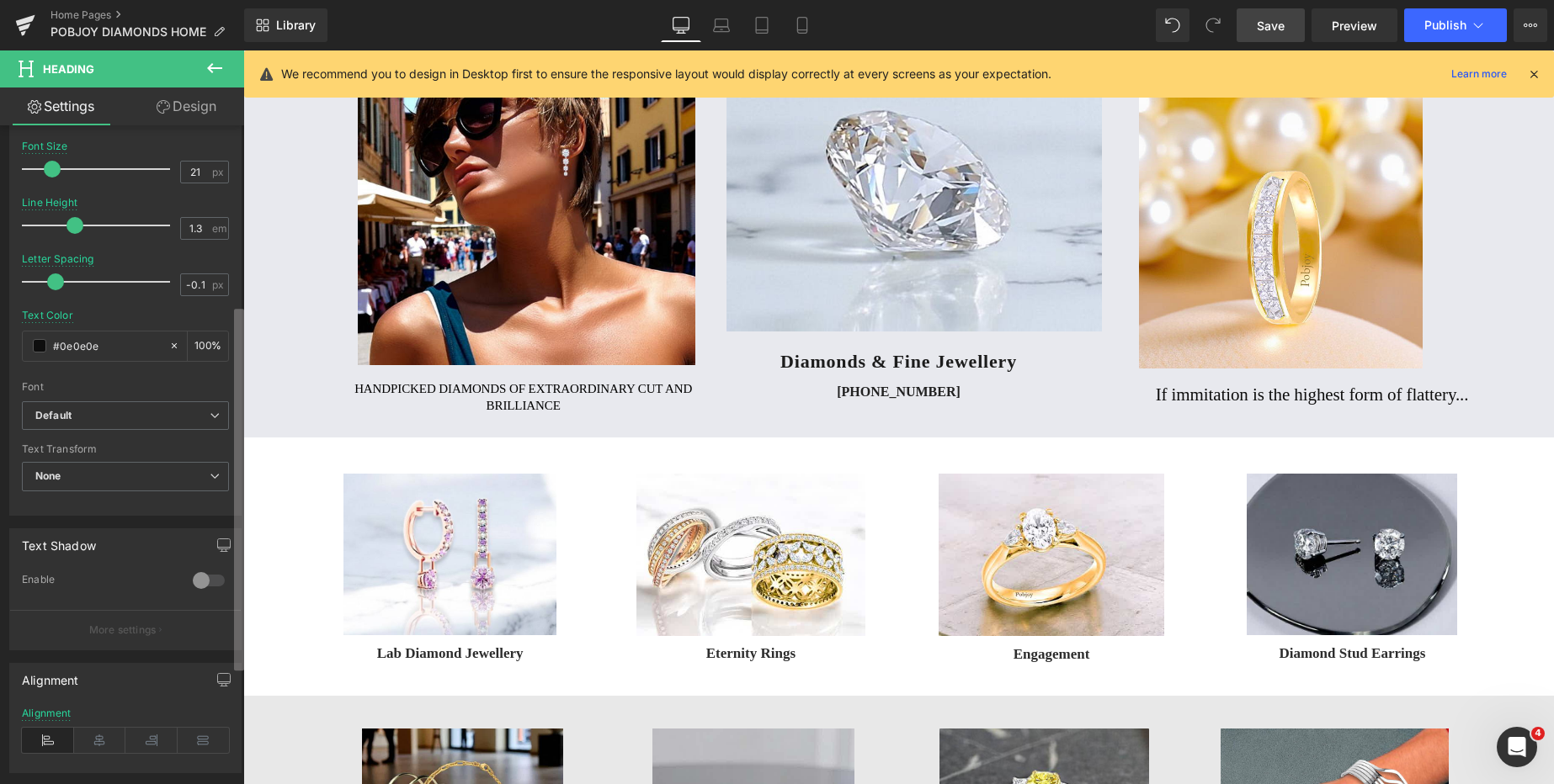
scroll to position [326, 0]
click at [237, 512] on b at bounding box center [239, 490] width 10 height 362
click at [141, 464] on span "None" at bounding box center [125, 471] width 207 height 29
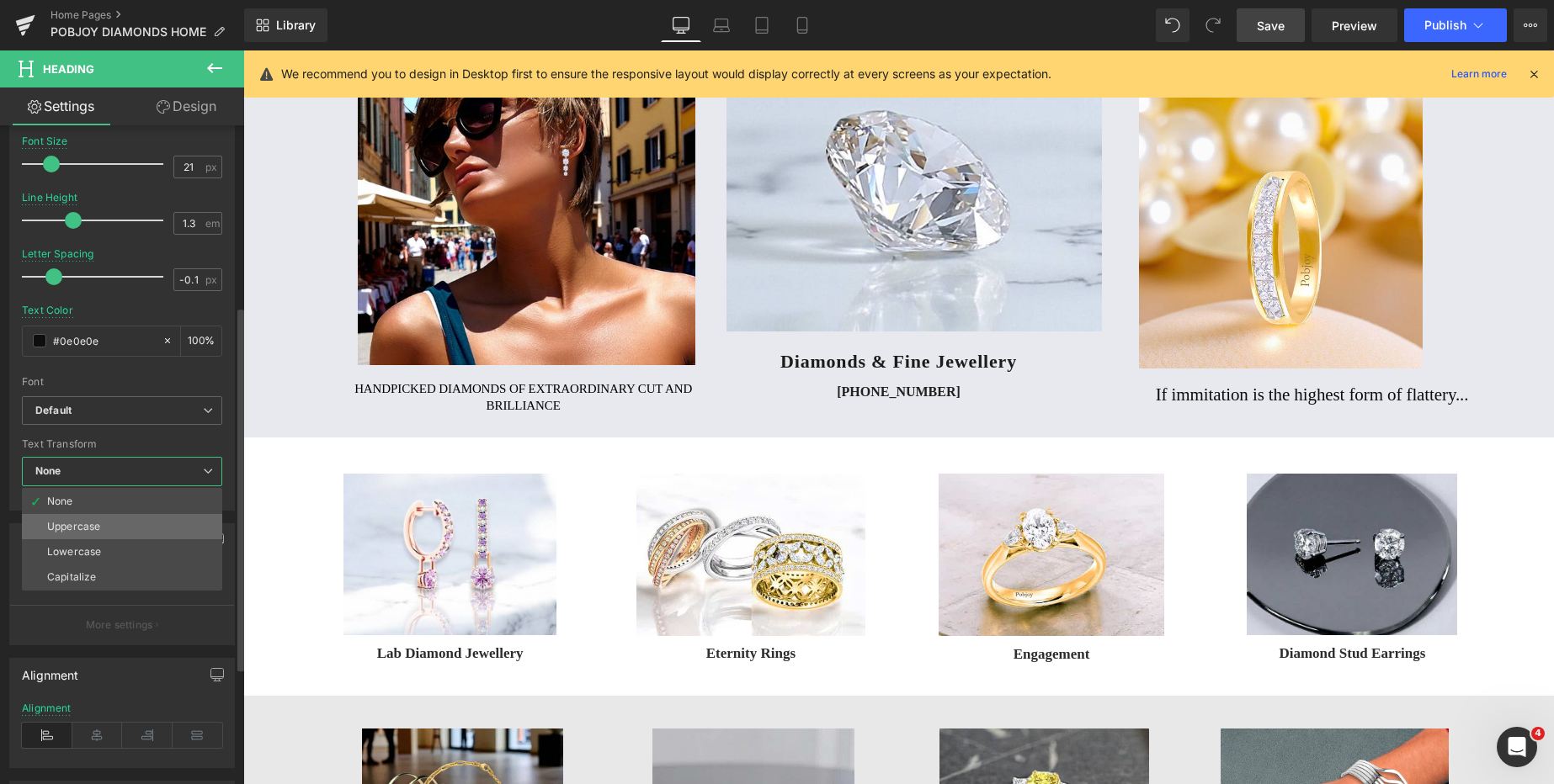
click at [112, 521] on li "Uppercase" at bounding box center [122, 527] width 200 height 25
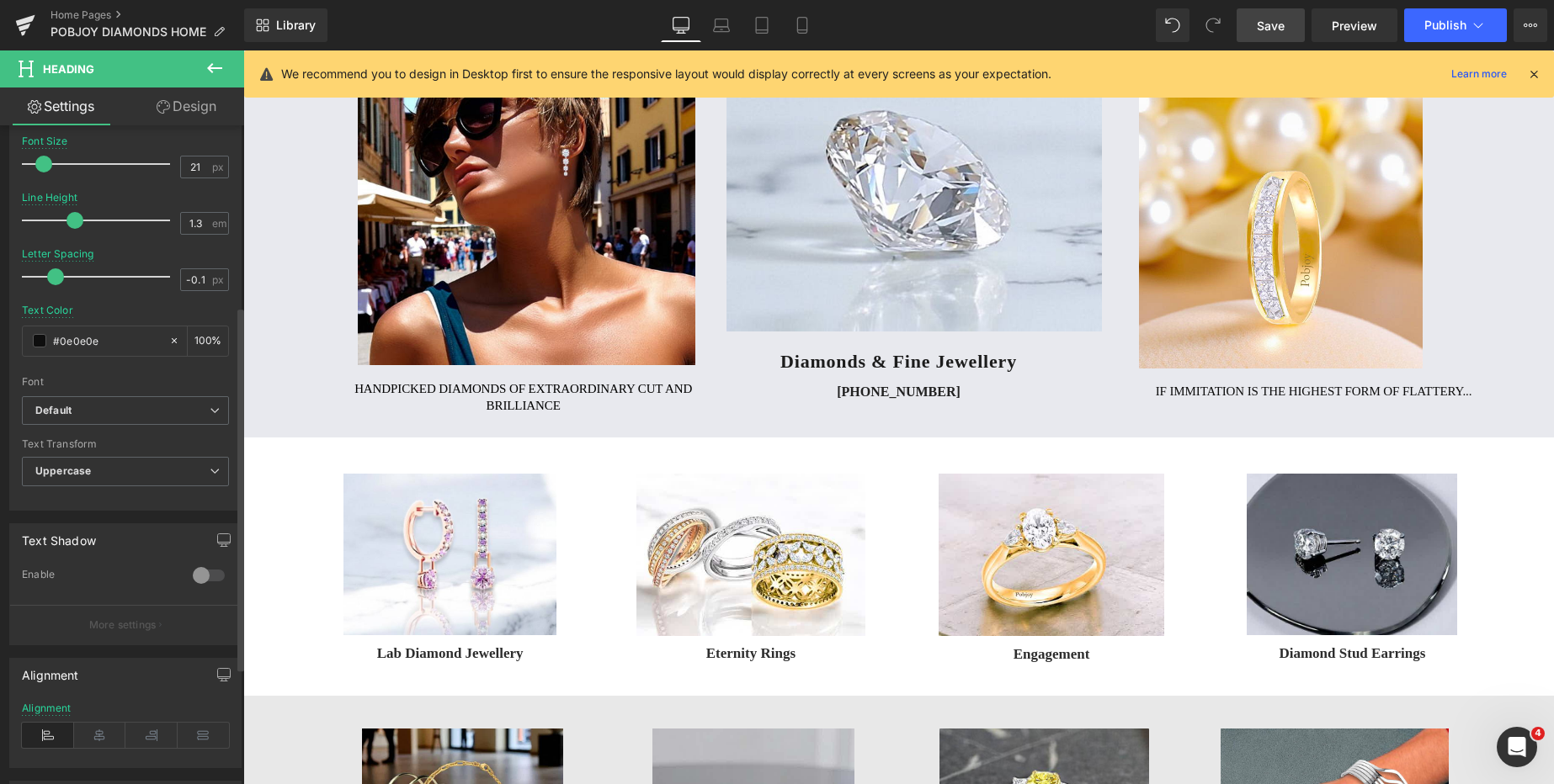
click at [41, 166] on span at bounding box center [44, 164] width 17 height 17
drag, startPoint x: 1269, startPoint y: 19, endPoint x: 960, endPoint y: 74, distance: 313.9
click at [1269, 19] on span "Save" at bounding box center [1270, 25] width 28 height 17
click at [1276, 20] on span "Save" at bounding box center [1270, 25] width 28 height 17
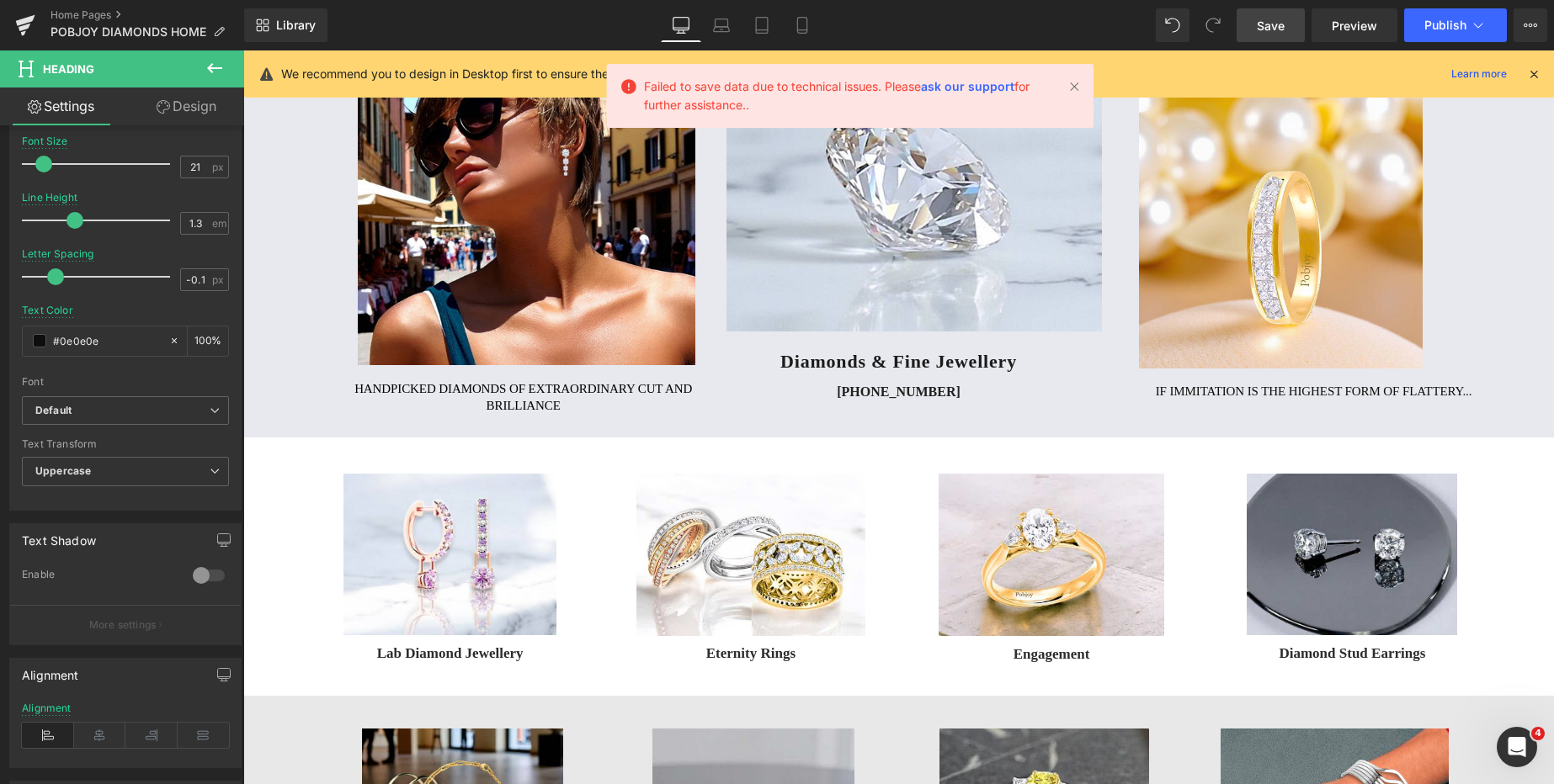
click at [1271, 23] on span "Save" at bounding box center [1270, 25] width 28 height 17
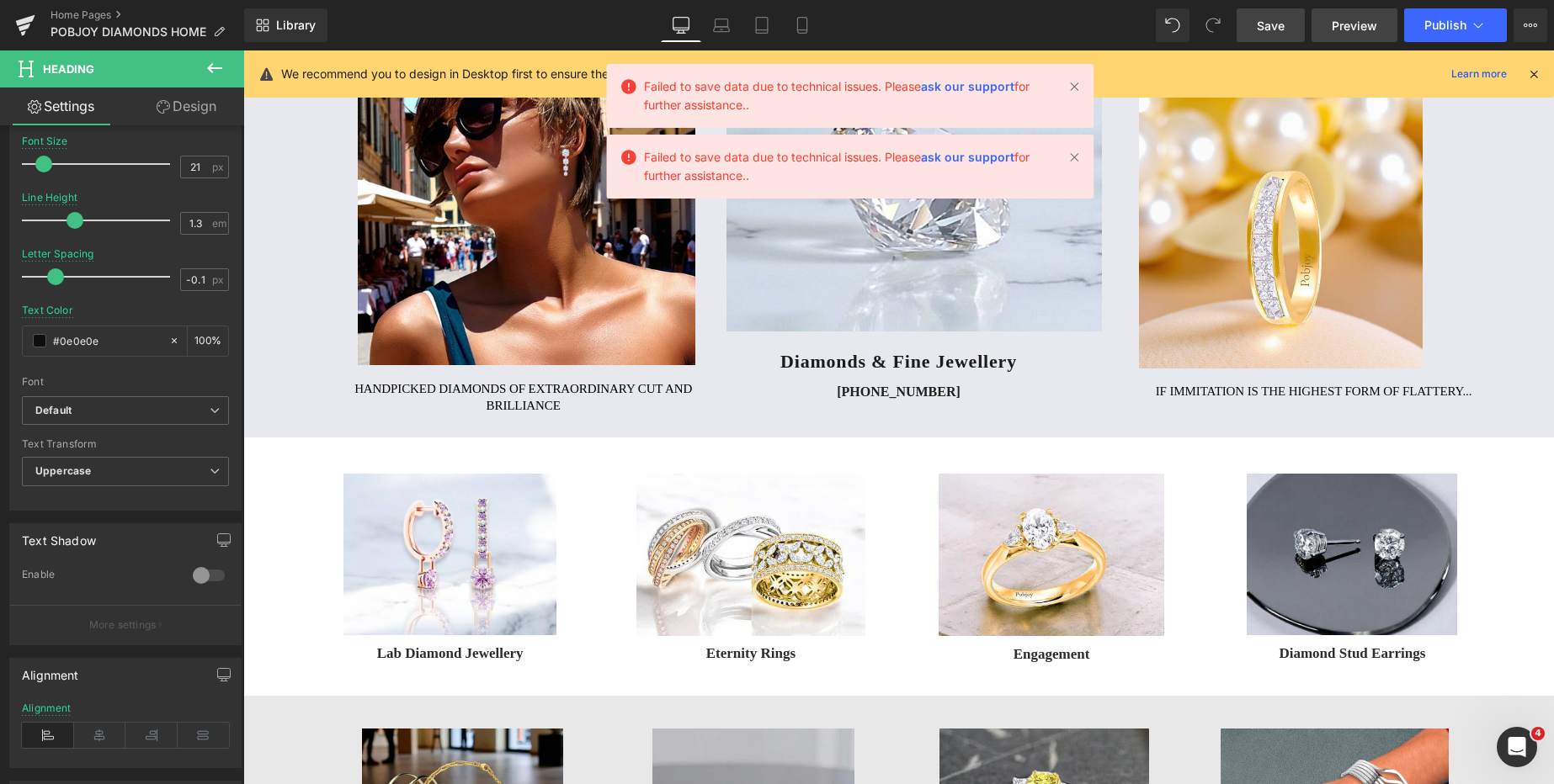
click at [1339, 22] on span "Preview" at bounding box center [1354, 25] width 45 height 17
